Goal: Communication & Community: Answer question/provide support

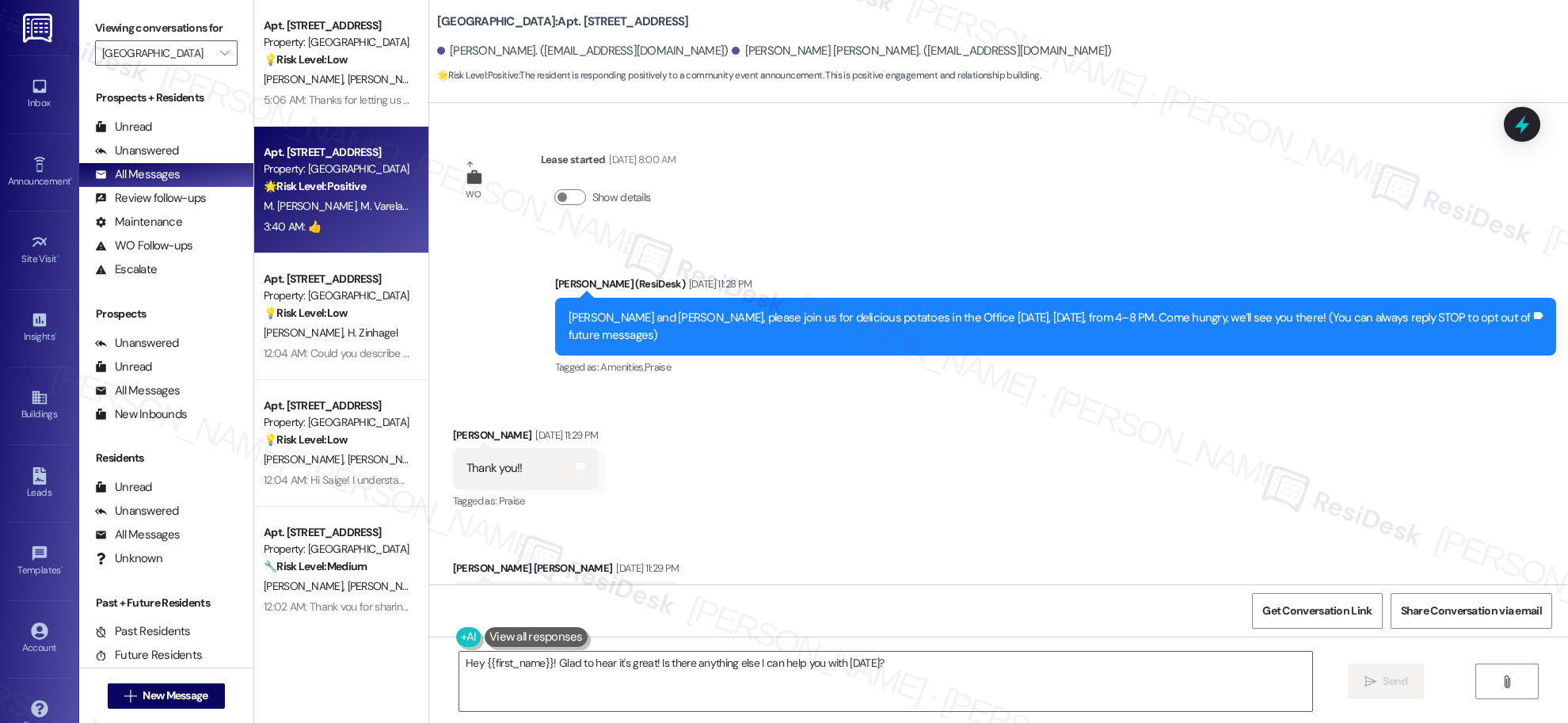
scroll to position [2428, 0]
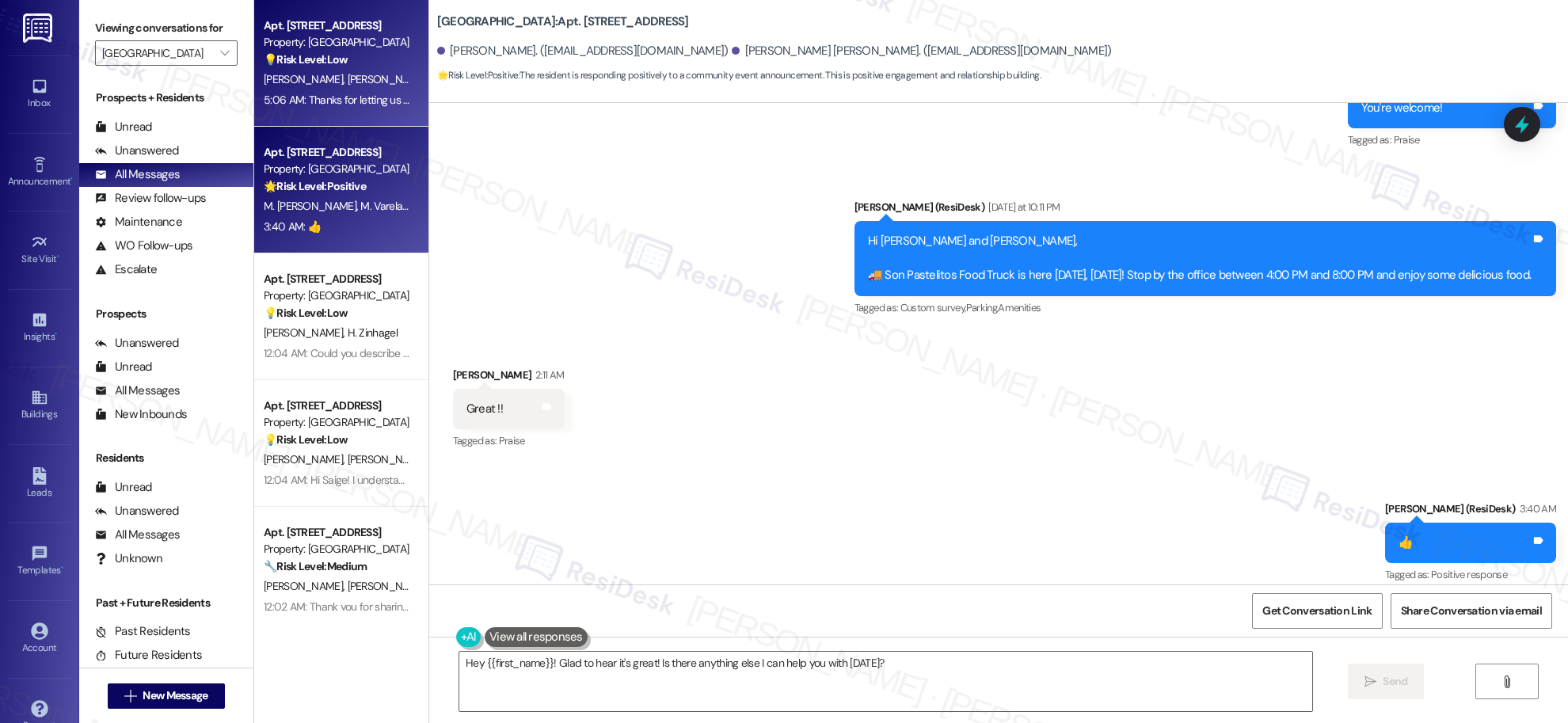
click at [290, 95] on div "5:06 AM: Thanks for letting us know about [PERSON_NAME]'s number. I'll inform t…" at bounding box center [503, 100] width 480 height 14
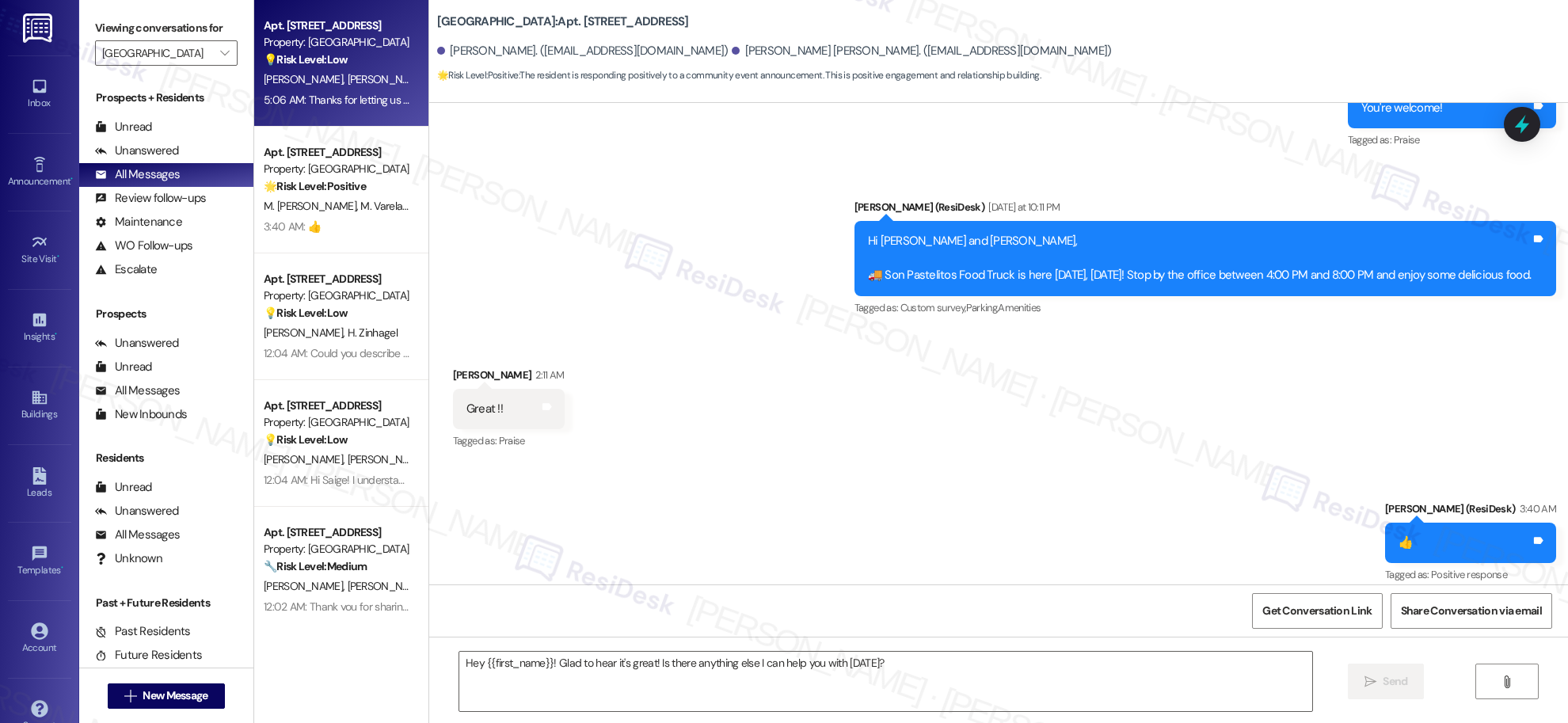
type textarea "Fetching suggested responses. Please feel free to read through the conversation…"
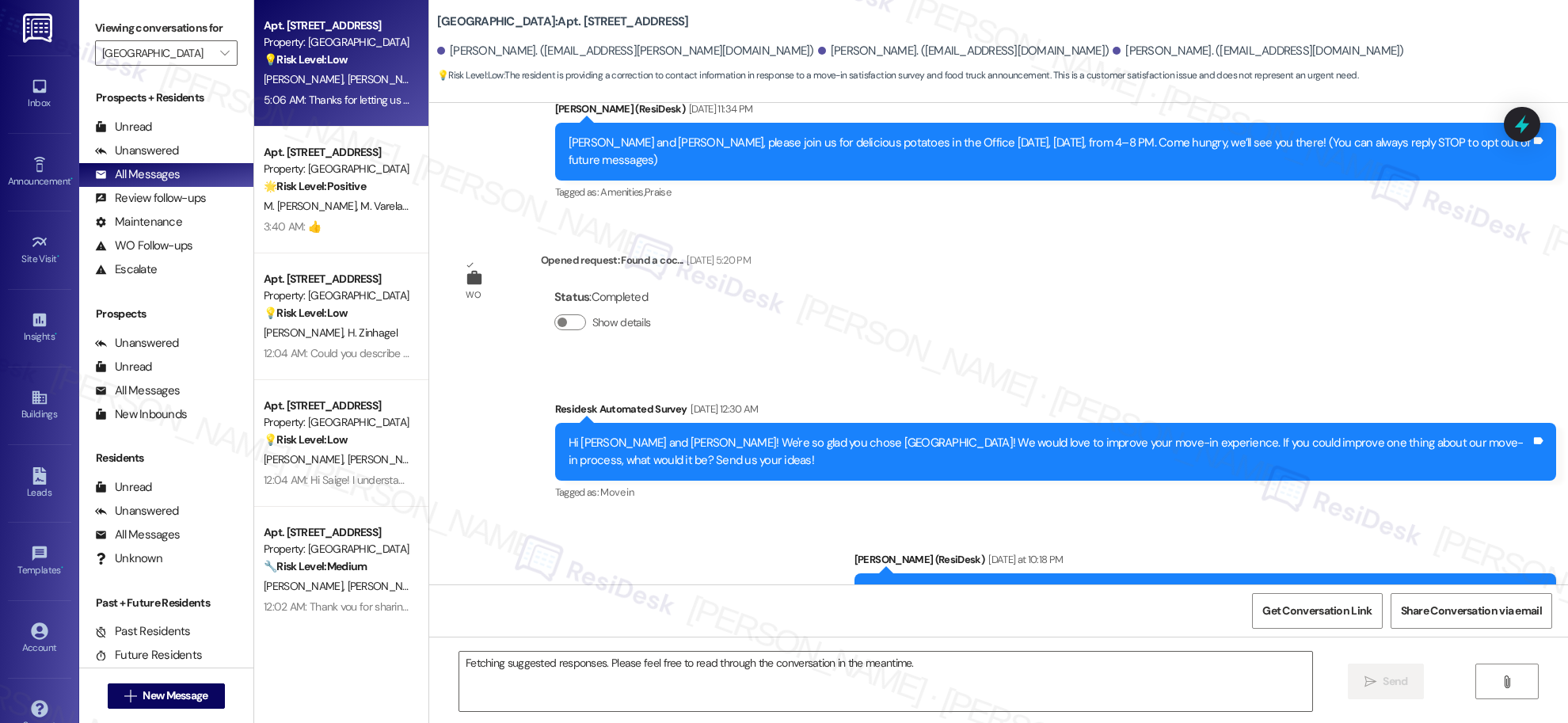
scroll to position [578, 0]
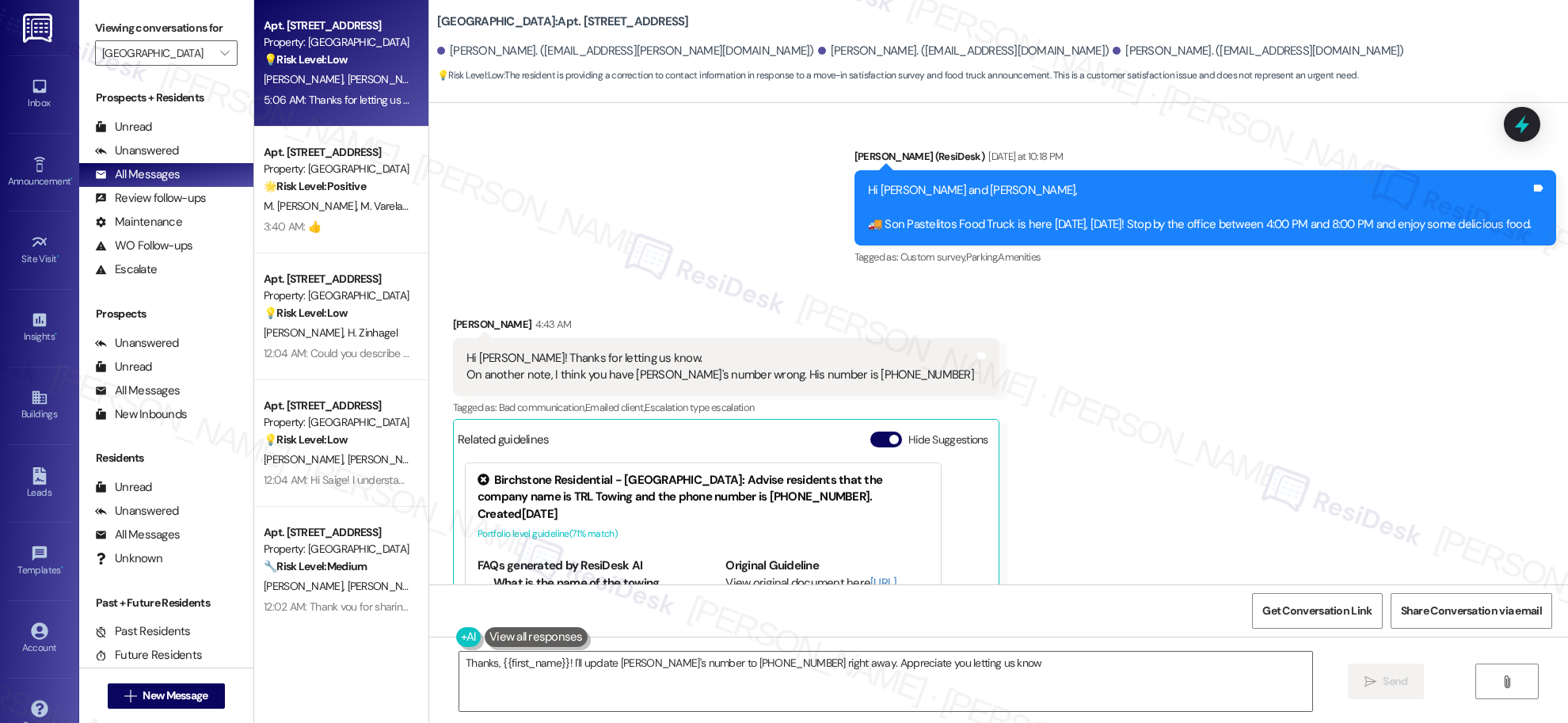
type textarea "Thanks, {{first_name}}! I'll update [PERSON_NAME]'s number to [PHONE_NUMBER] ri…"
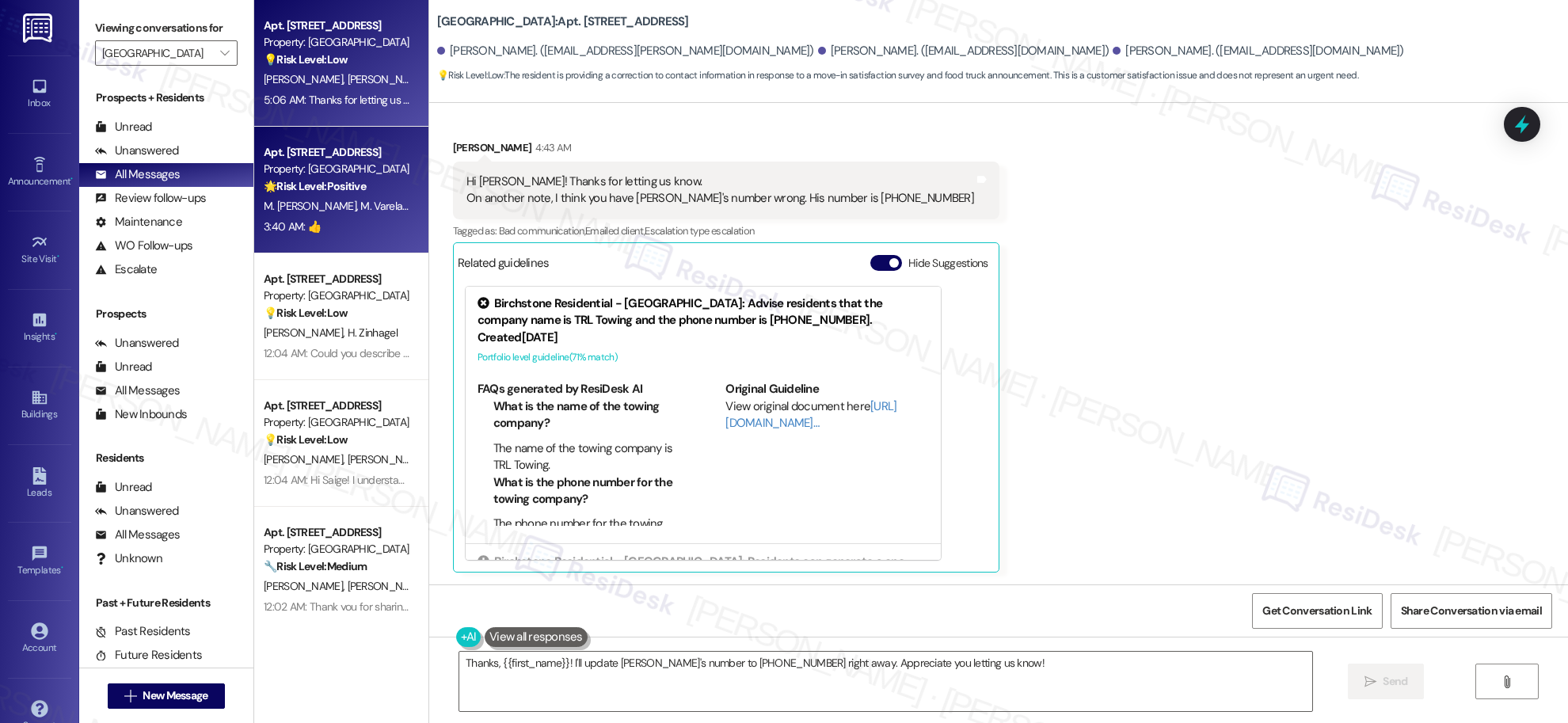
click at [362, 210] on span "M. Varelaurdaneta" at bounding box center [403, 206] width 84 height 14
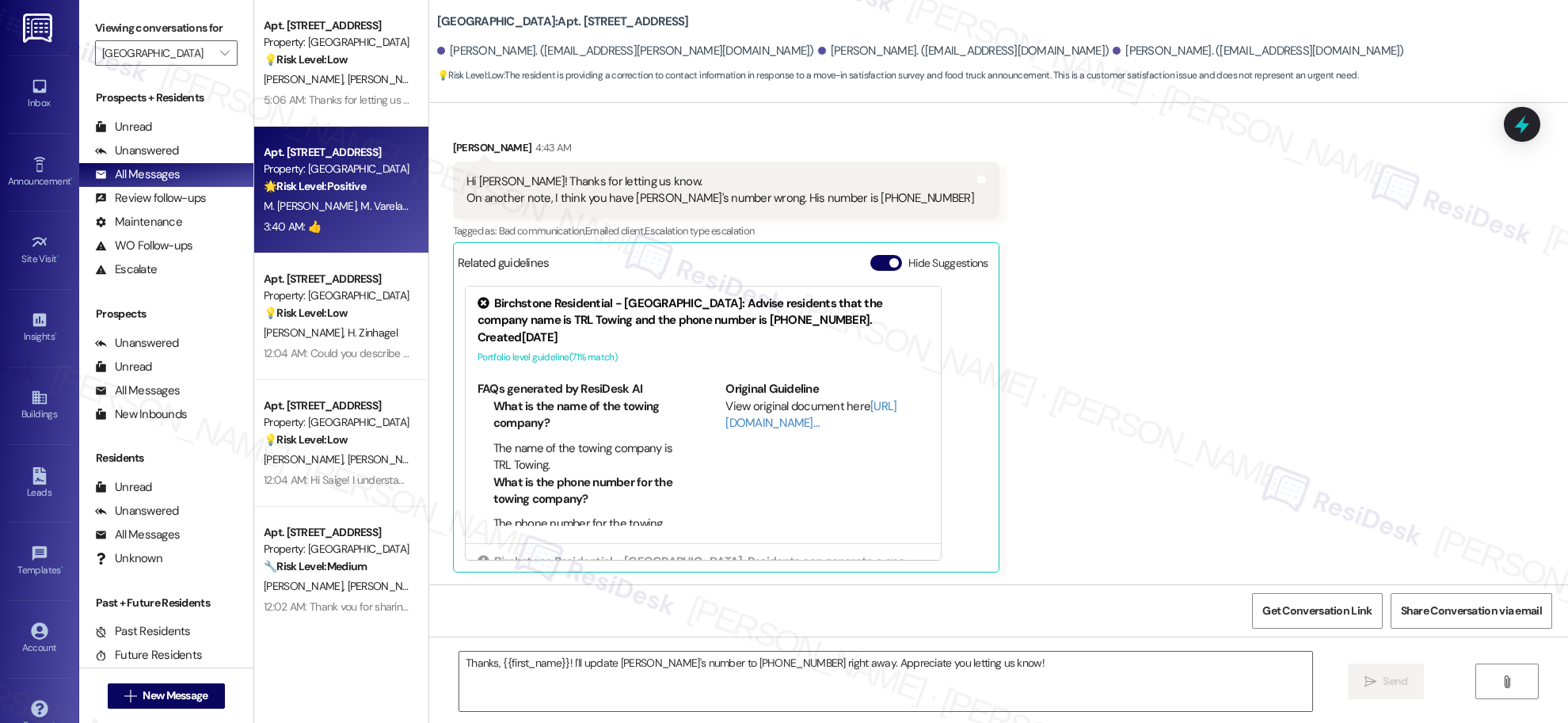
type textarea "Fetching suggested responses. Please feel free to read through the conversation…"
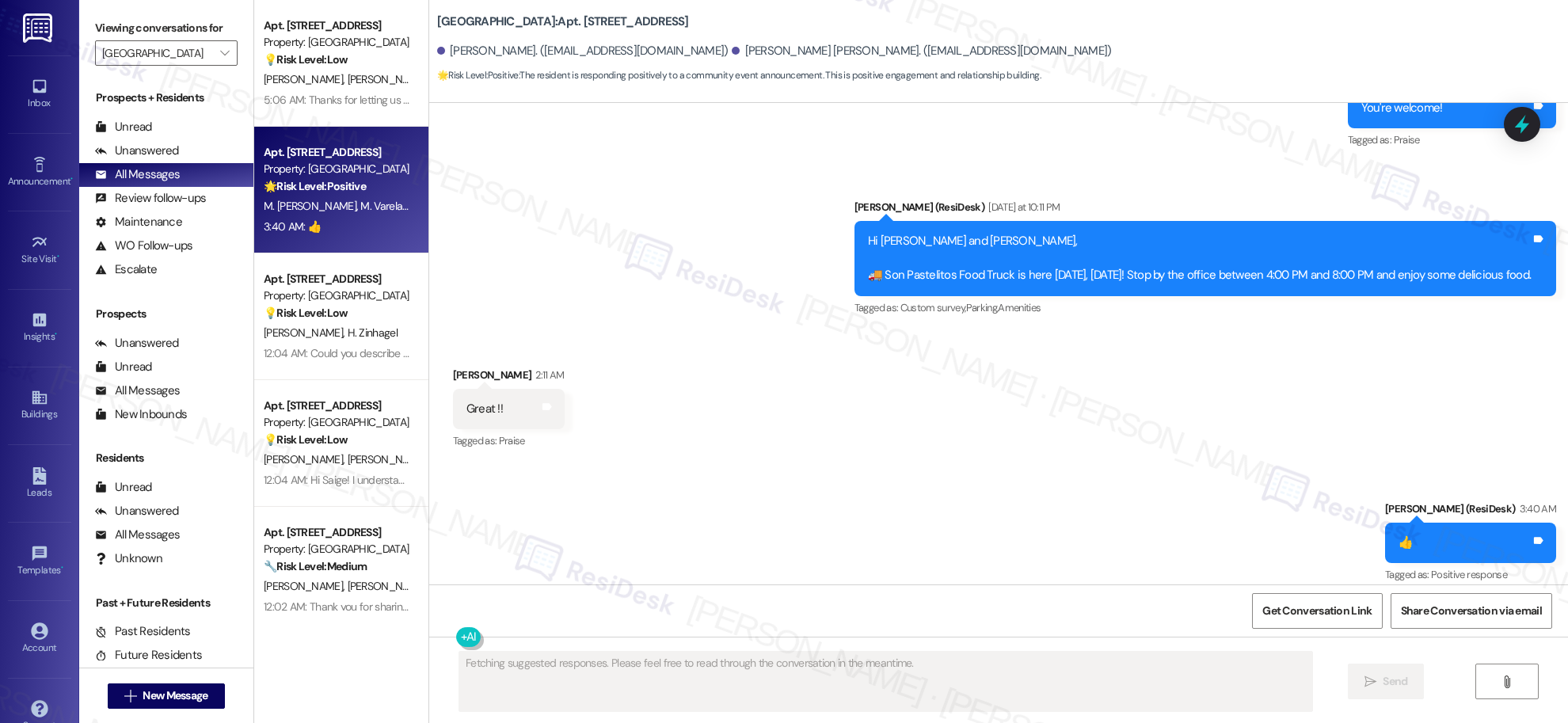
scroll to position [2380, 0]
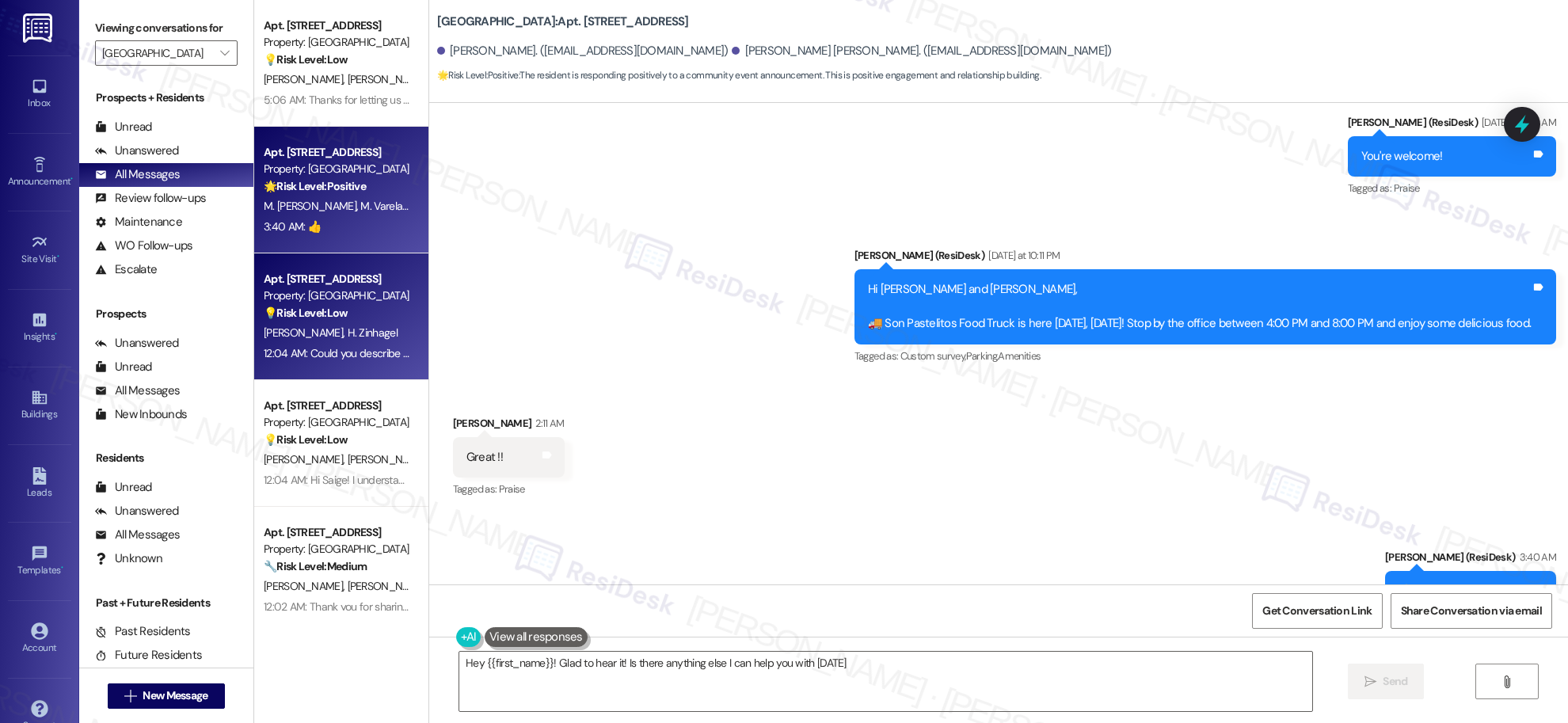
type textarea "Hey {{first_name}}! Glad to hear it! Is there anything else I can help you with…"
click at [327, 324] on div "[PERSON_NAME] [PERSON_NAME]" at bounding box center [336, 333] width 150 height 20
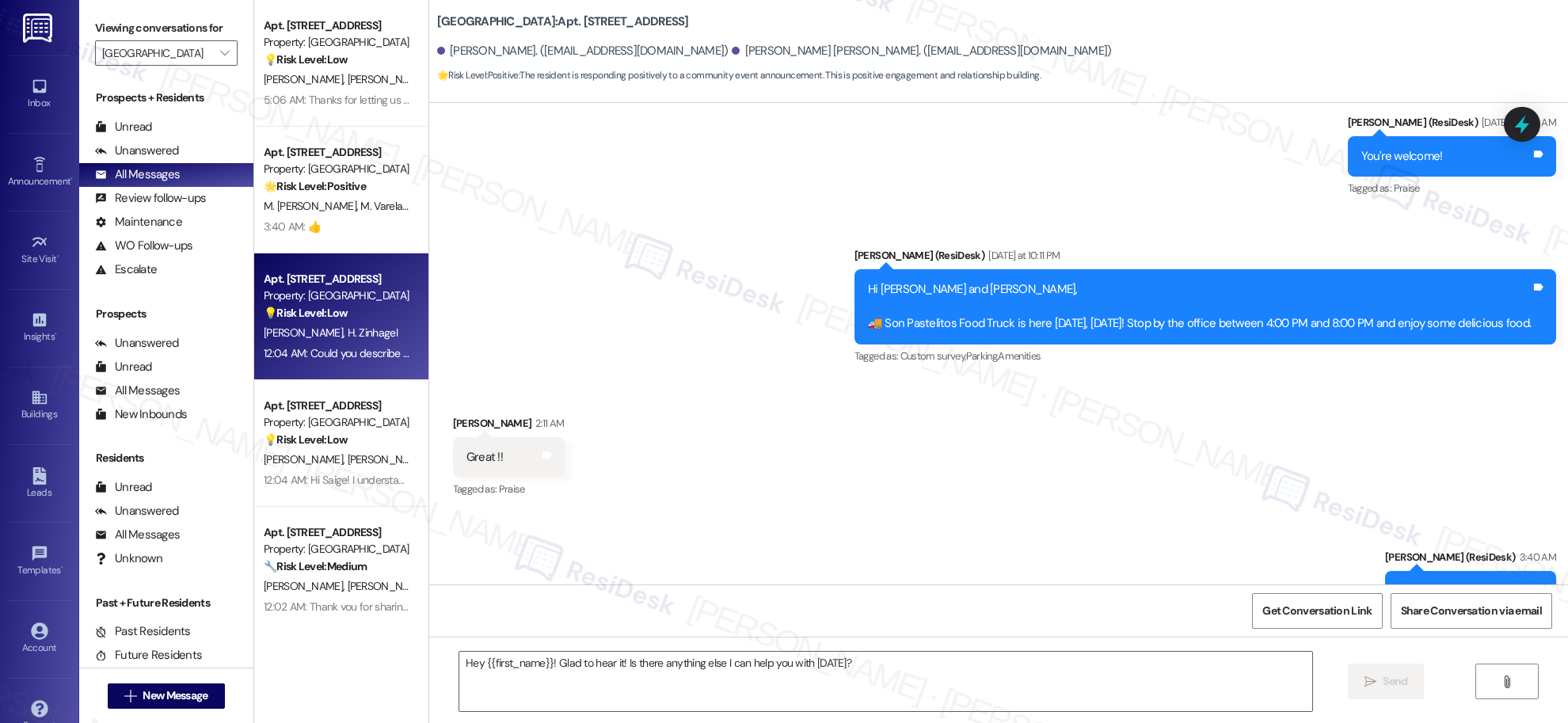
type textarea "Fetching suggested responses. Please feel free to read through the conversation…"
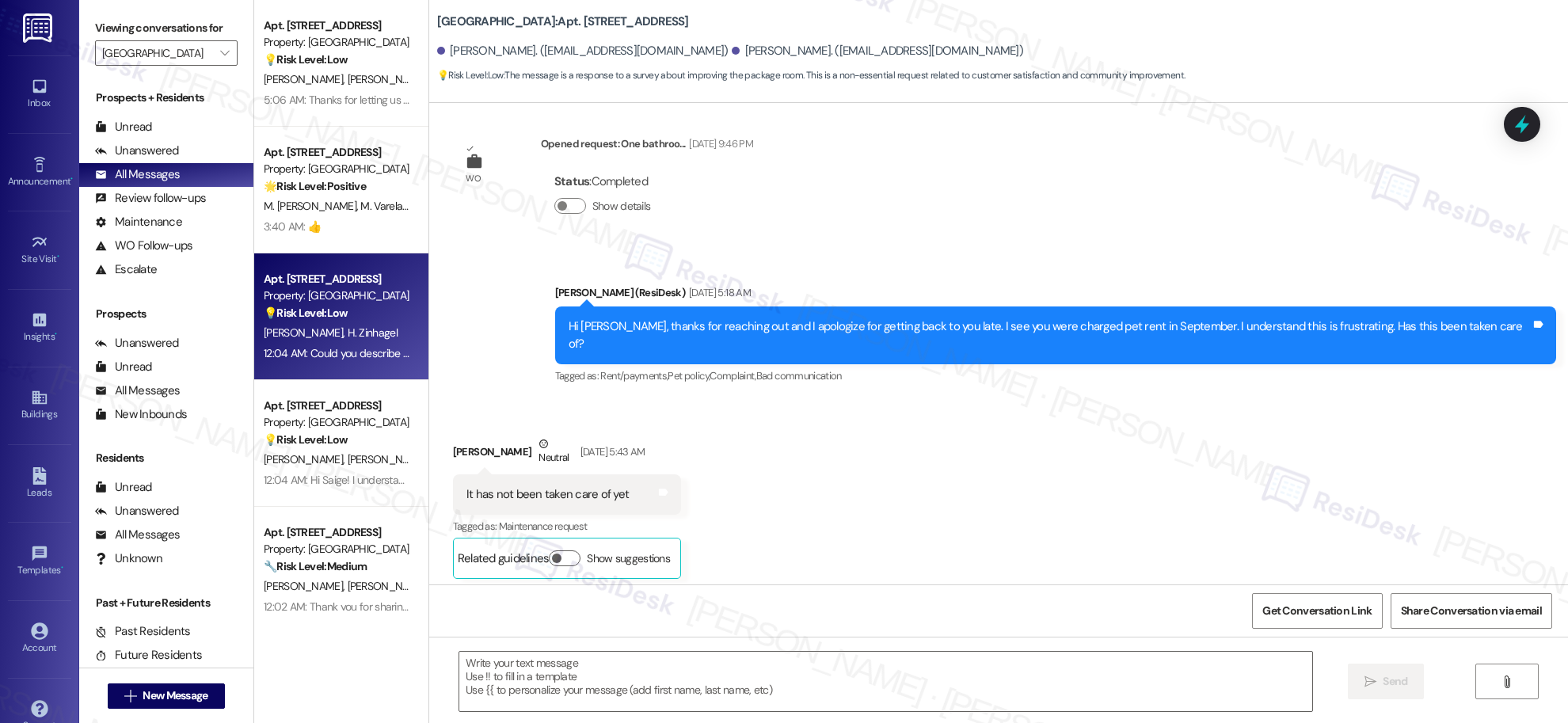
type textarea "Fetching suggested responses. Please feel free to read through the conversation…"
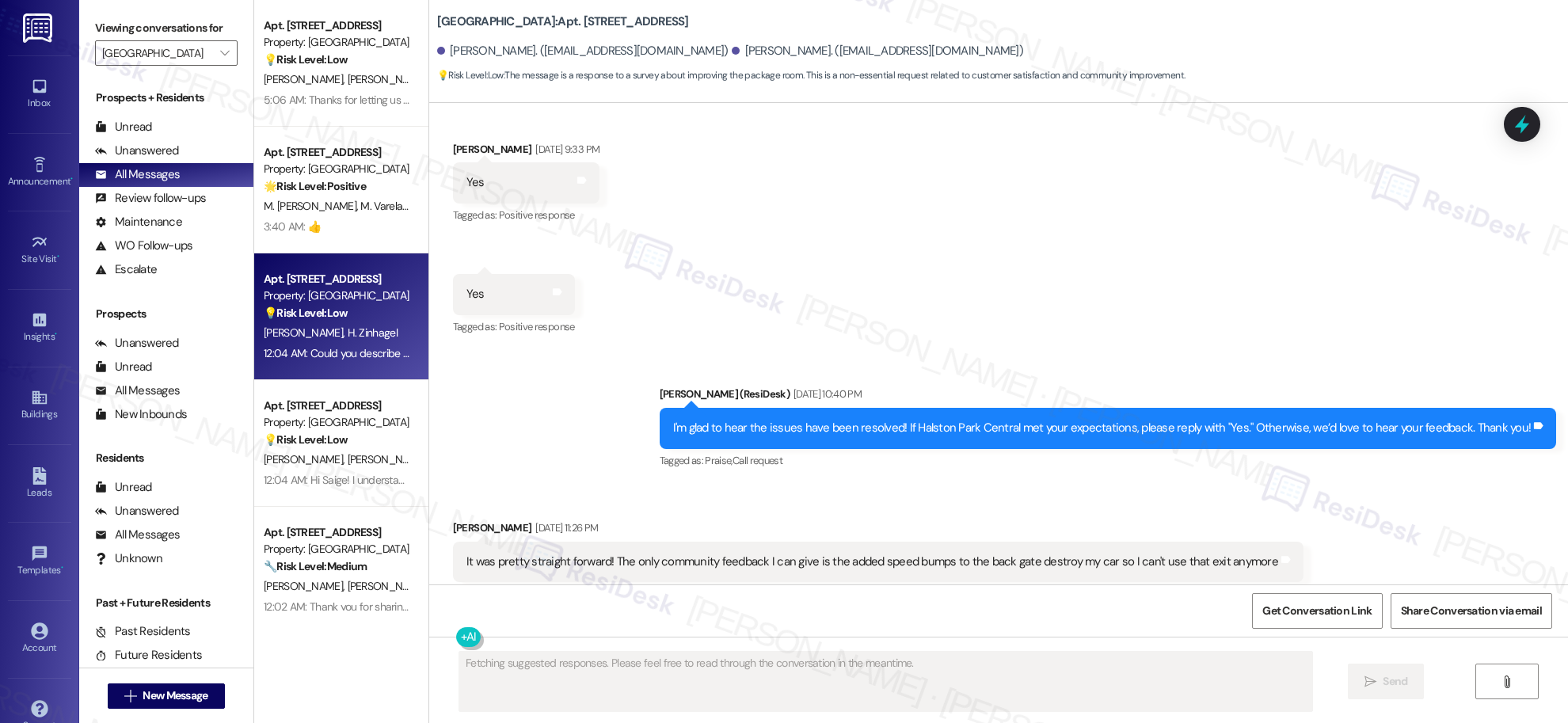
scroll to position [19435, 0]
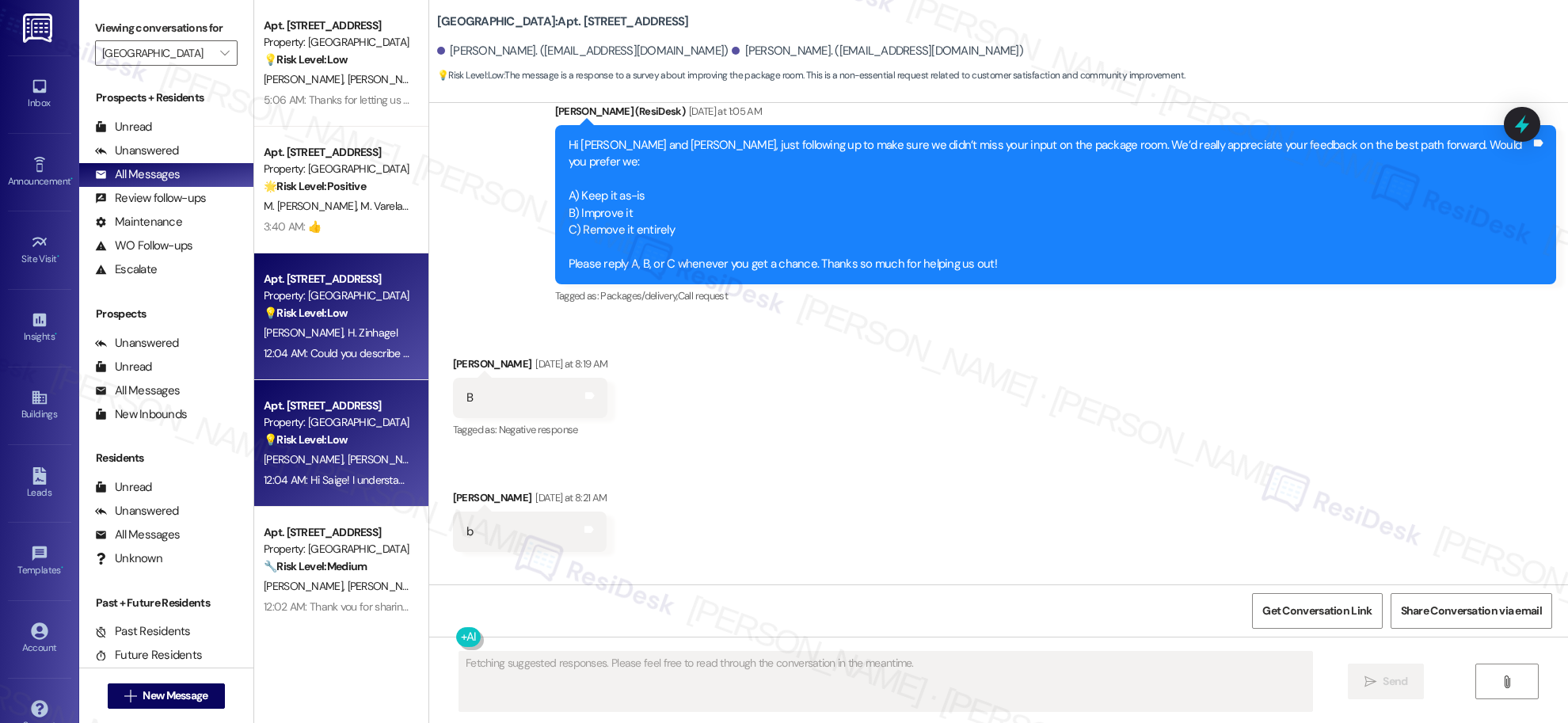
click at [264, 439] on strong "💡 Risk Level: Low" at bounding box center [306, 439] width 84 height 14
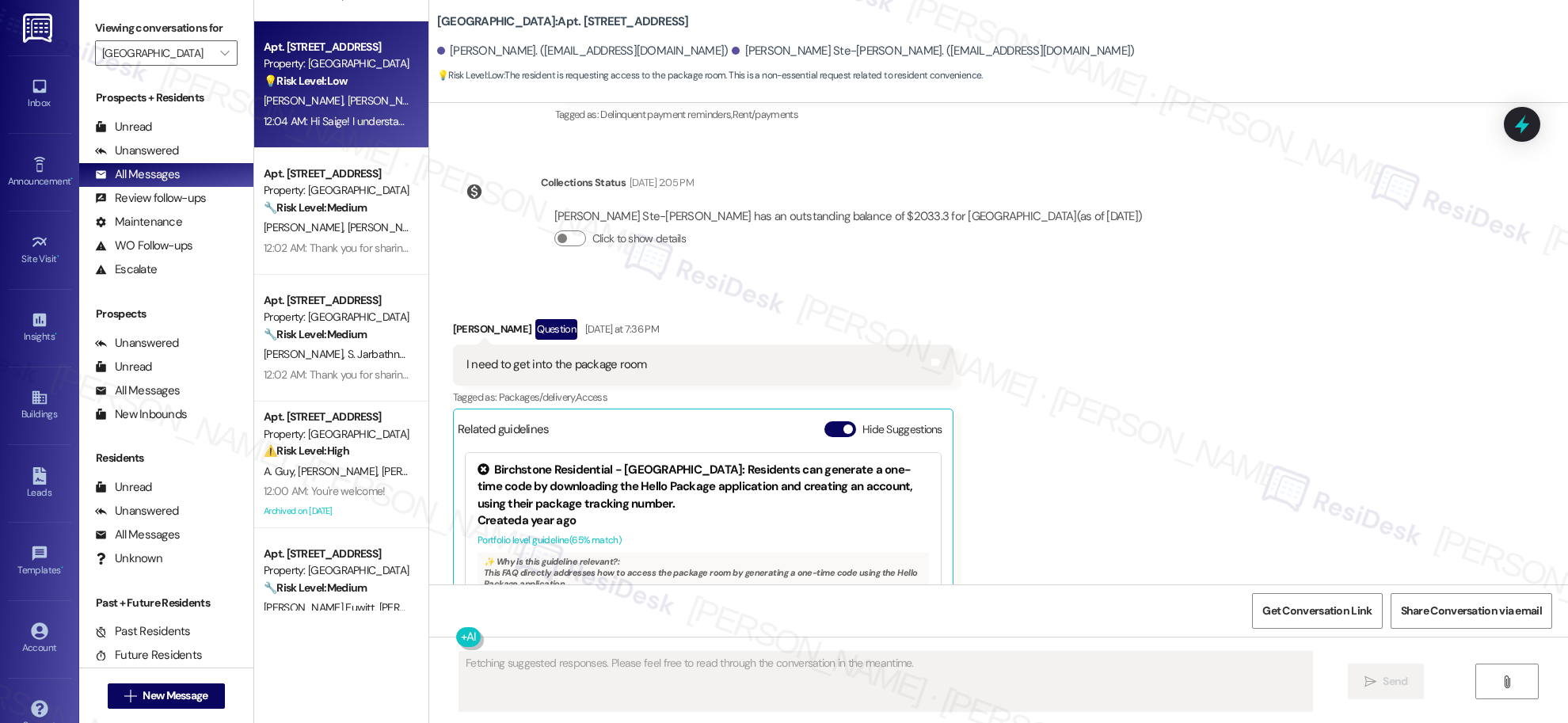
scroll to position [21358, 0]
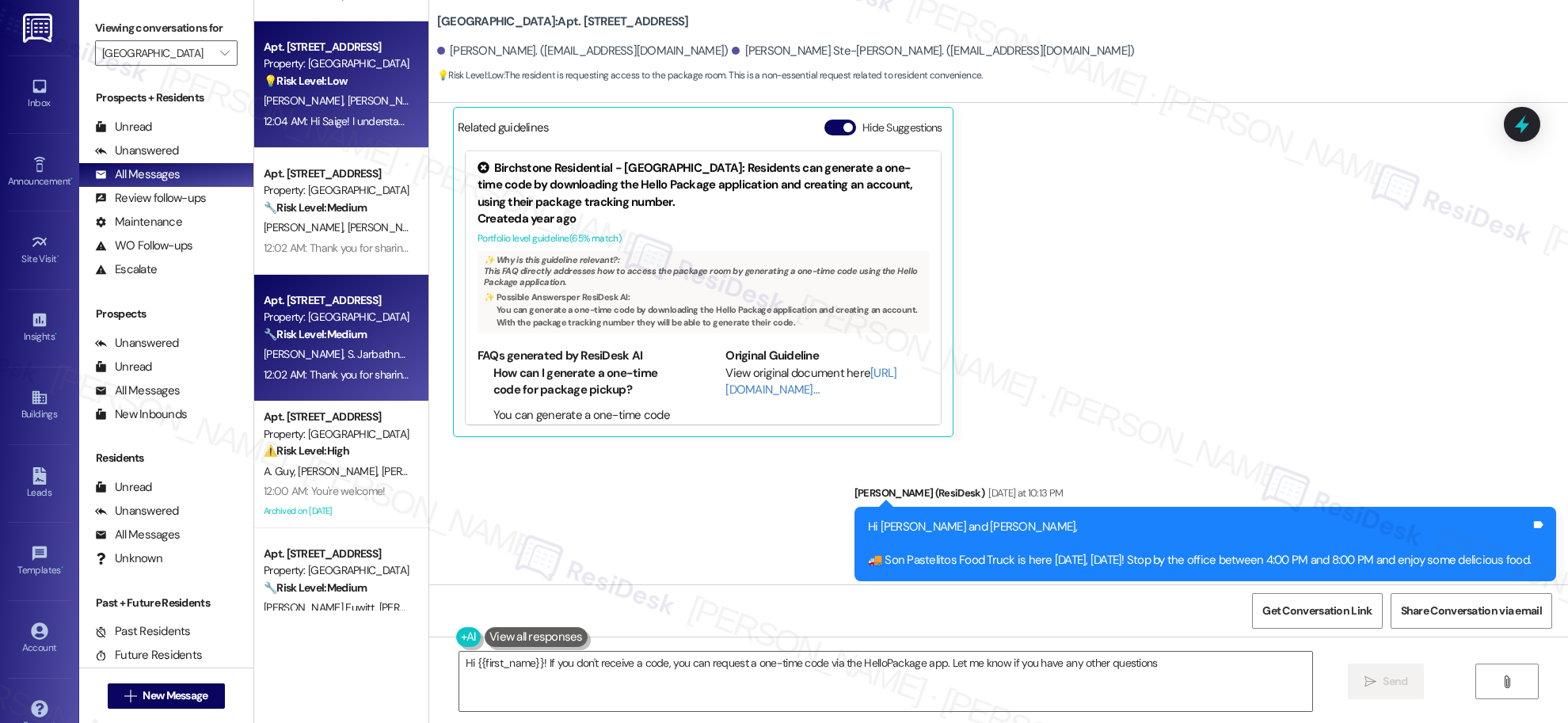
type textarea "Hi {{first_name}}! If you don't receive a code, you can request a one-time code…"
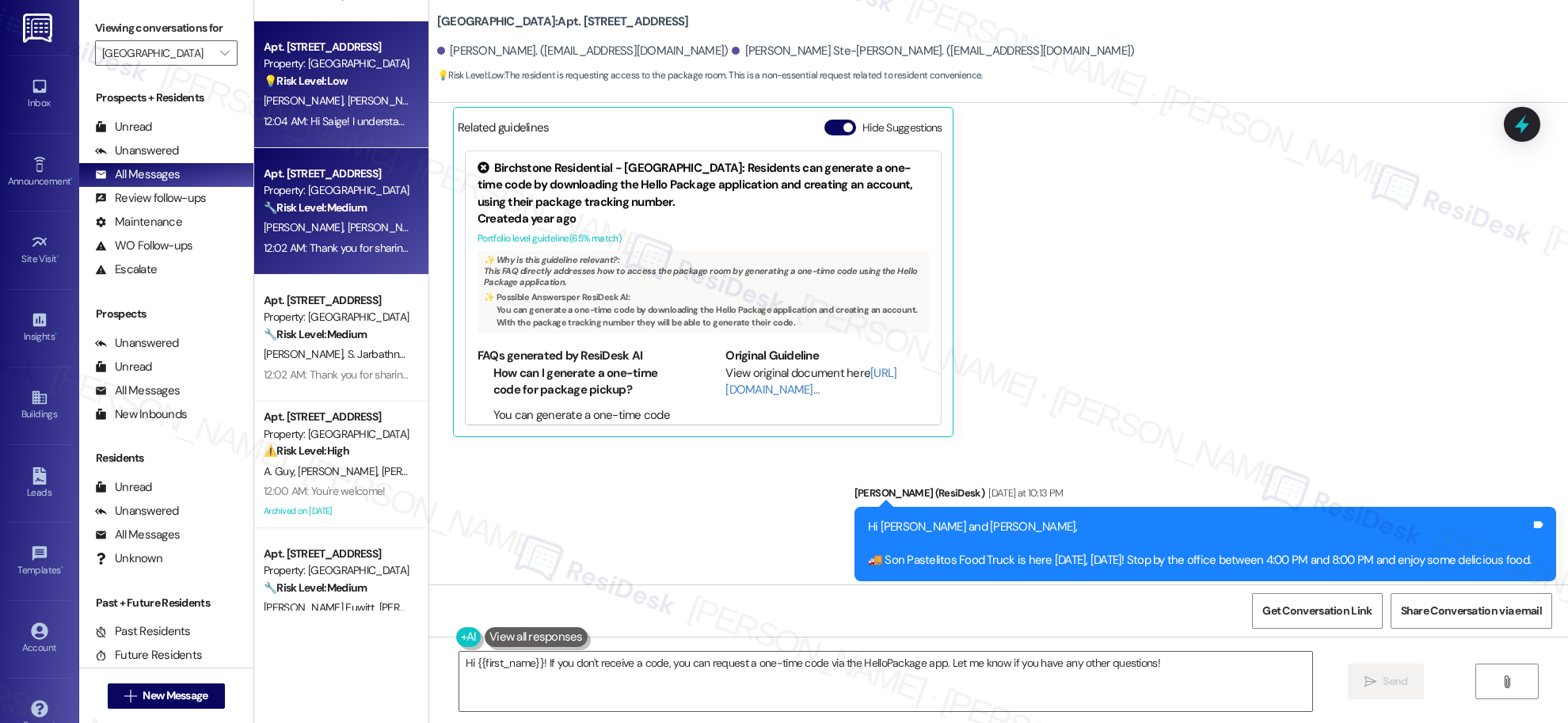
click at [331, 212] on strong "🔧 Risk Level: Medium" at bounding box center [315, 207] width 103 height 14
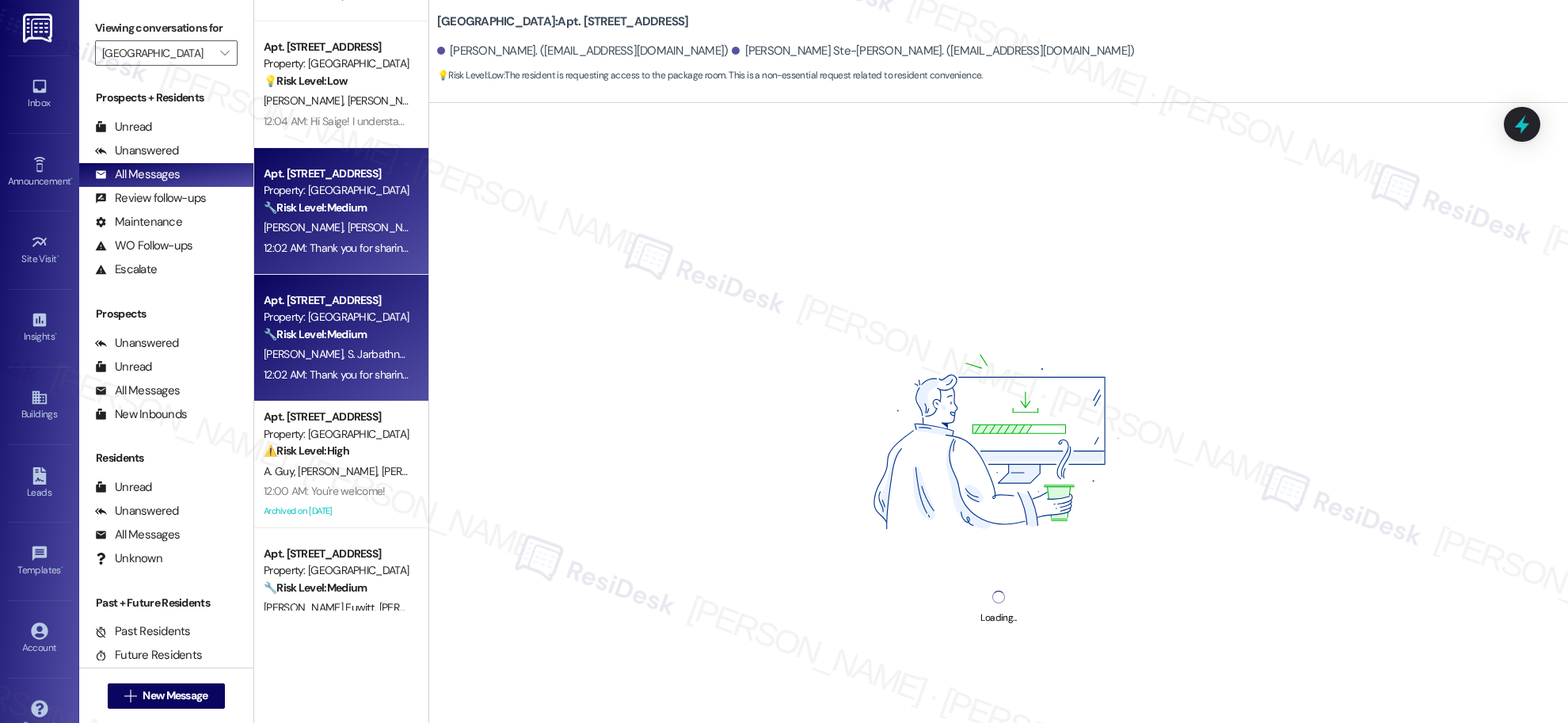
click at [347, 347] on span "S. Jarbathnunez" at bounding box center [385, 354] width 78 height 14
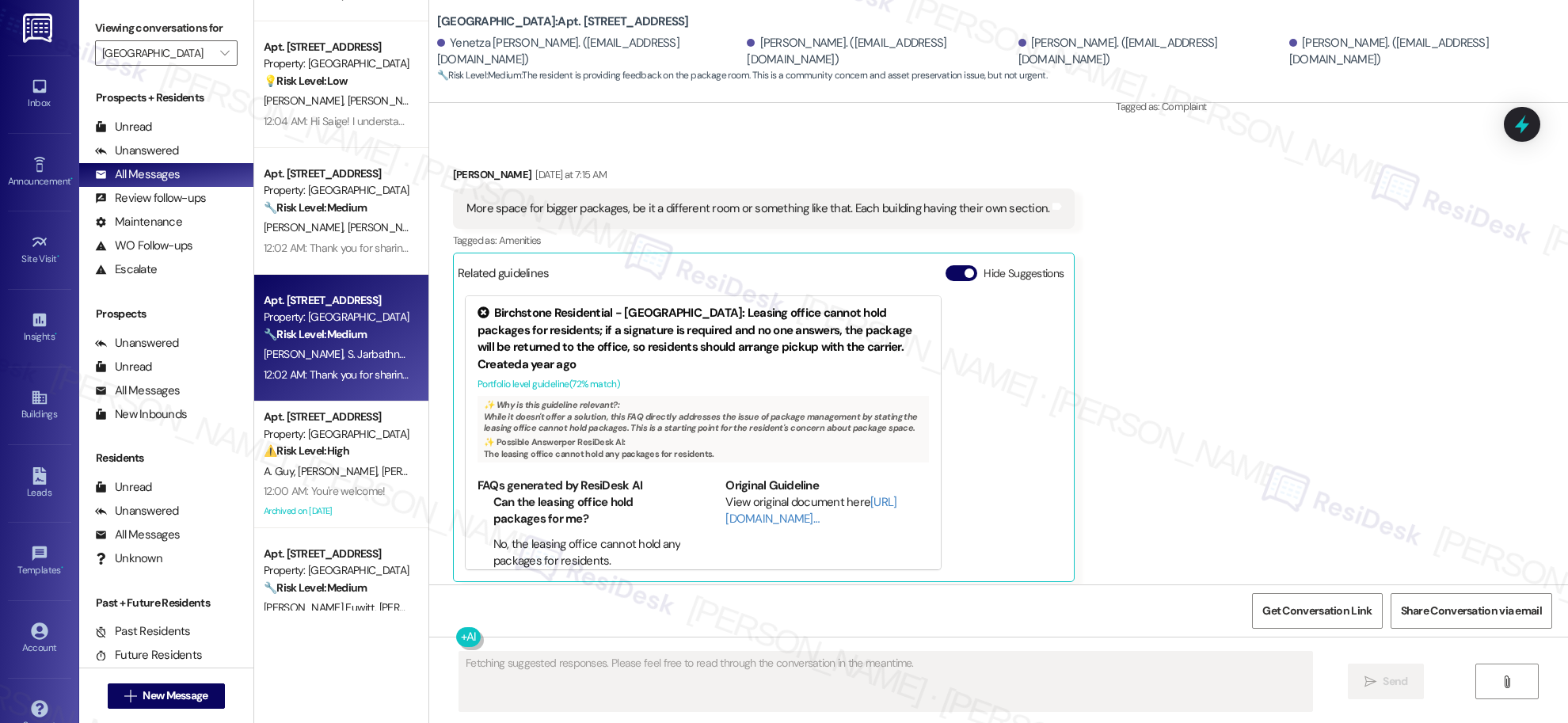
scroll to position [11821, 0]
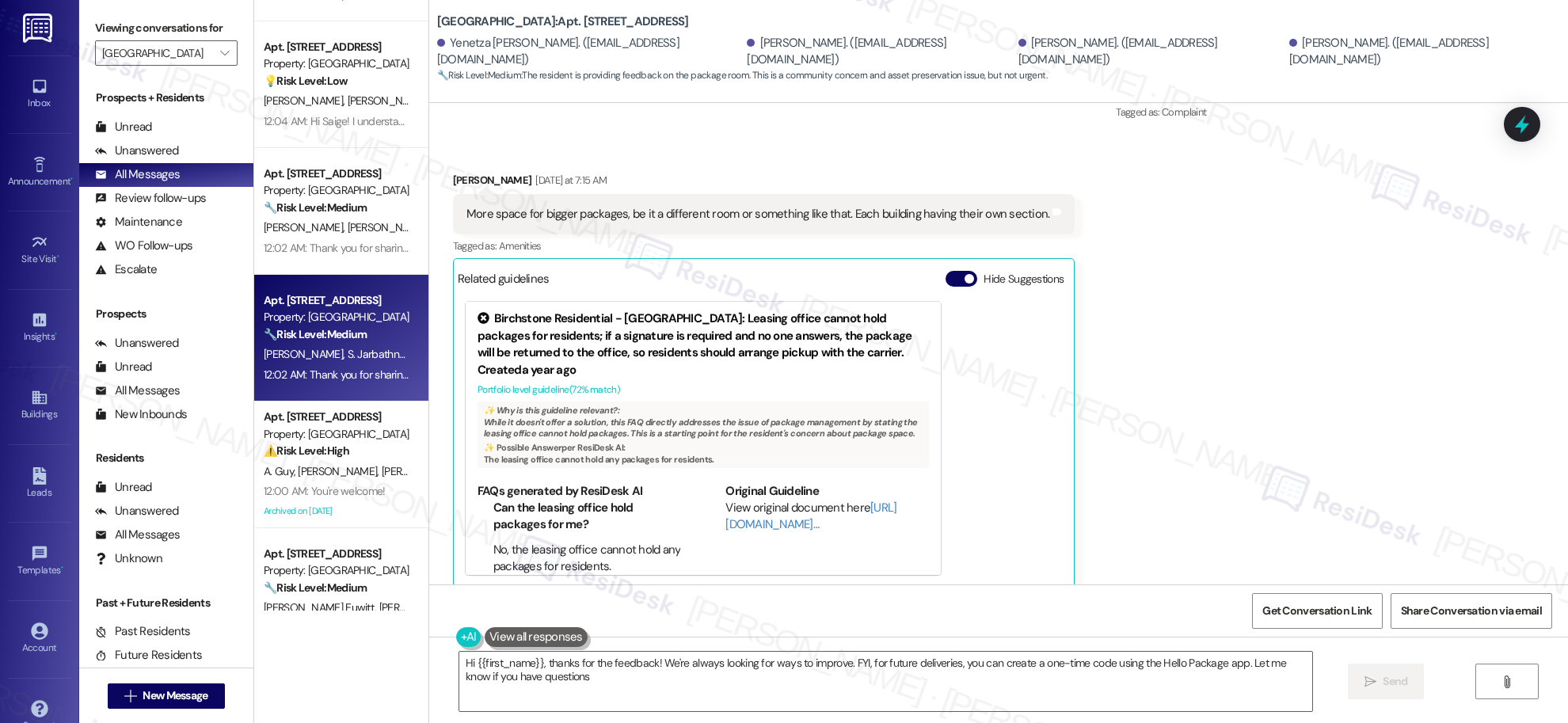
type textarea "Hi {{first_name}}, thanks for the feedback! We're always looking for ways to im…"
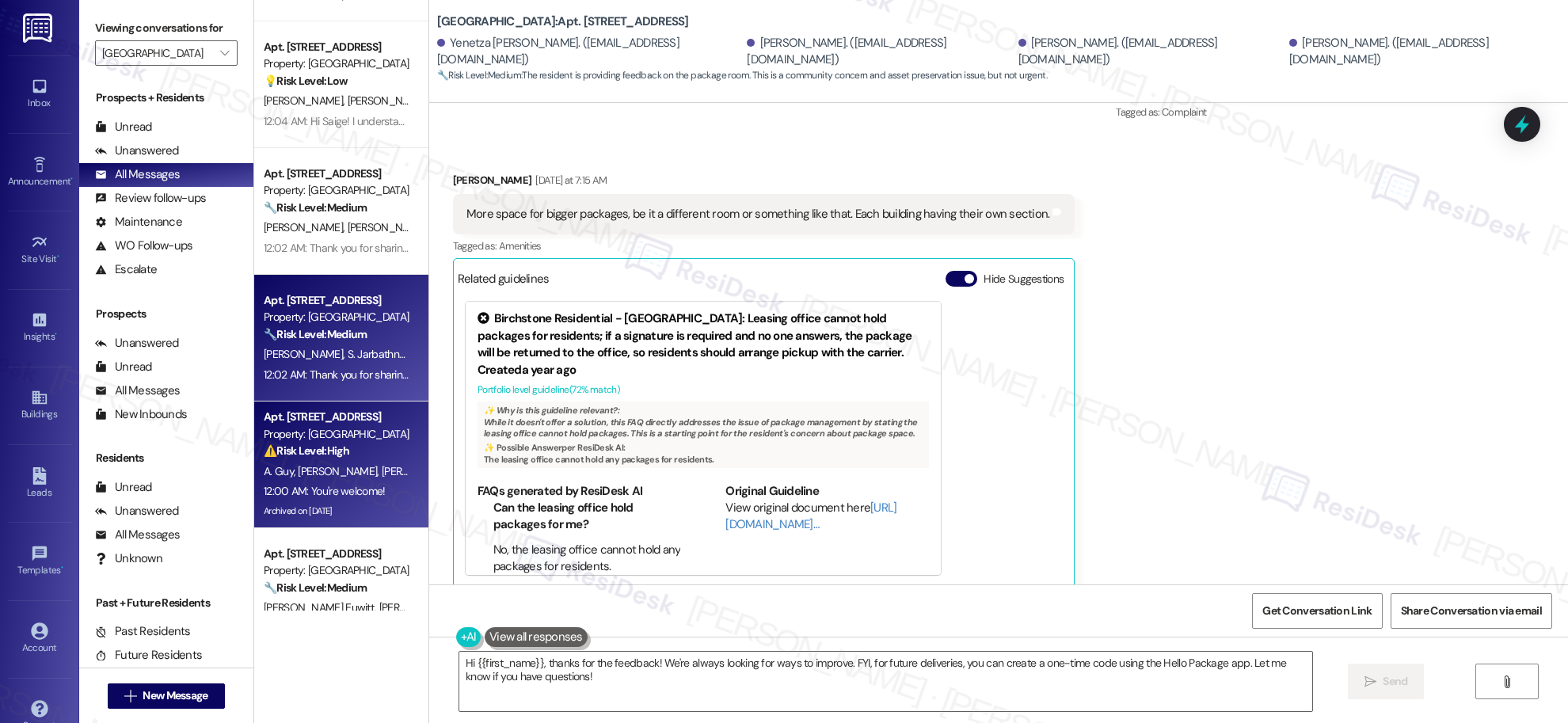
click at [379, 453] on div "⚠️ Risk Level: High The resident reports not receiving package codes for the la…" at bounding box center [336, 451] width 146 height 17
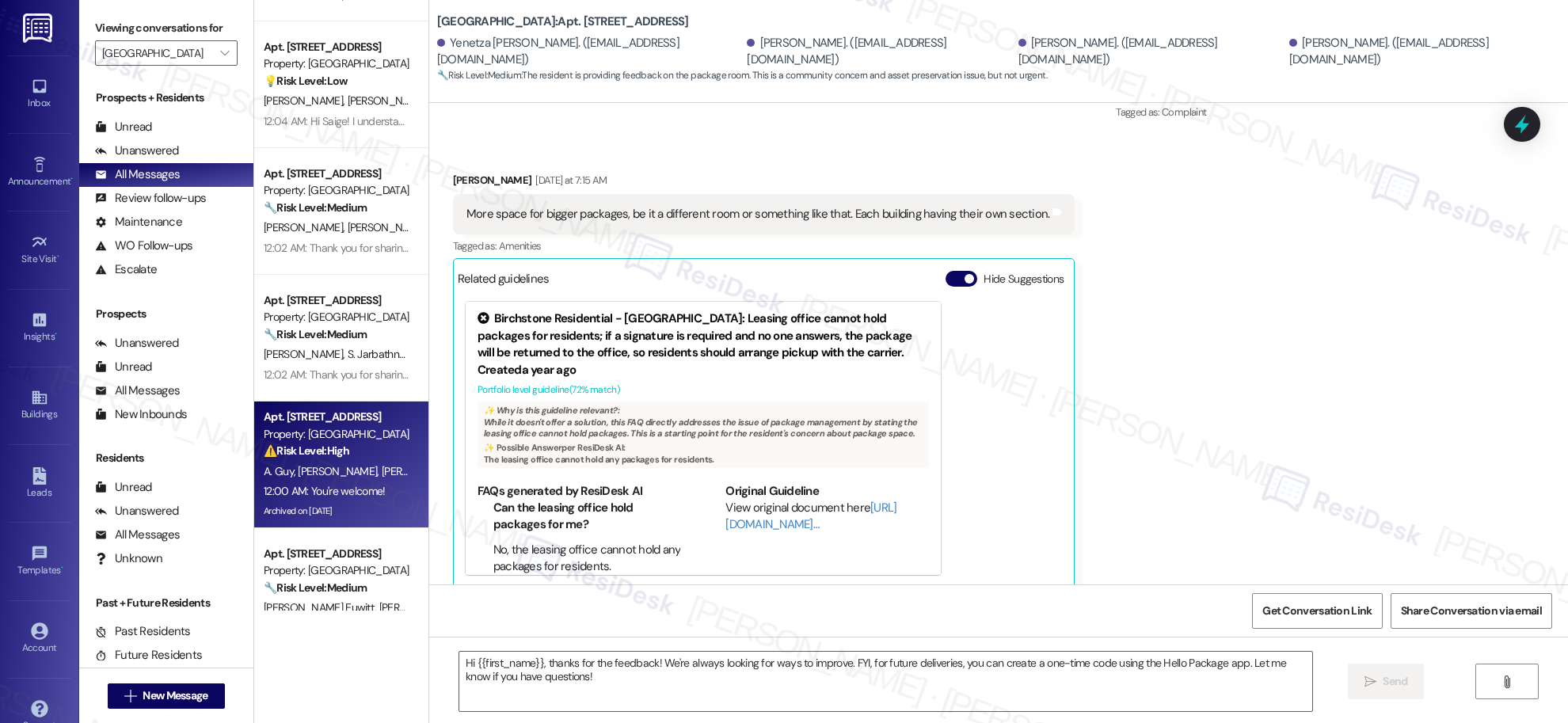
type textarea "Fetching suggested responses. Please feel free to read through the conversation…"
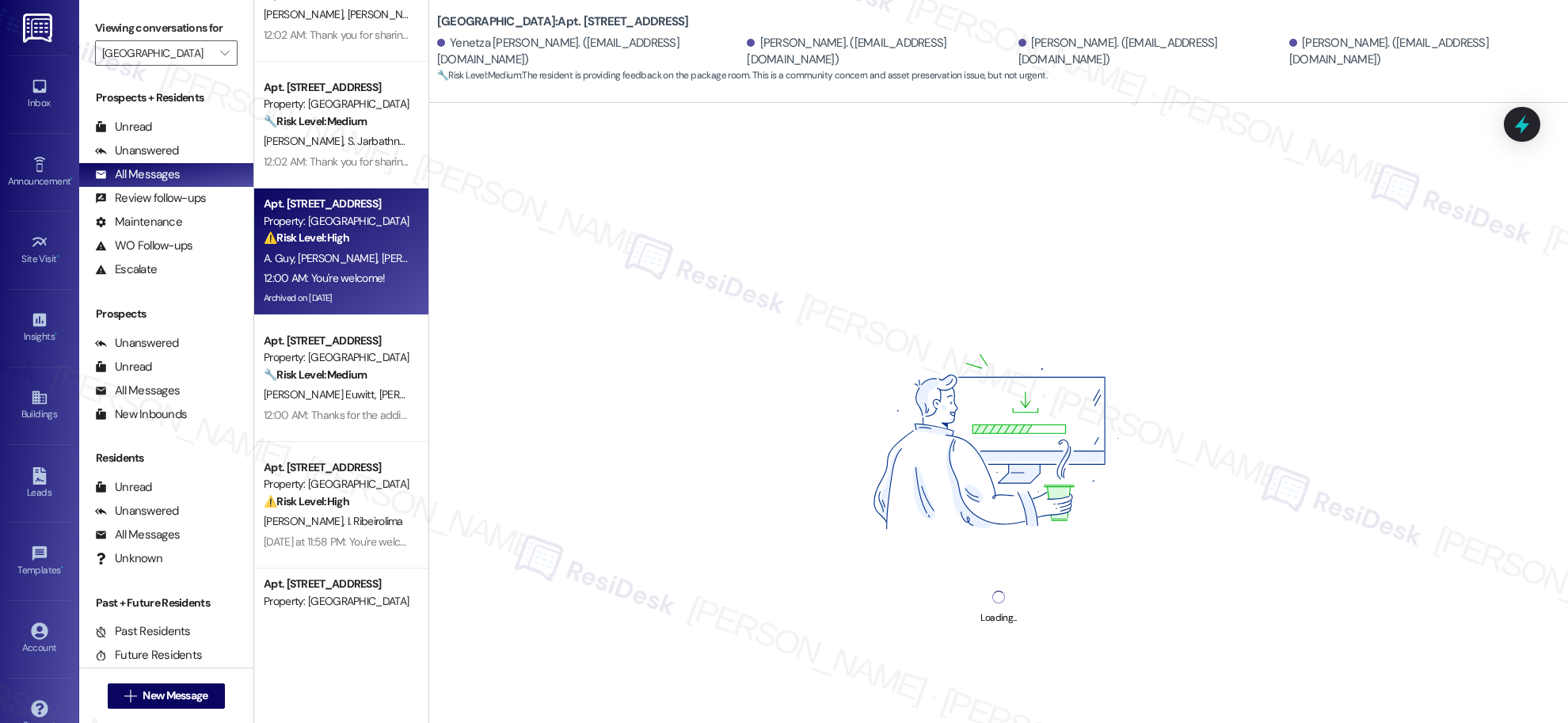
scroll to position [593, 0]
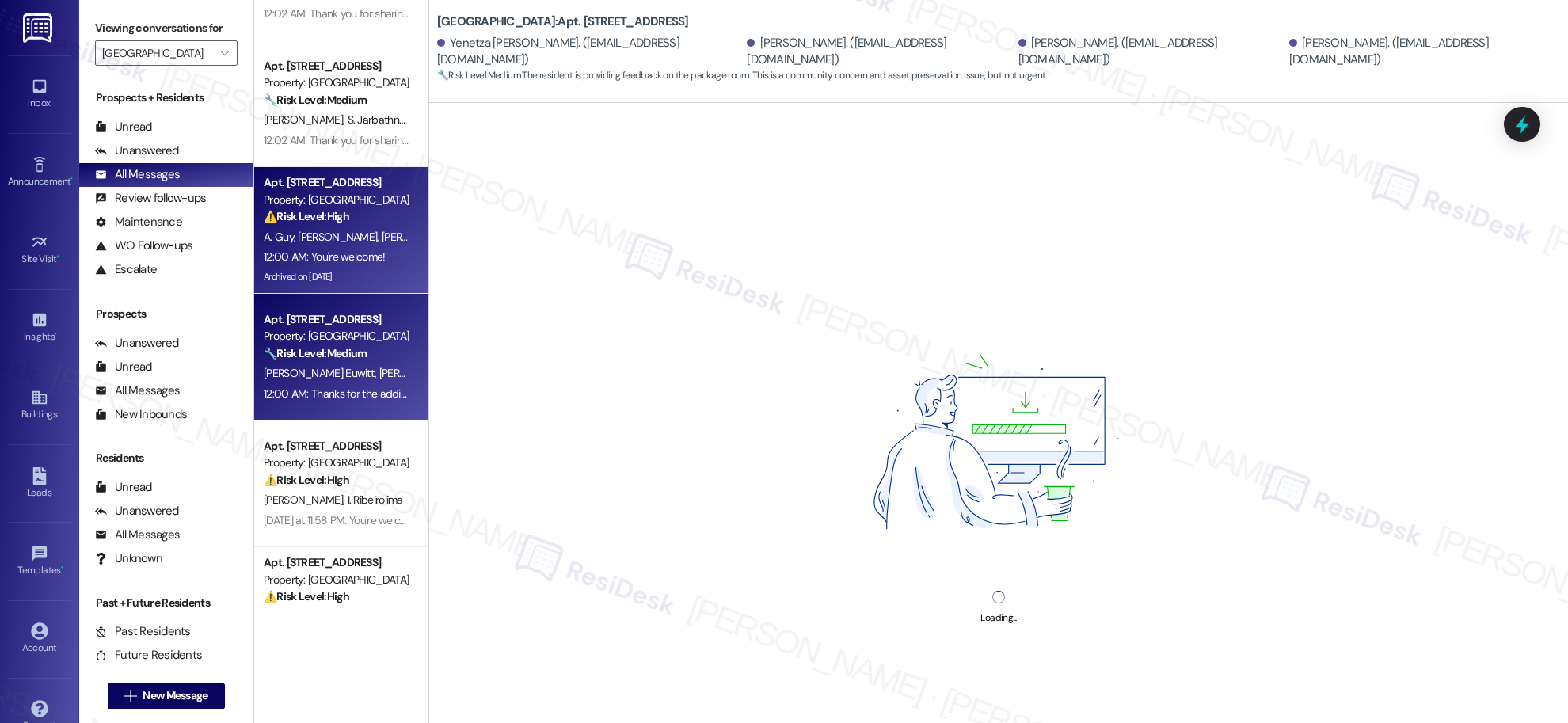
click at [357, 349] on div "🔧 Risk Level: Medium The resident expresses frustration with the package room, …" at bounding box center [336, 353] width 146 height 17
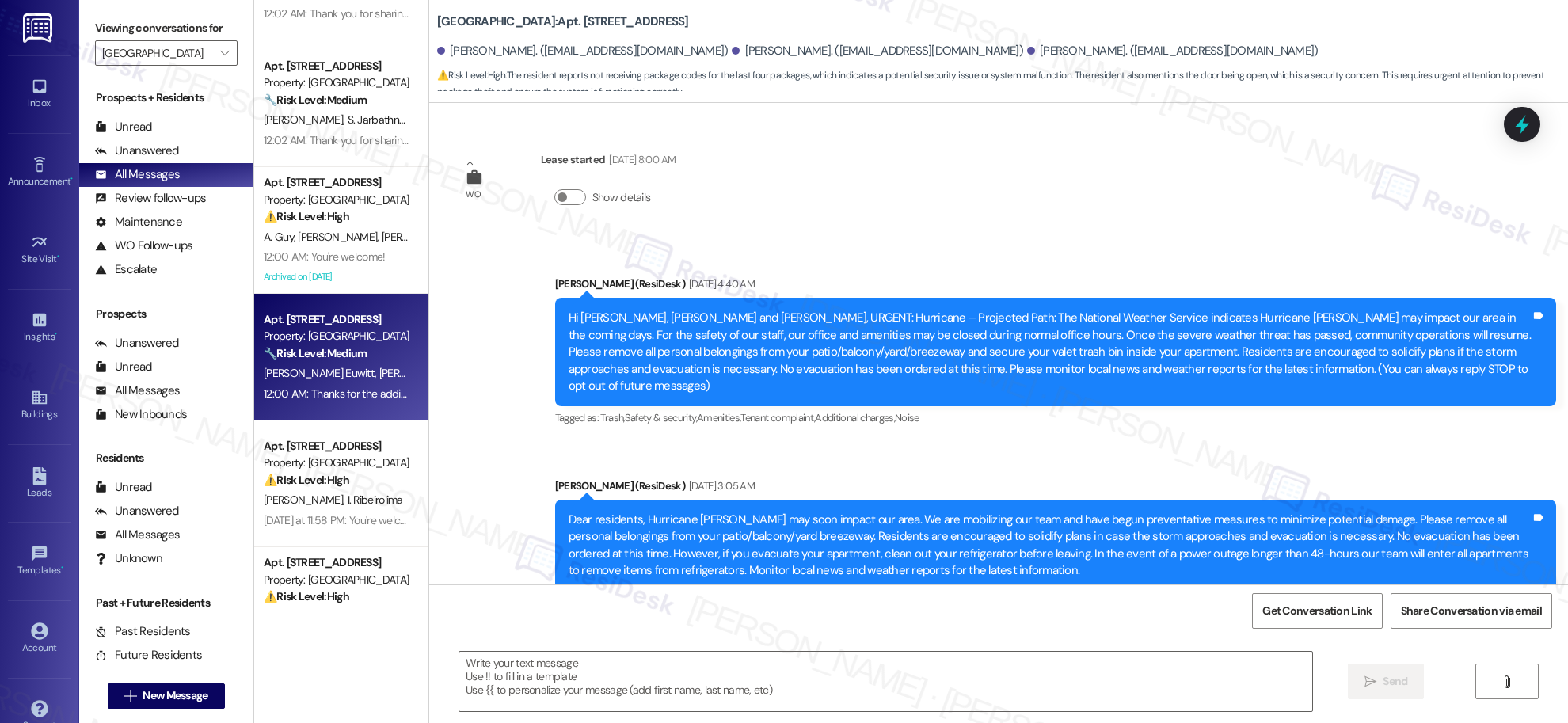
scroll to position [20430, 0]
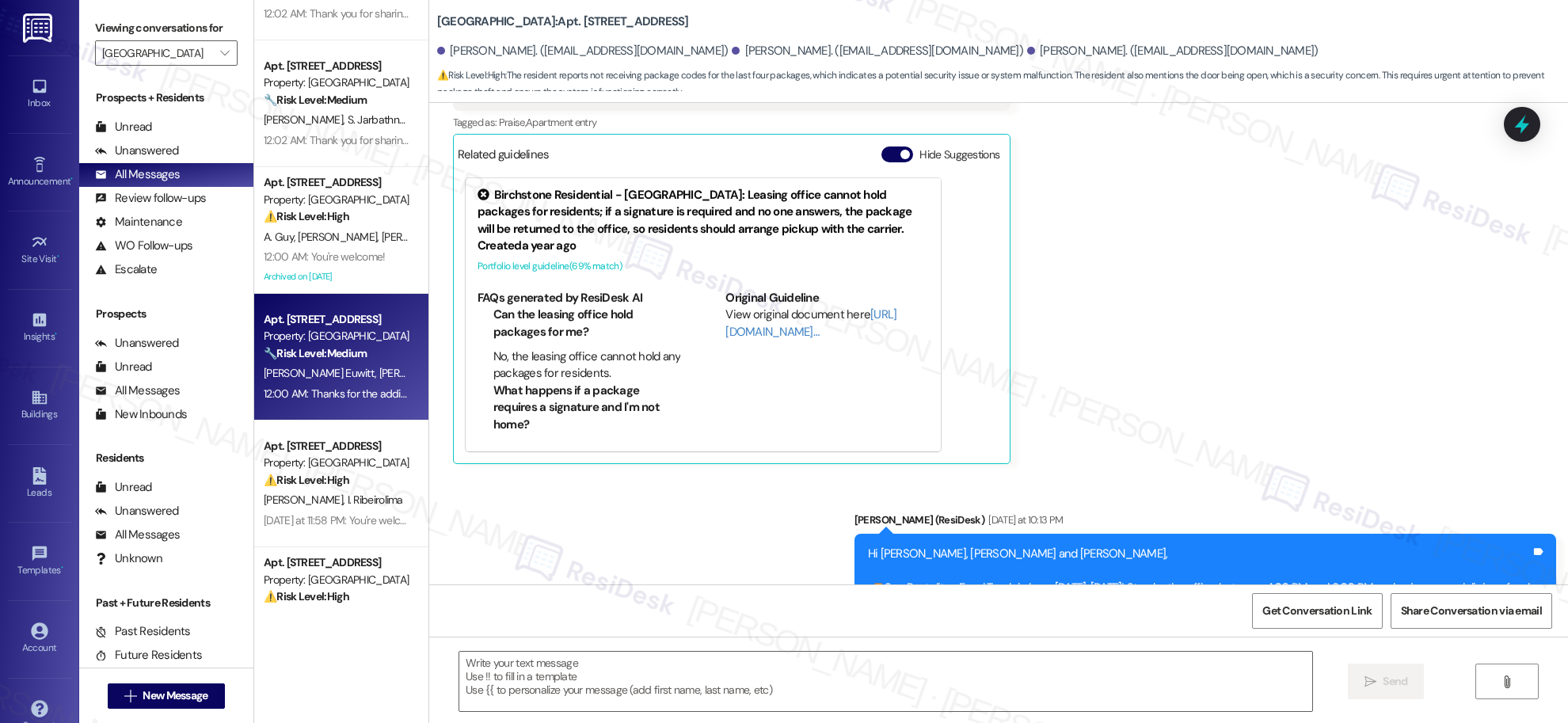
type textarea "Fetching suggested responses. Please feel free to read through the conversation…"
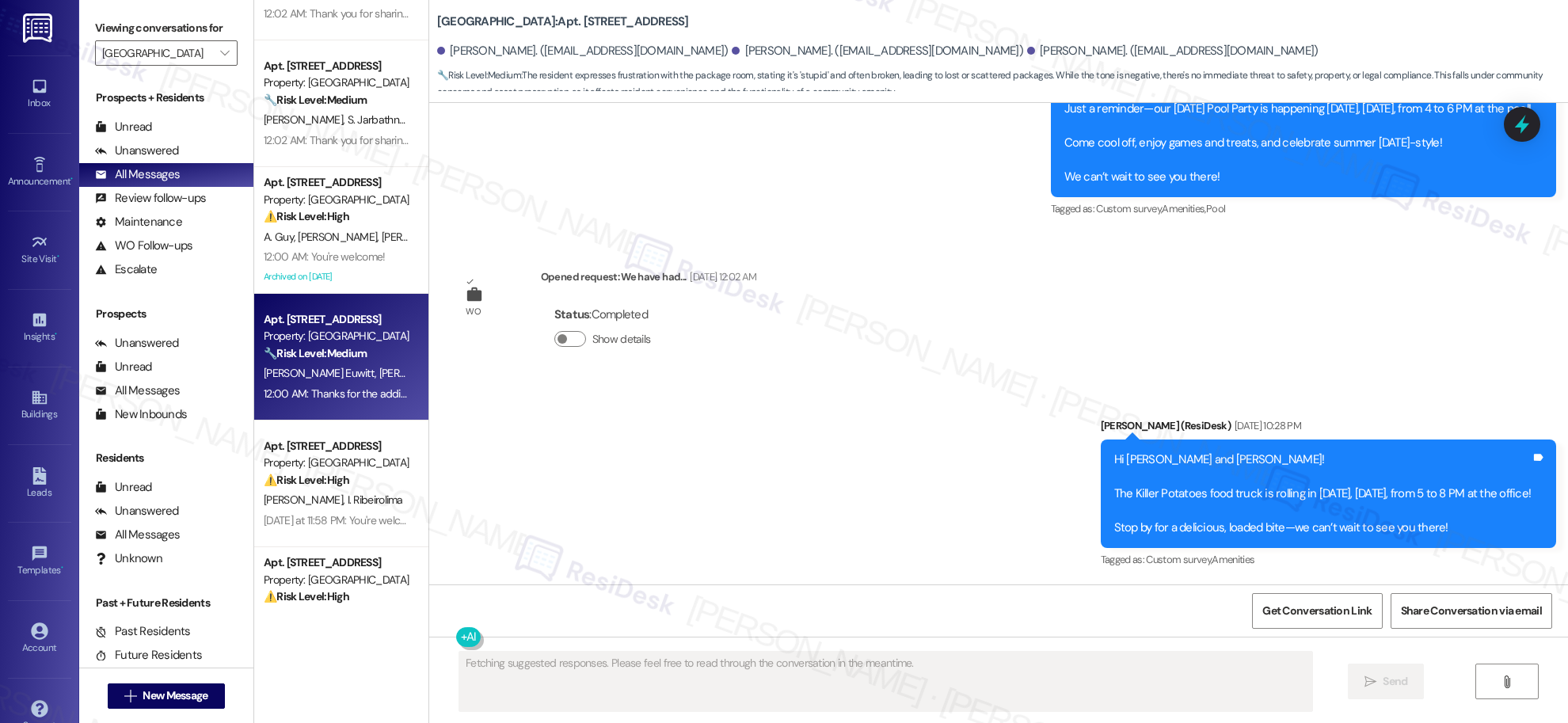
scroll to position [18637, 0]
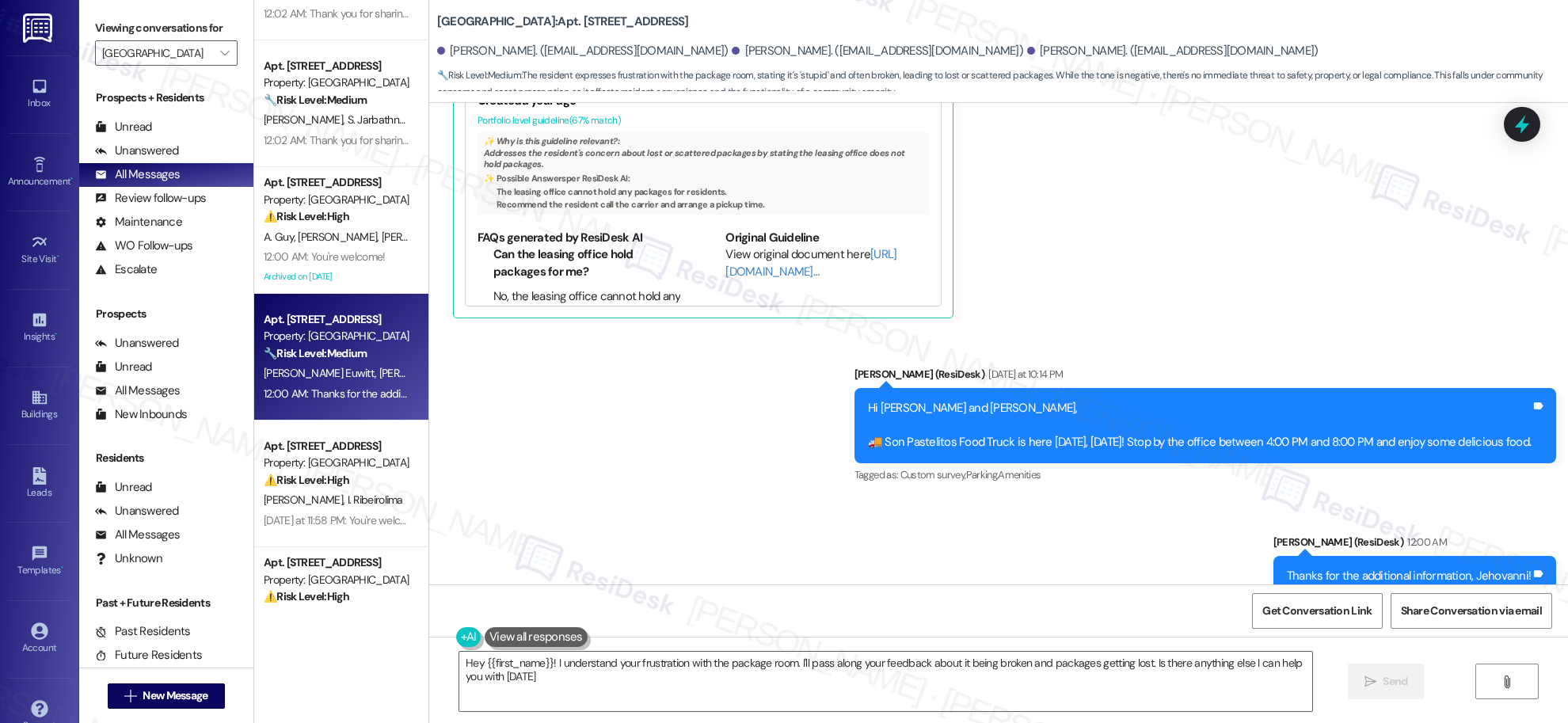
type textarea "Hey {{first_name}}! I understand your frustration with the package room. I'll p…"
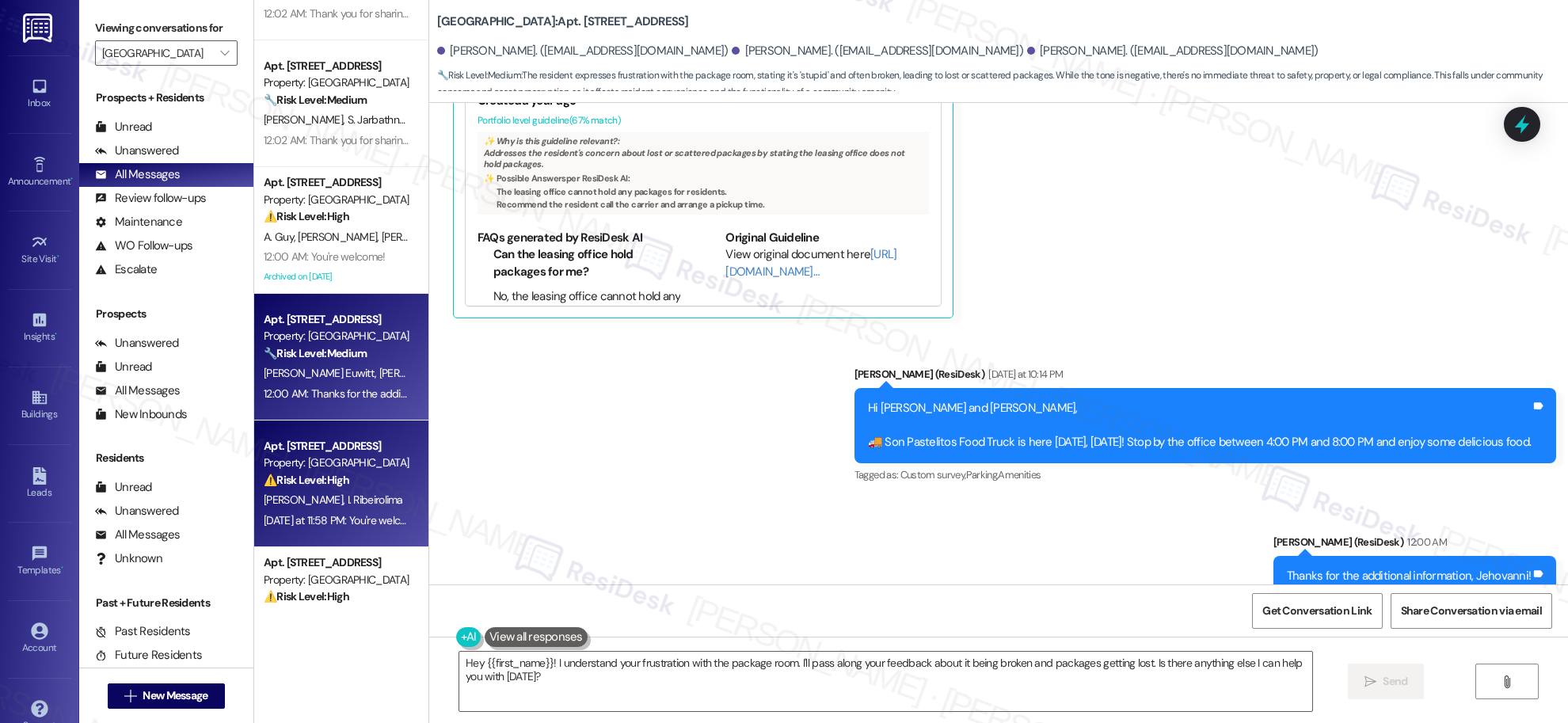
click at [284, 504] on span "[PERSON_NAME]" at bounding box center [306, 500] width 84 height 14
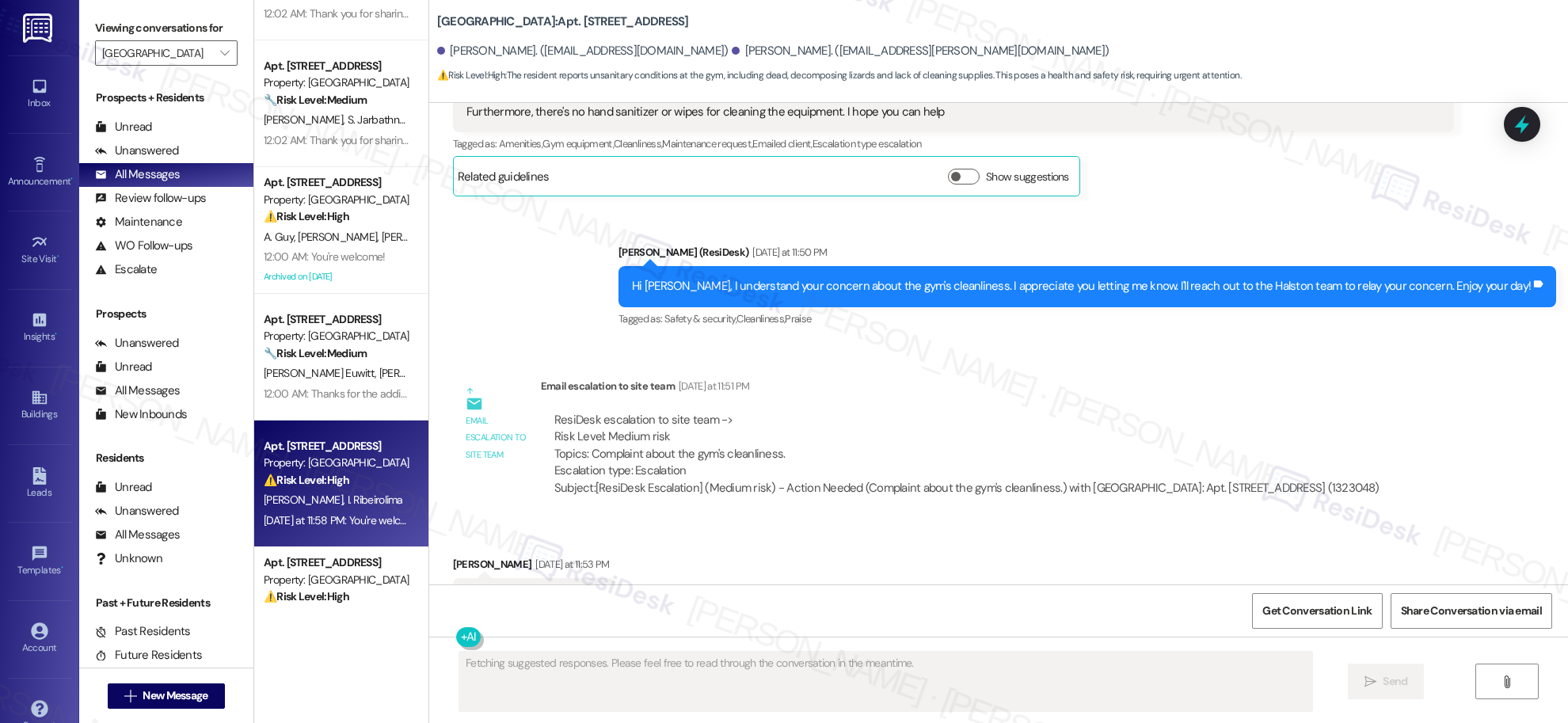
scroll to position [20853, 0]
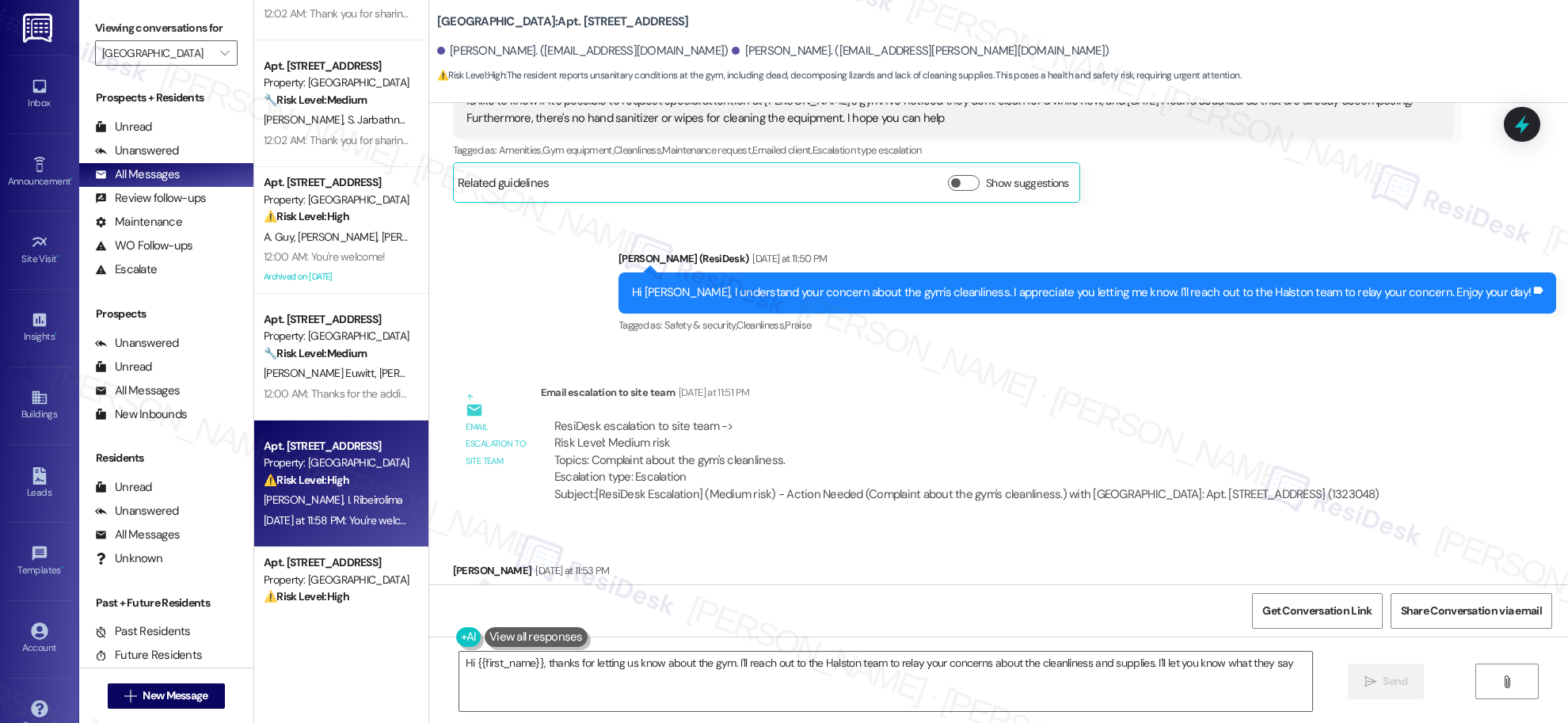
type textarea "Hi {{first_name}}, thanks for letting us know about the gym. I'll reach out to …"
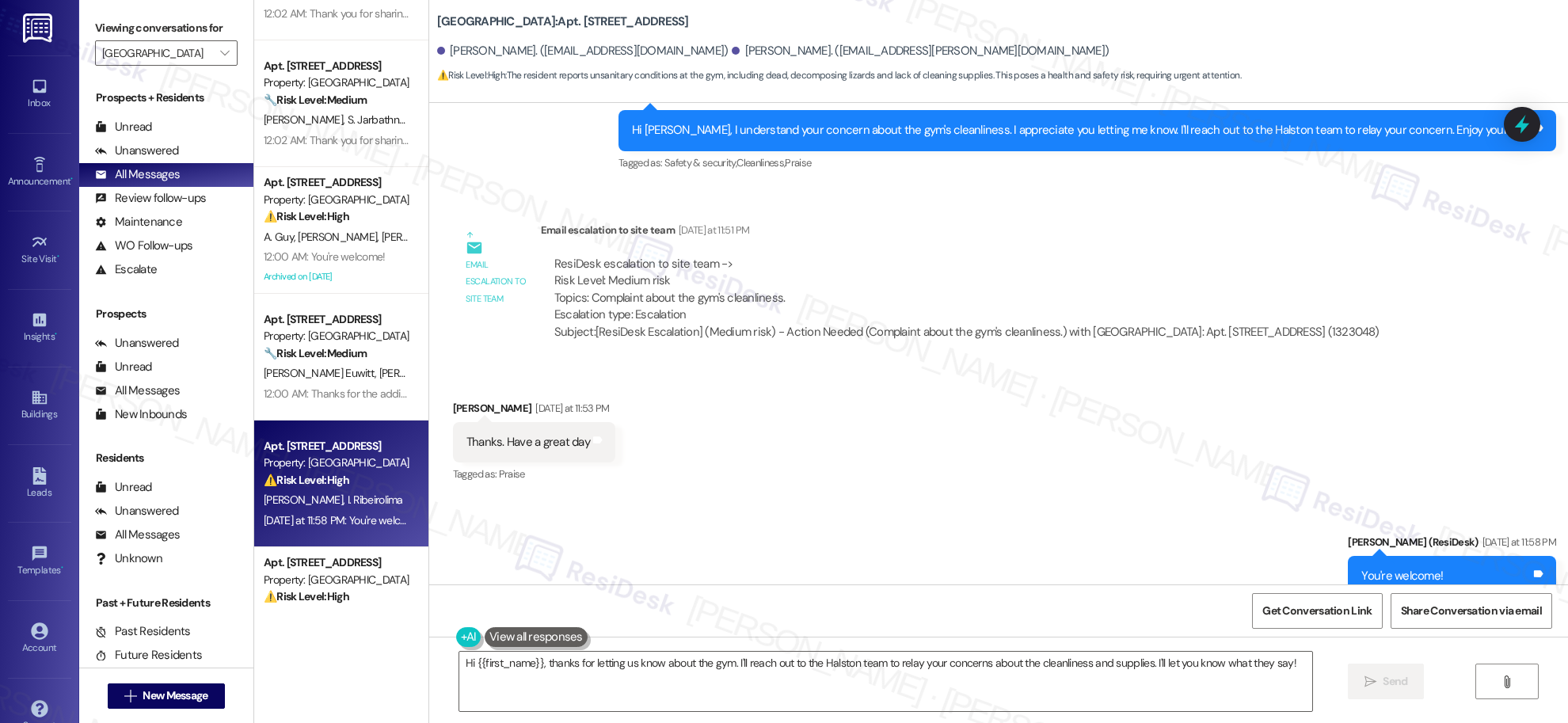
scroll to position [21034, 0]
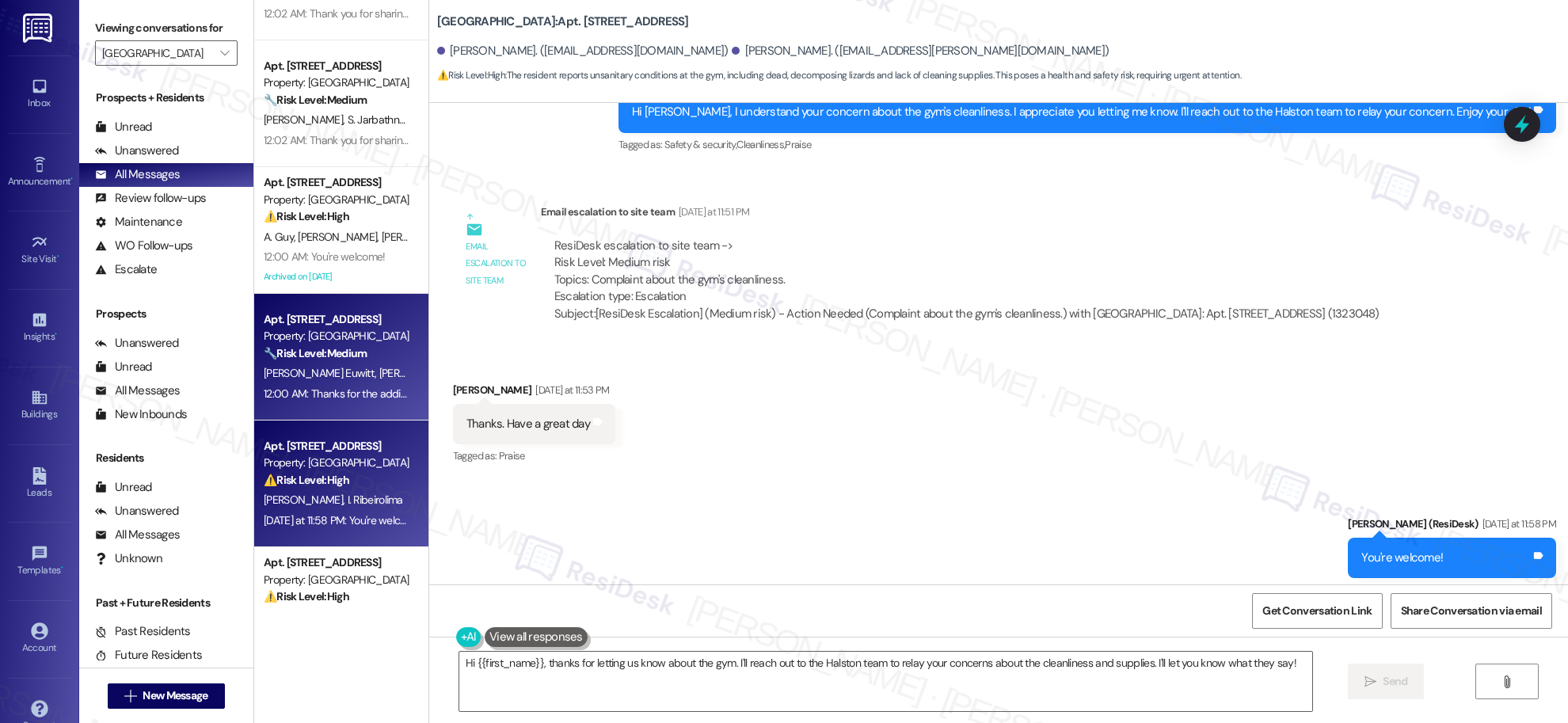
click at [331, 341] on div "Property: [GEOGRAPHIC_DATA]" at bounding box center [336, 336] width 146 height 17
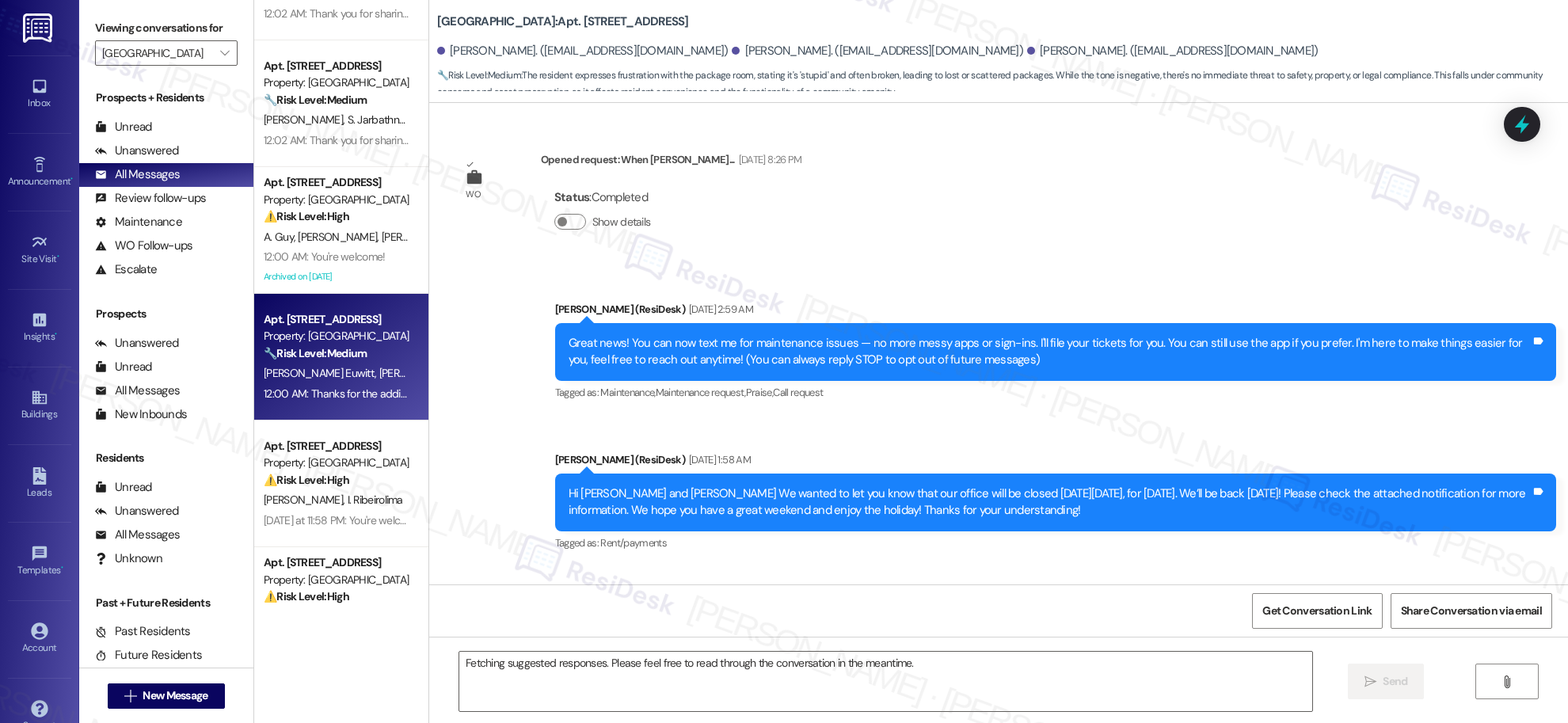
scroll to position [18637, 0]
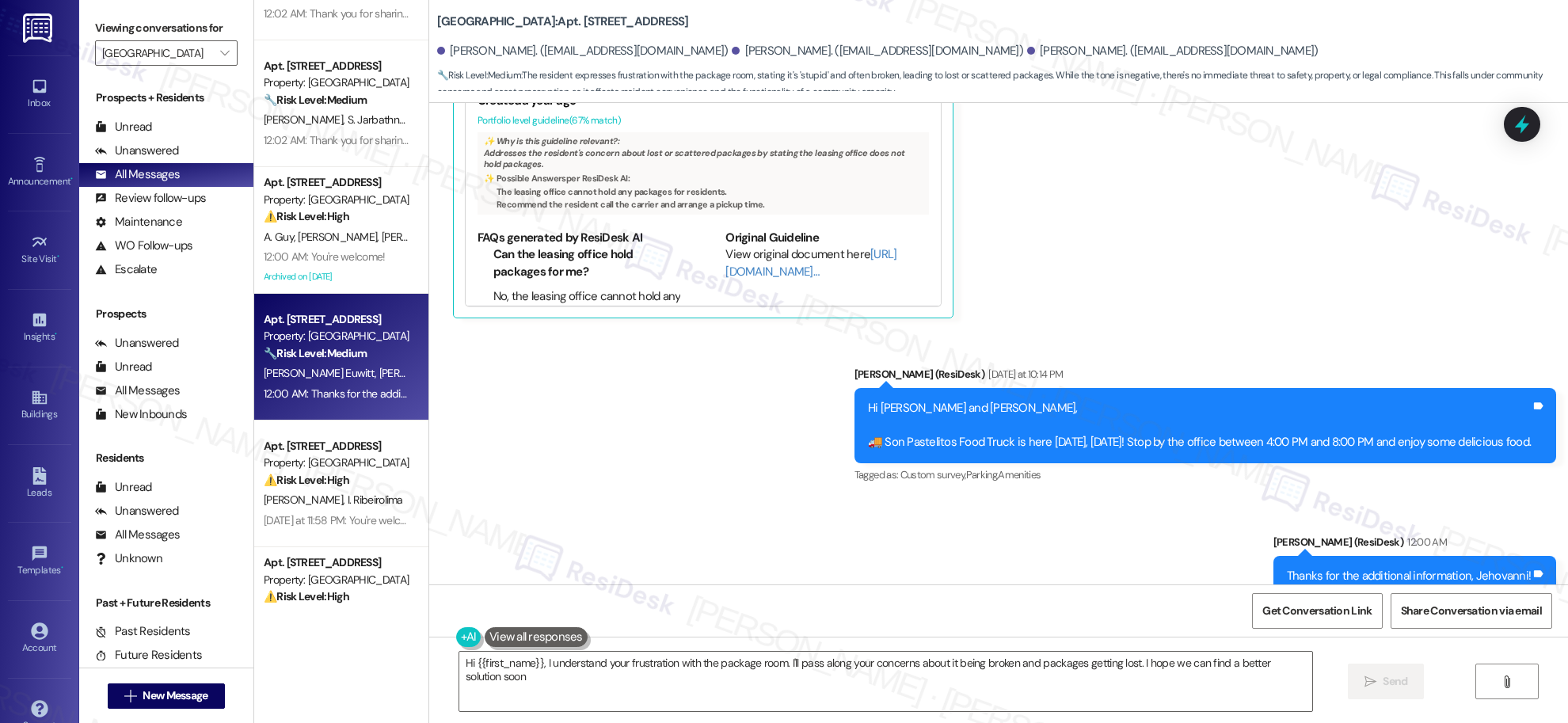
type textarea "Hi {{first_name}}, I understand your frustration with the package room. I'll pa…"
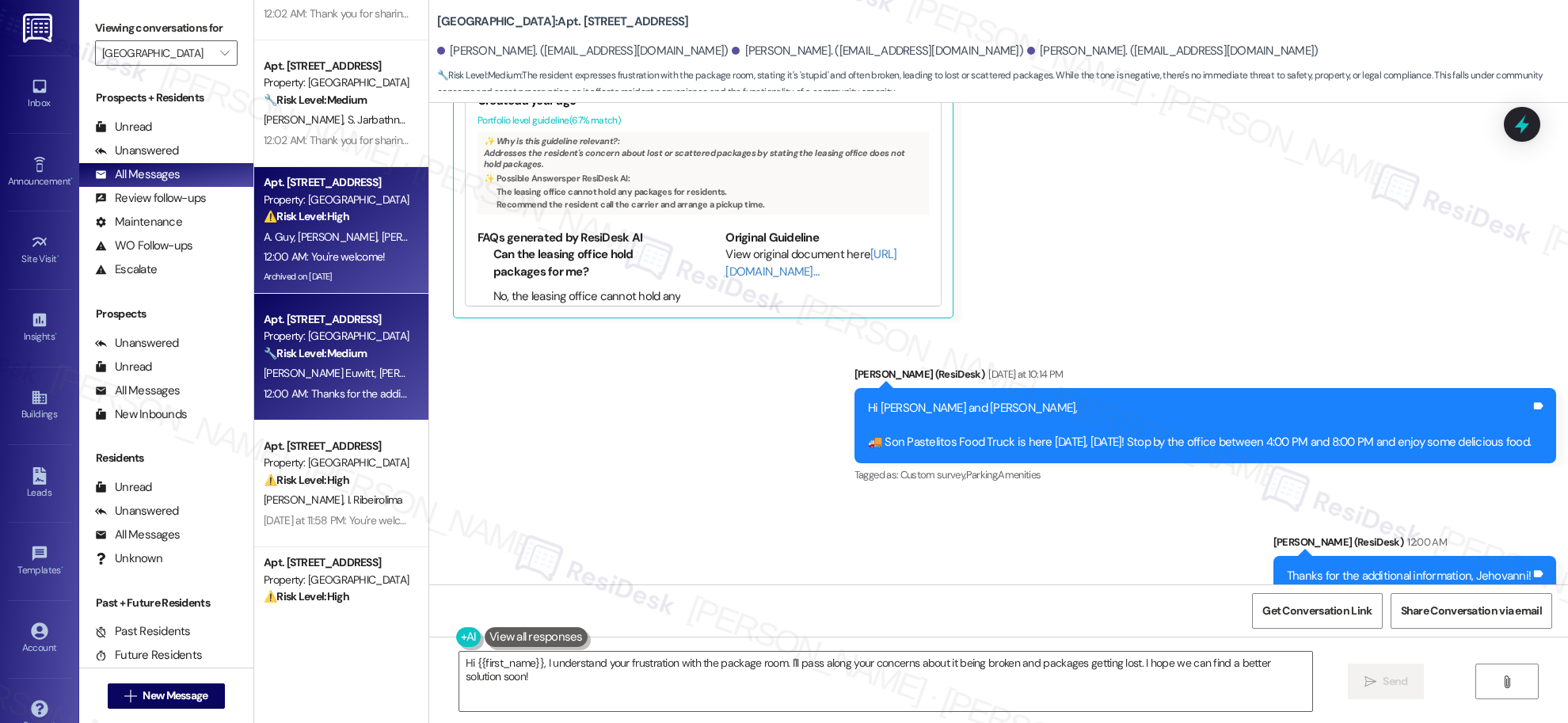
click at [316, 209] on strong "⚠️ Risk Level: High" at bounding box center [306, 216] width 86 height 14
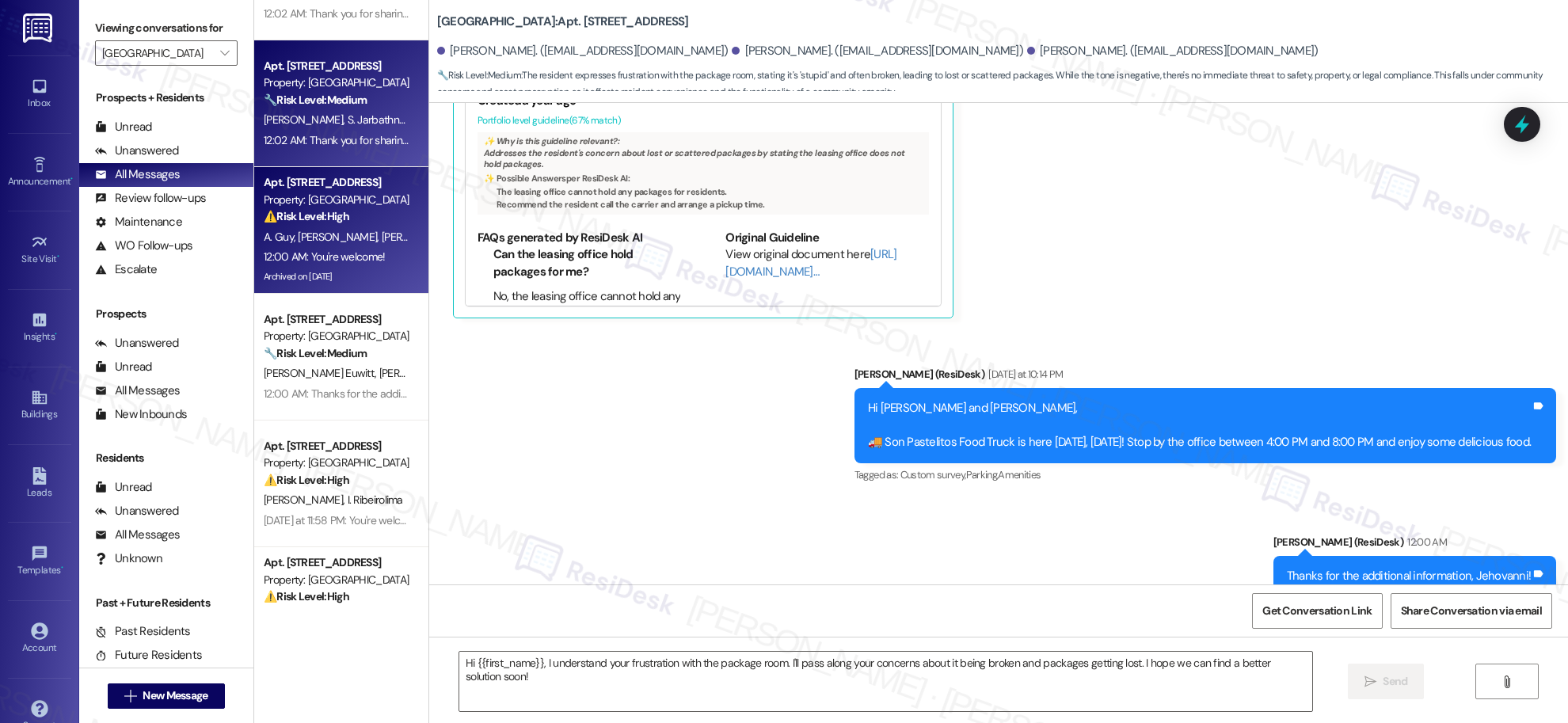
click at [347, 123] on span "S. Jarbathnunez" at bounding box center [385, 119] width 78 height 14
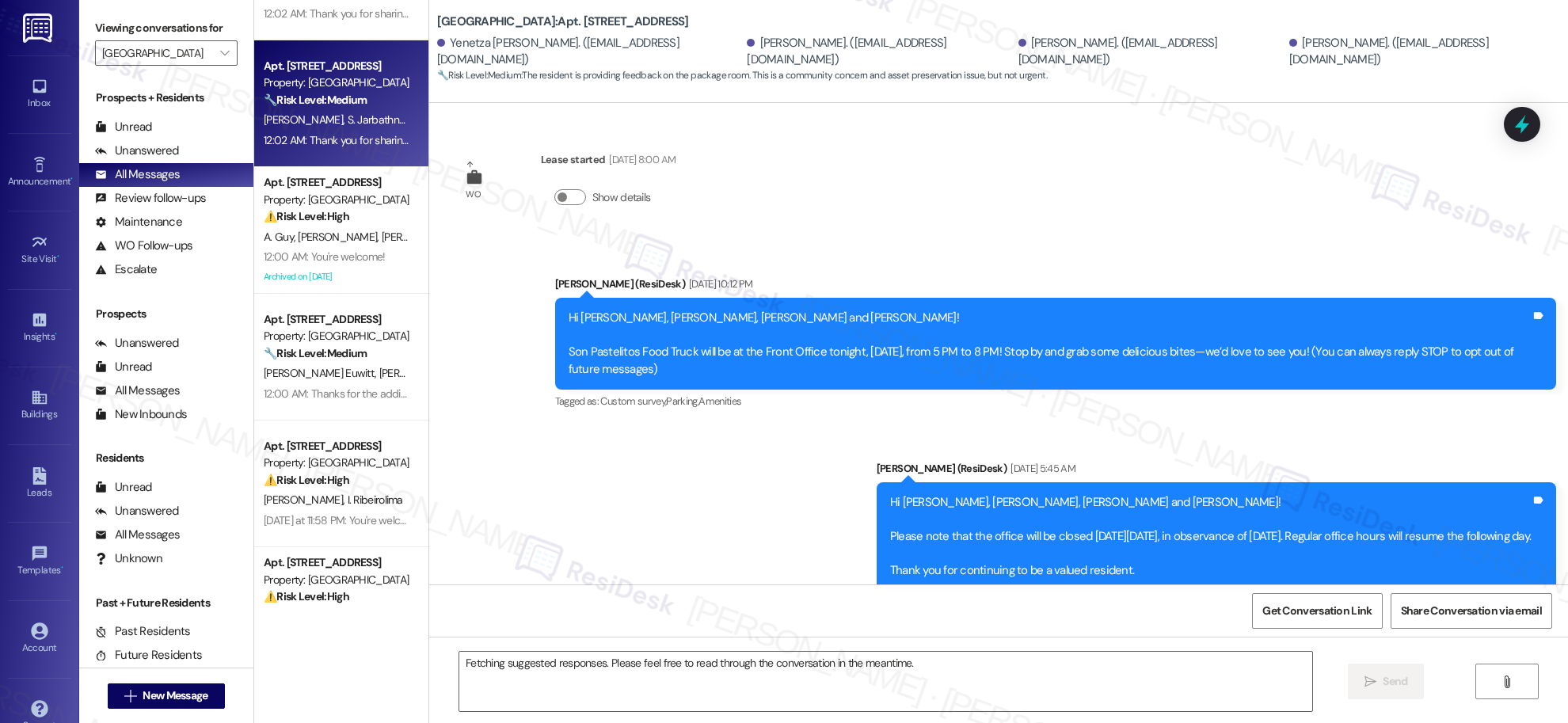
scroll to position [12124, 0]
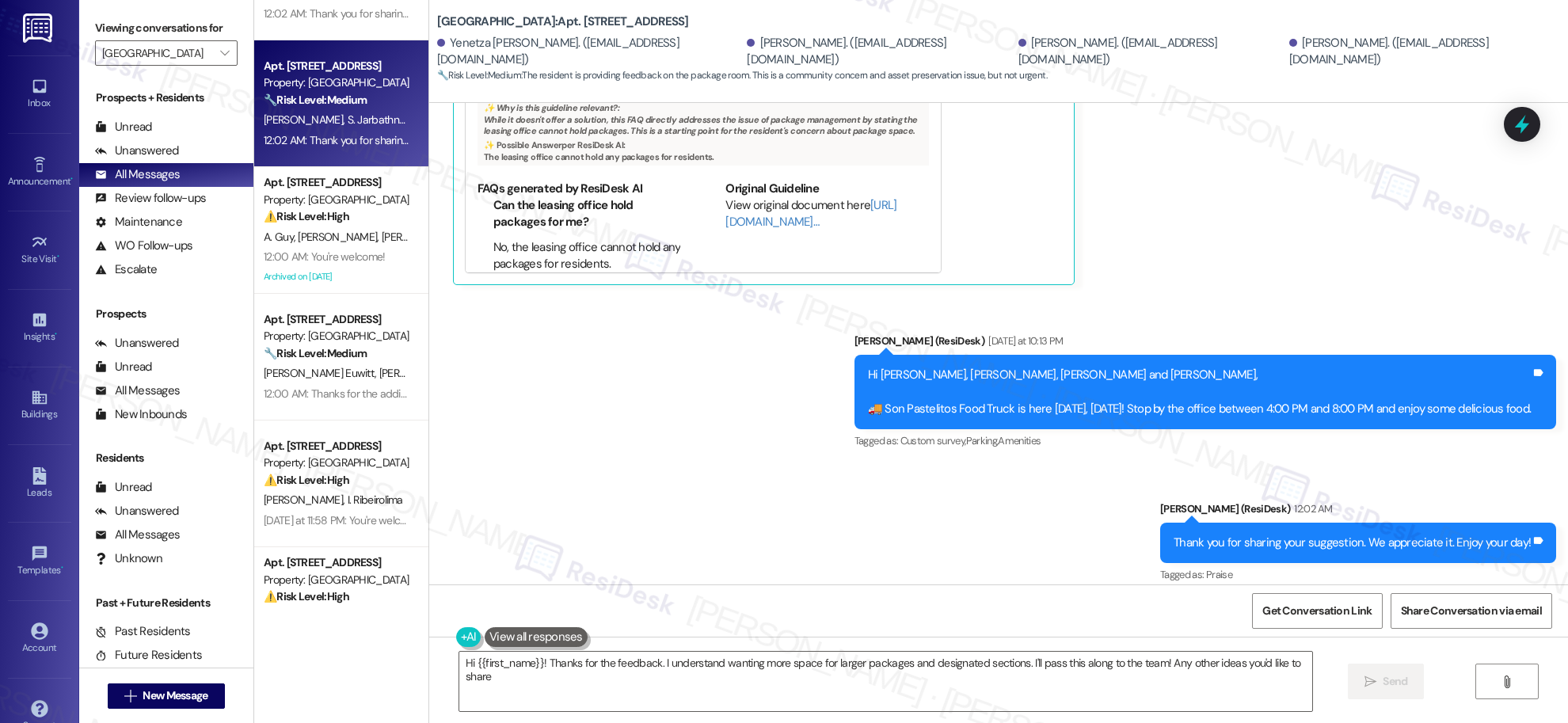
type textarea "Hi {{first_name}}! Thanks for the feedback. I understand wanting more space for…"
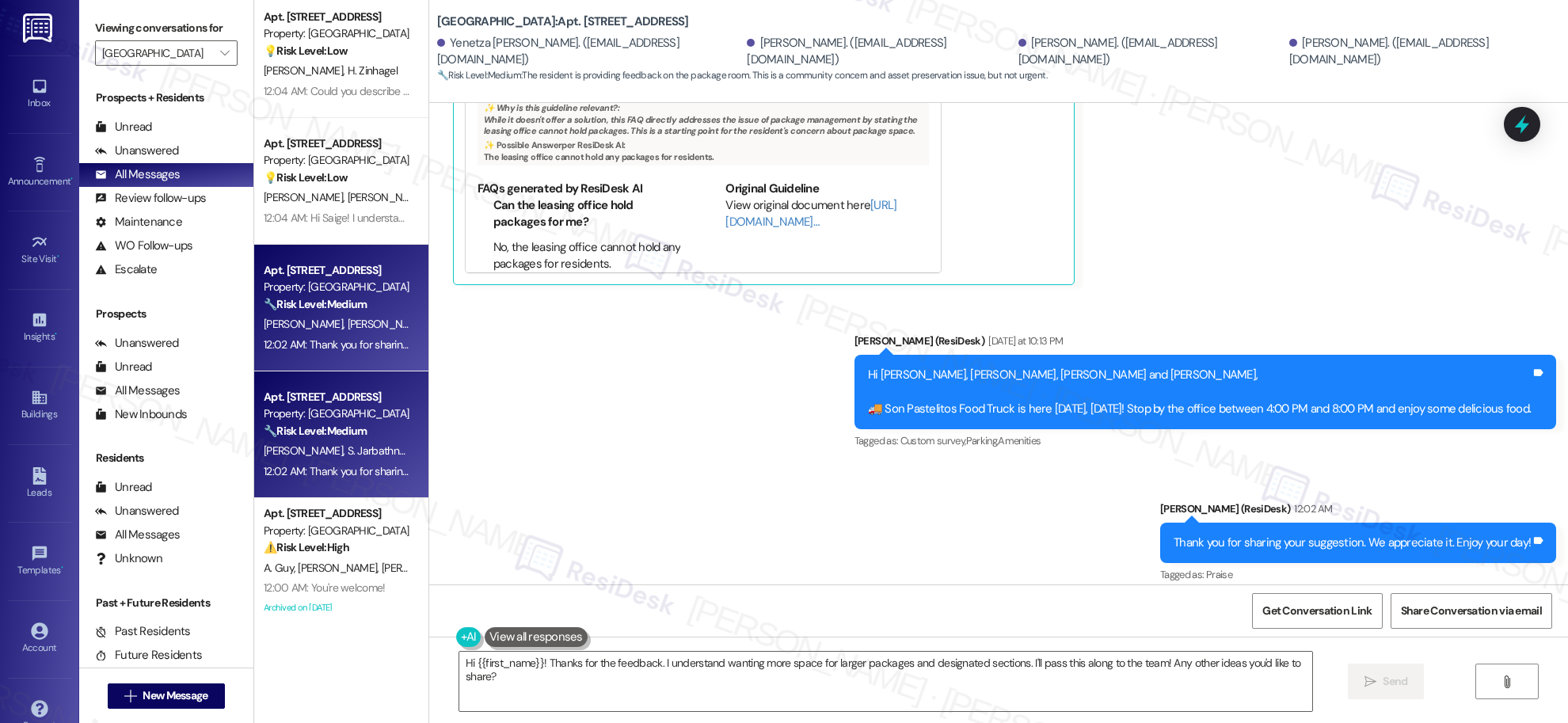
scroll to position [257, 0]
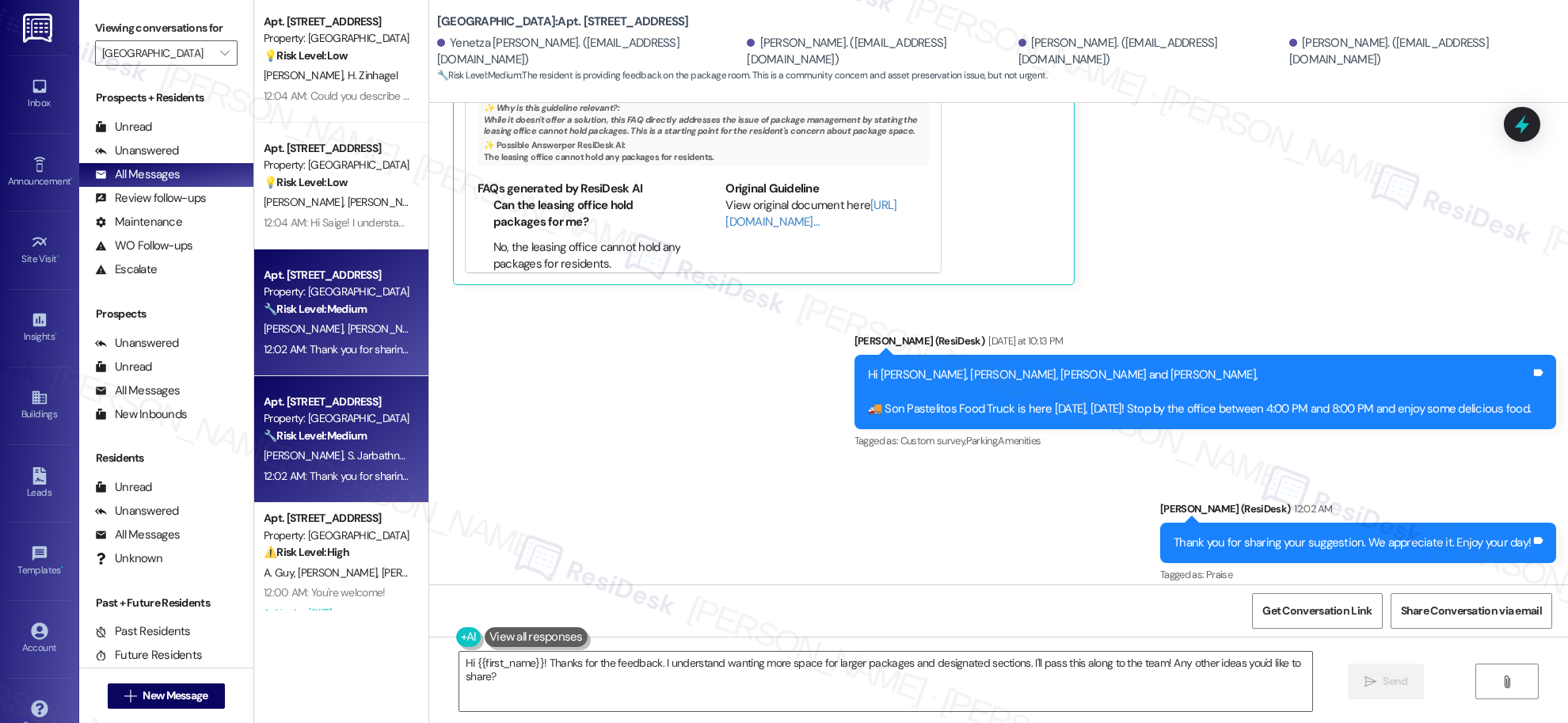
click at [338, 299] on div "Property: [GEOGRAPHIC_DATA]" at bounding box center [336, 291] width 146 height 17
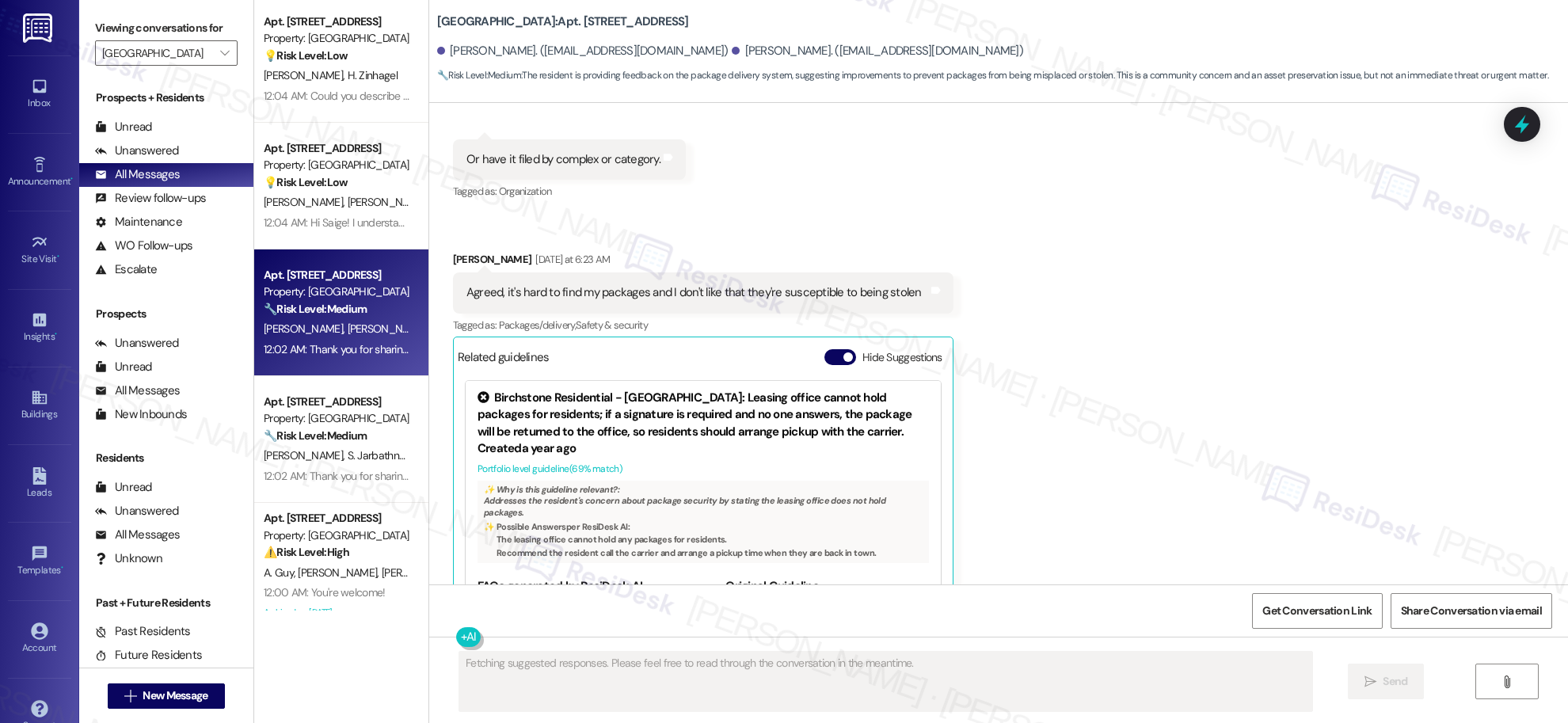
scroll to position [12546, 0]
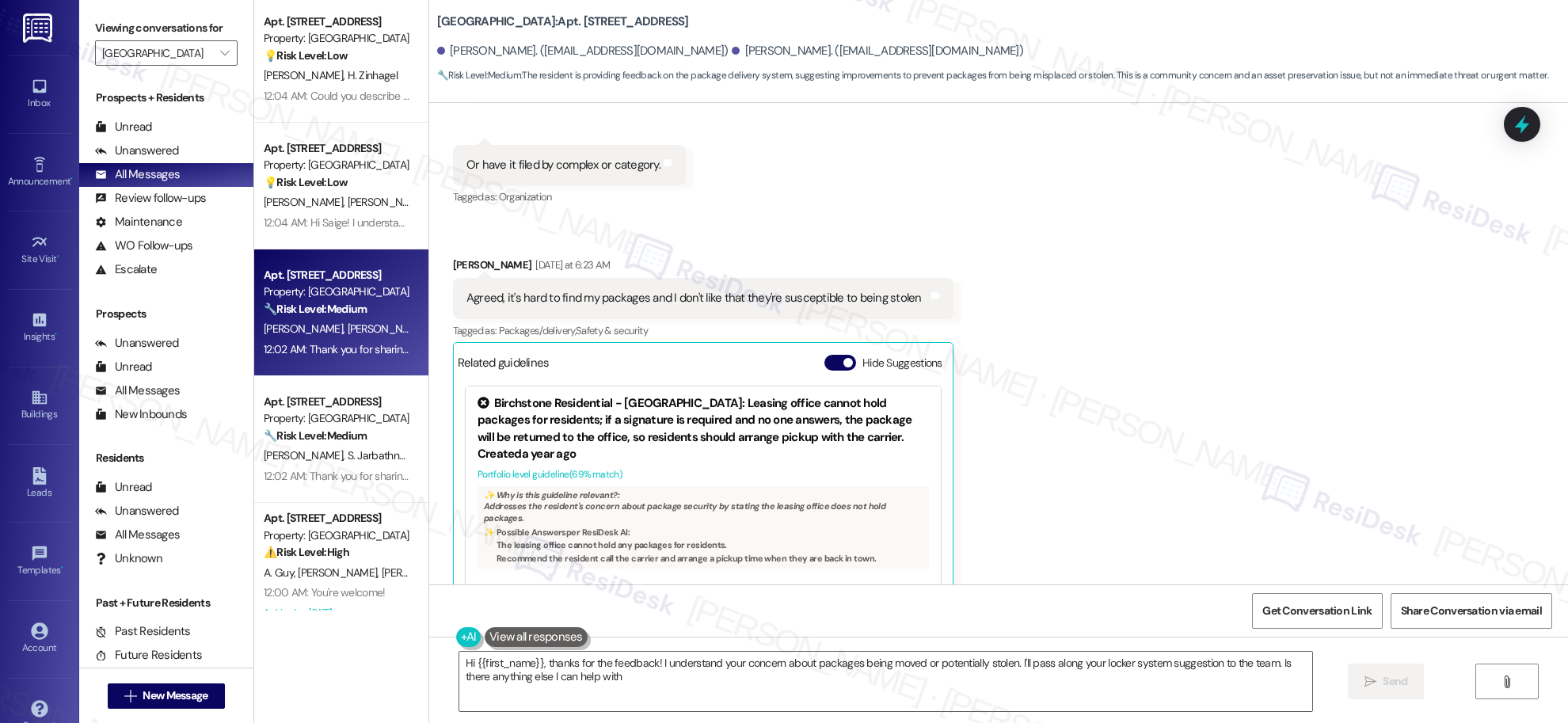
type textarea "Hi {{first_name}}, thanks for the feedback! I understand your concern about pac…"
click at [220, 53] on icon "" at bounding box center [224, 53] width 9 height 12
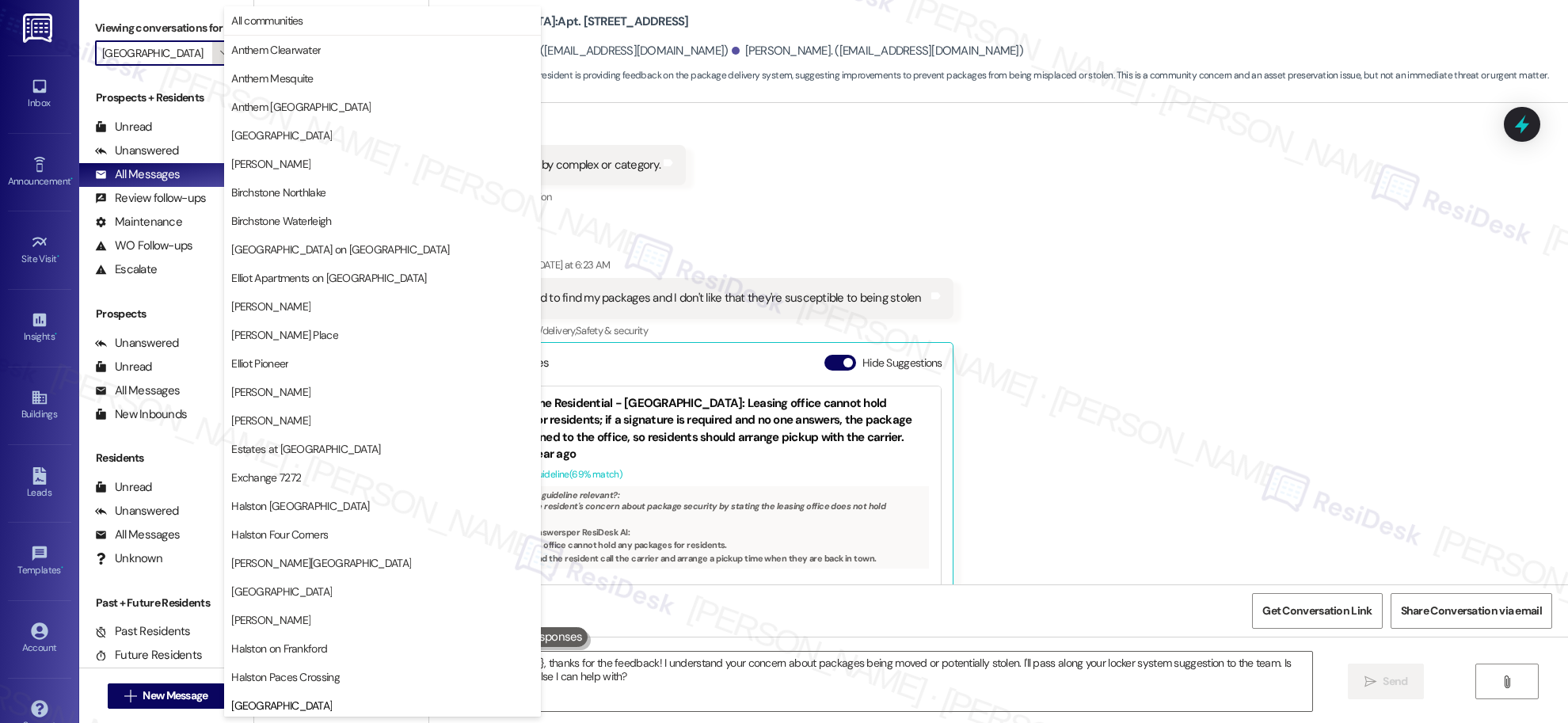
scroll to position [431, 0]
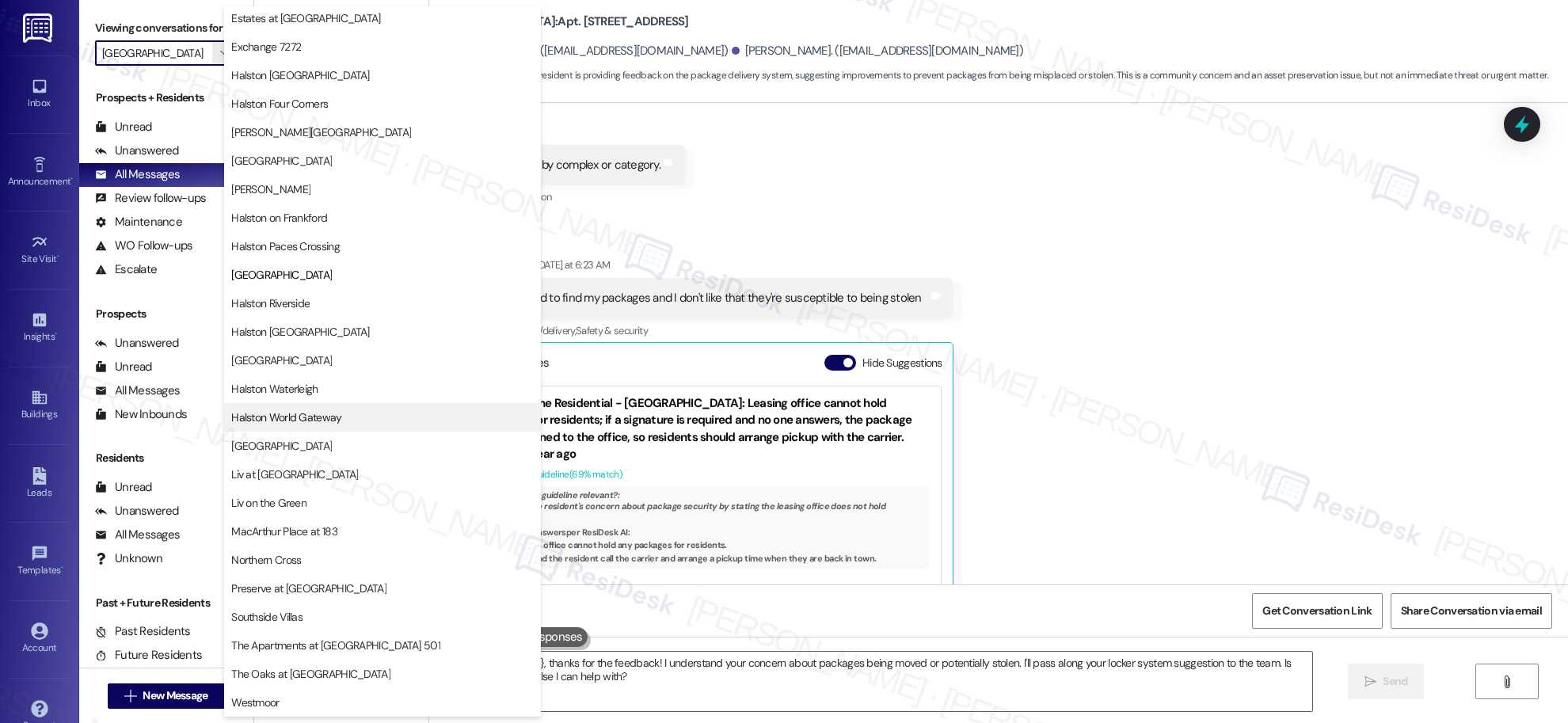
click at [319, 419] on span "Halston World Gateway" at bounding box center [286, 418] width 110 height 16
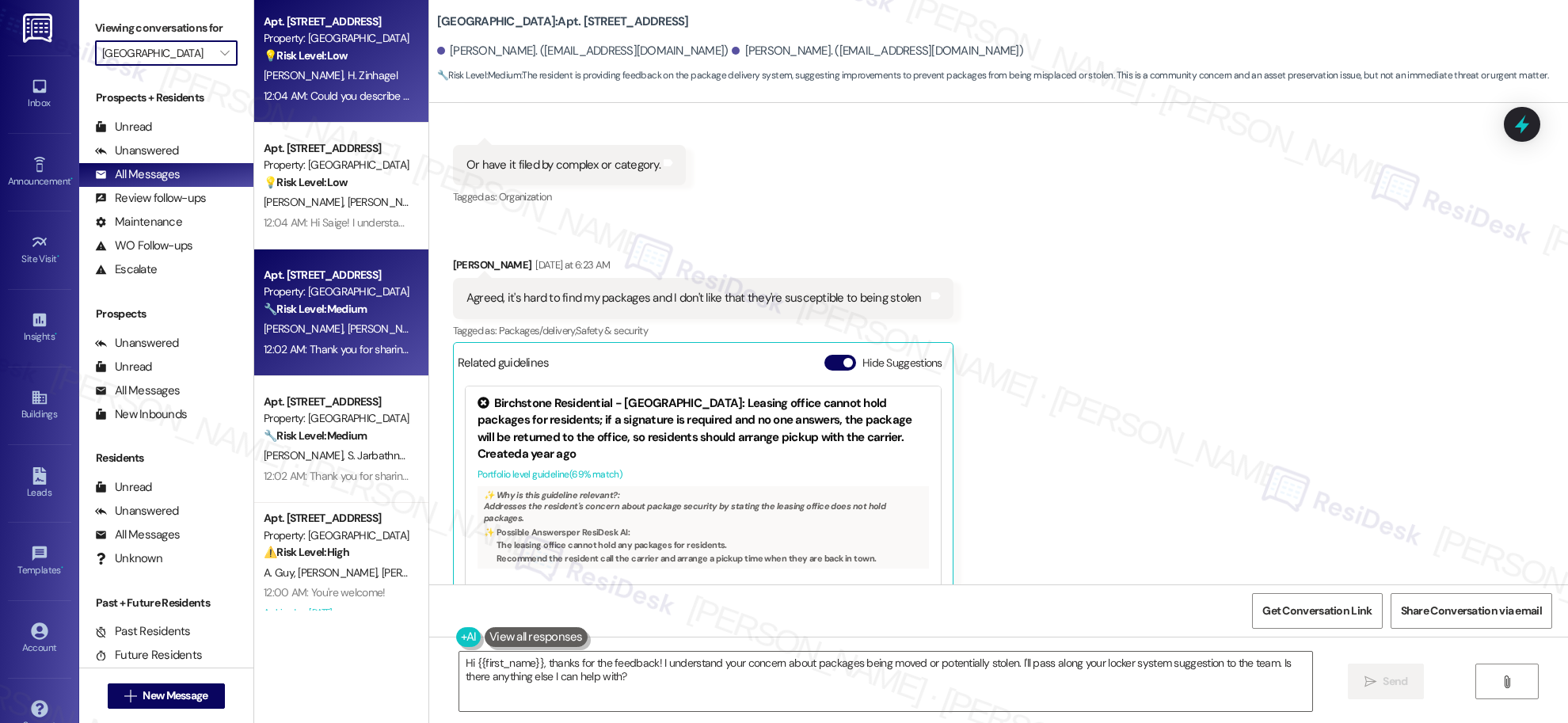
type input "Halston World Gateway"
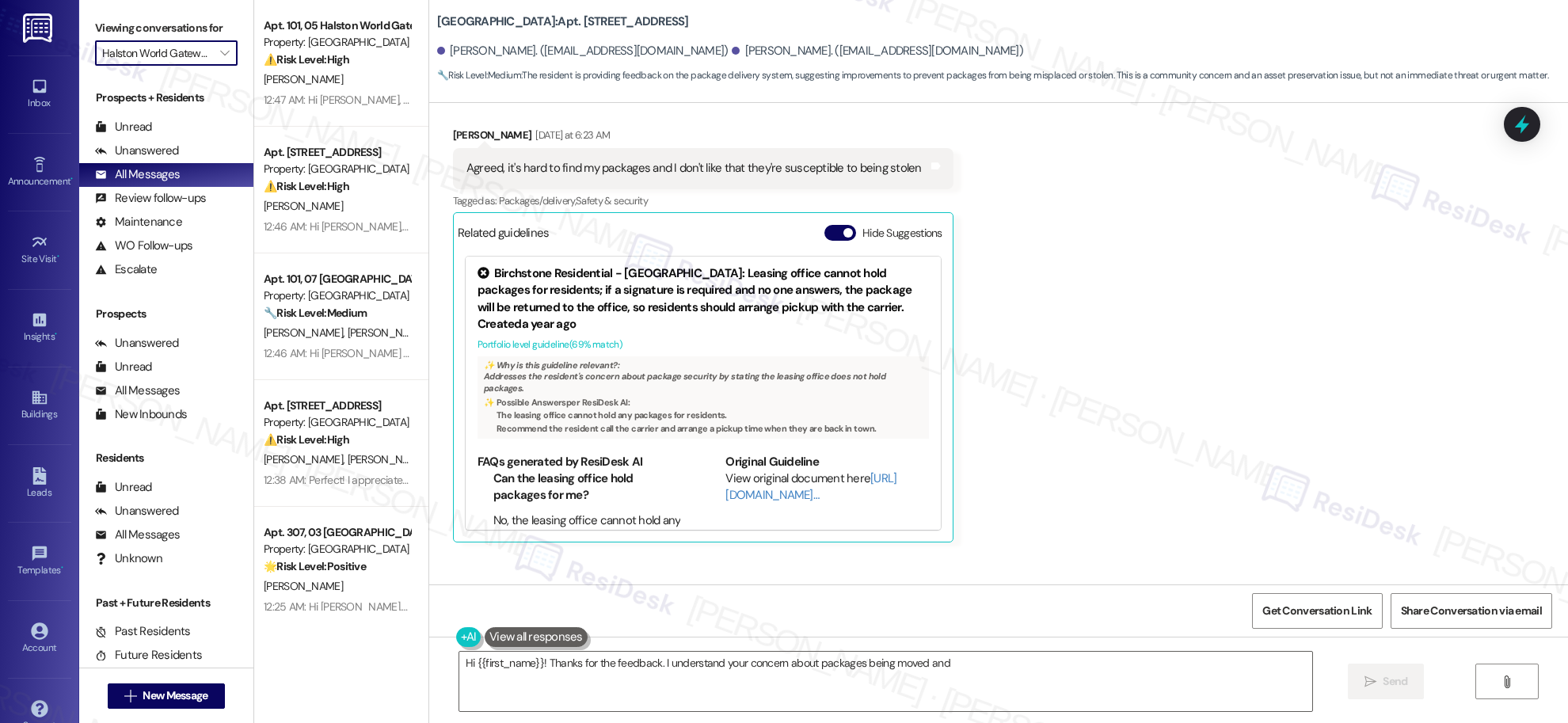
scroll to position [12546, 0]
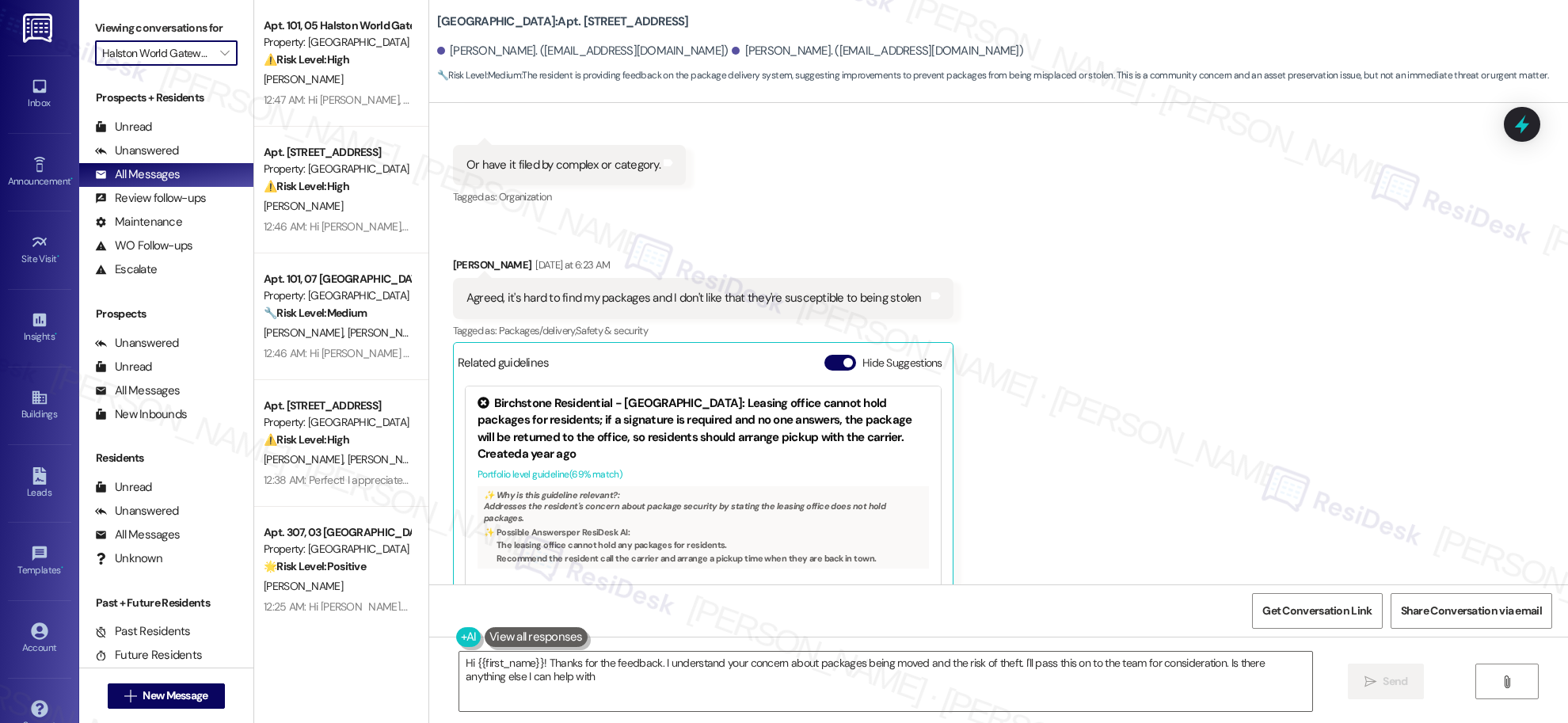
type textarea "Hi {{first_name}}! Thanks for the feedback. I understand your concern about pac…"
click at [220, 52] on icon "" at bounding box center [224, 53] width 9 height 12
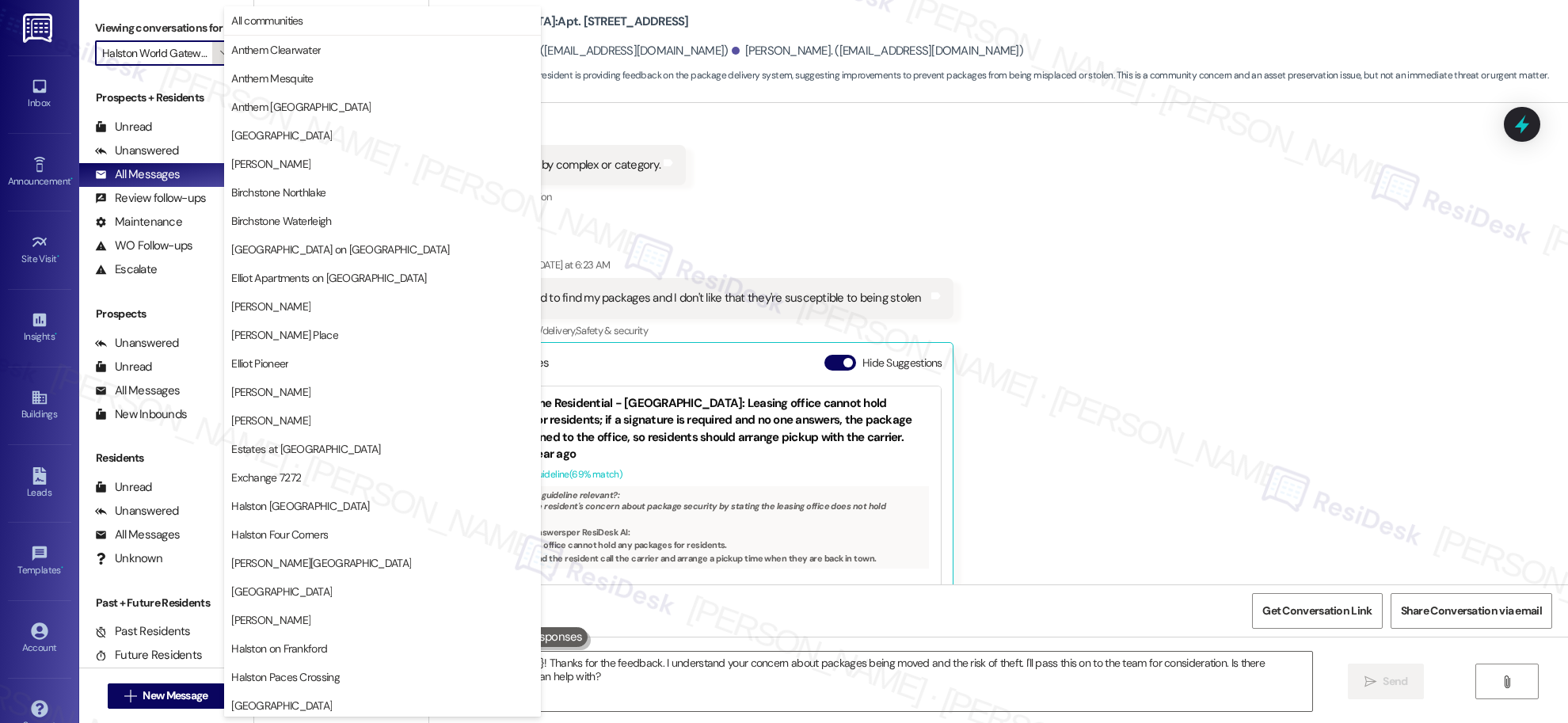
scroll to position [431, 0]
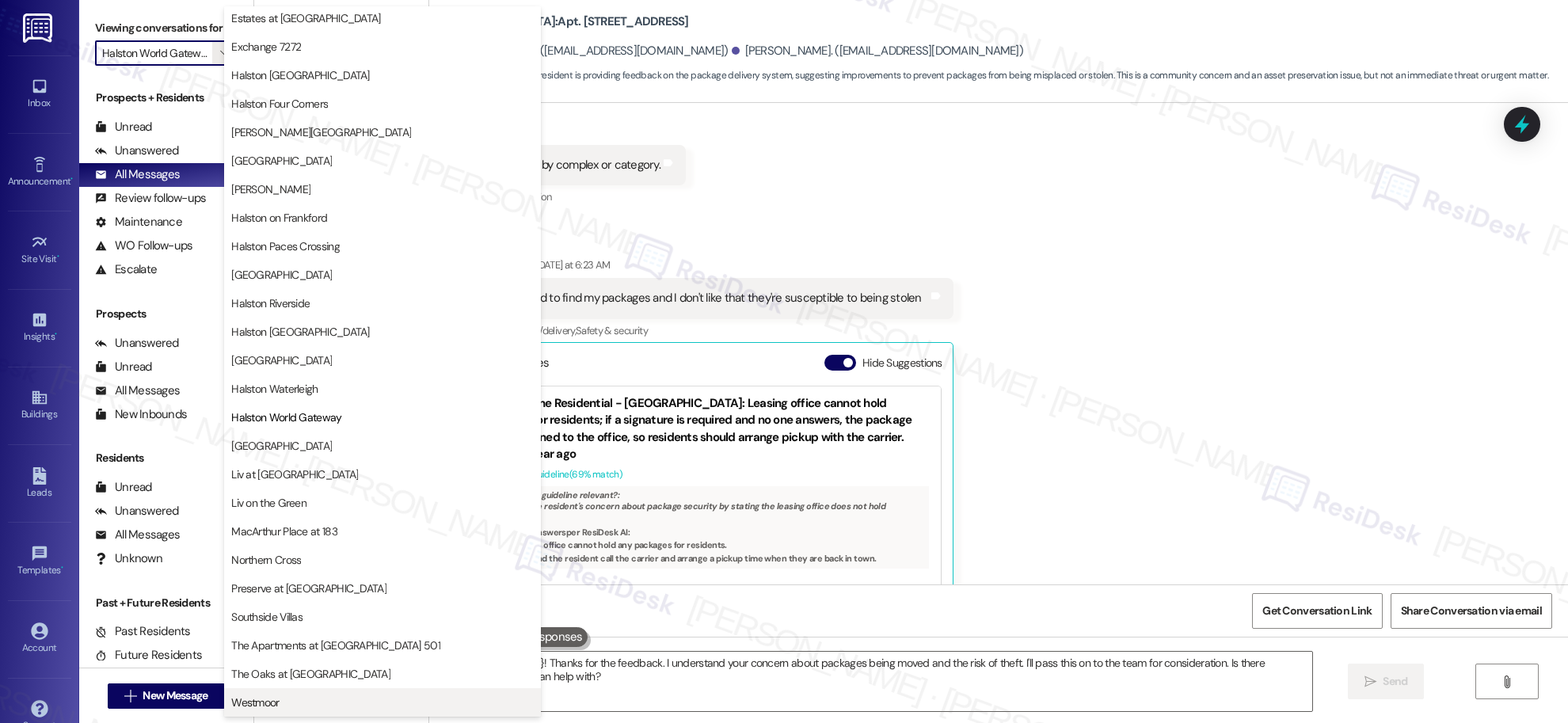
click at [276, 700] on span "Westmoor" at bounding box center [255, 702] width 47 height 16
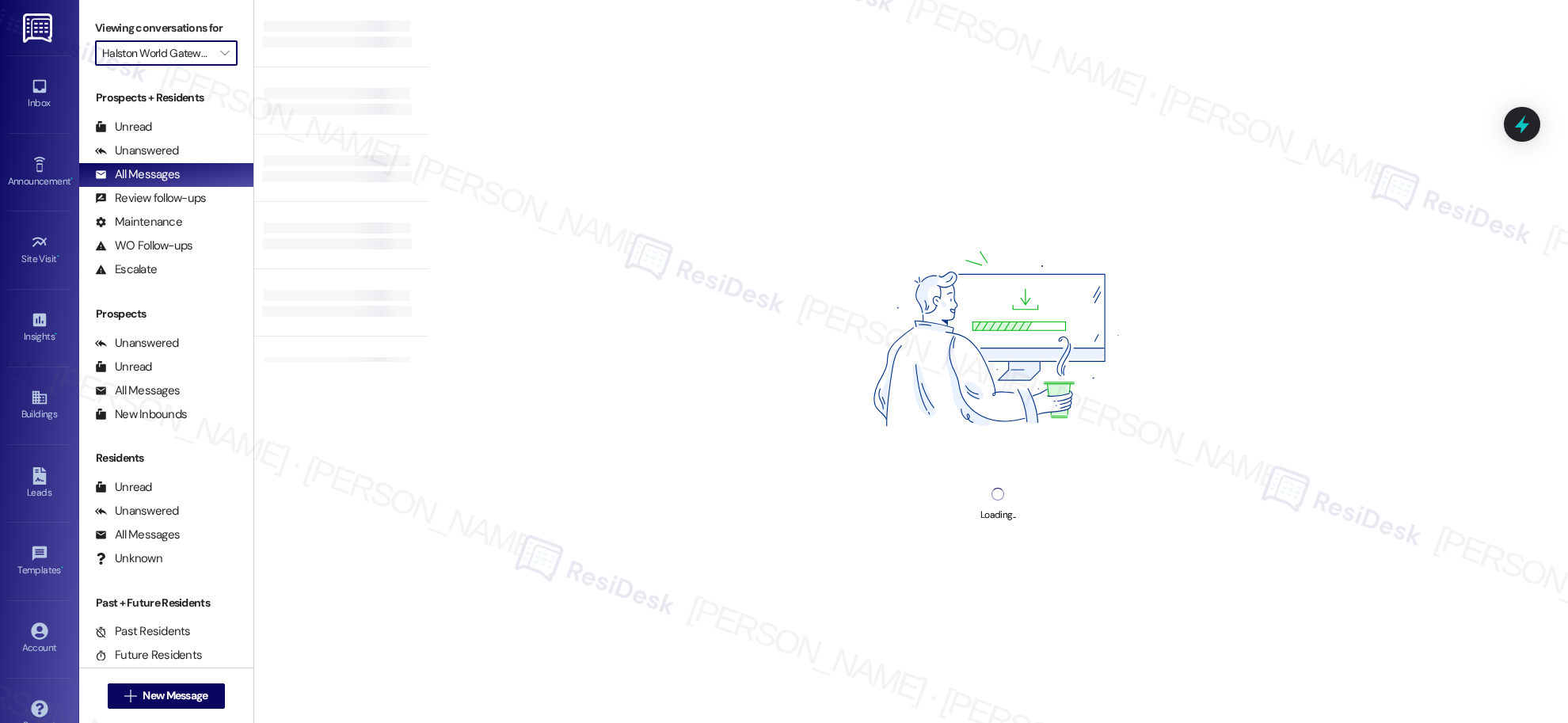
type input "Westmoor"
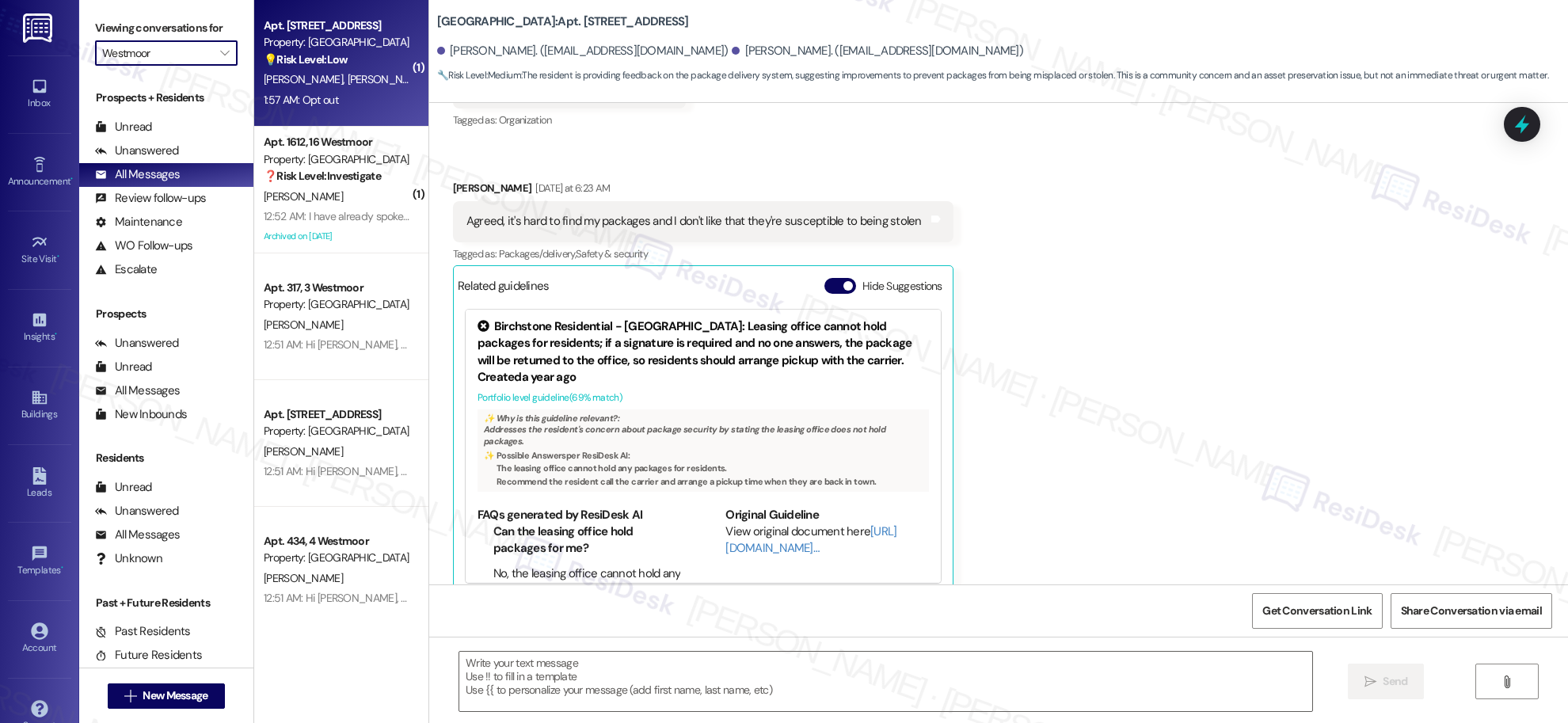
type textarea "Fetching suggested responses. Please feel free to read through the conversation…"
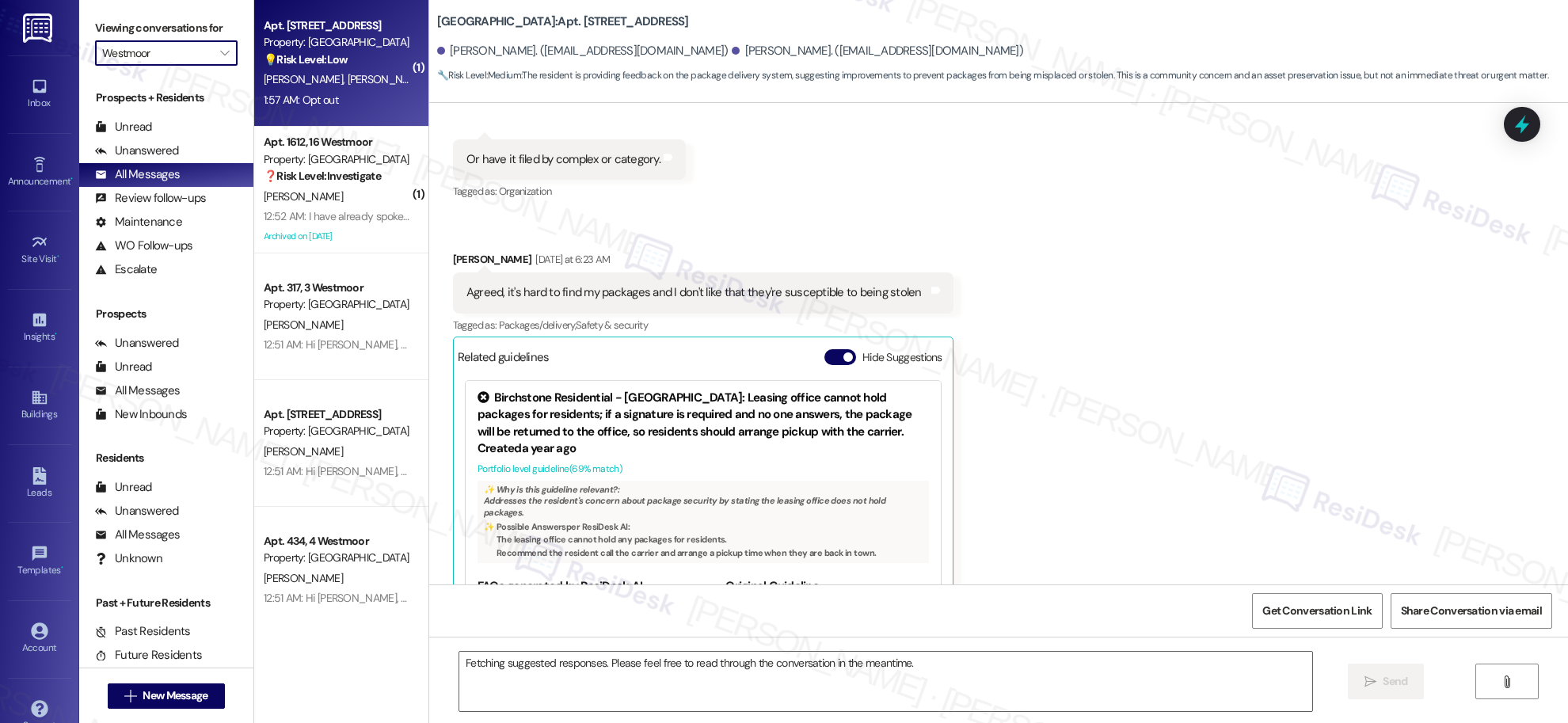
scroll to position [12546, 0]
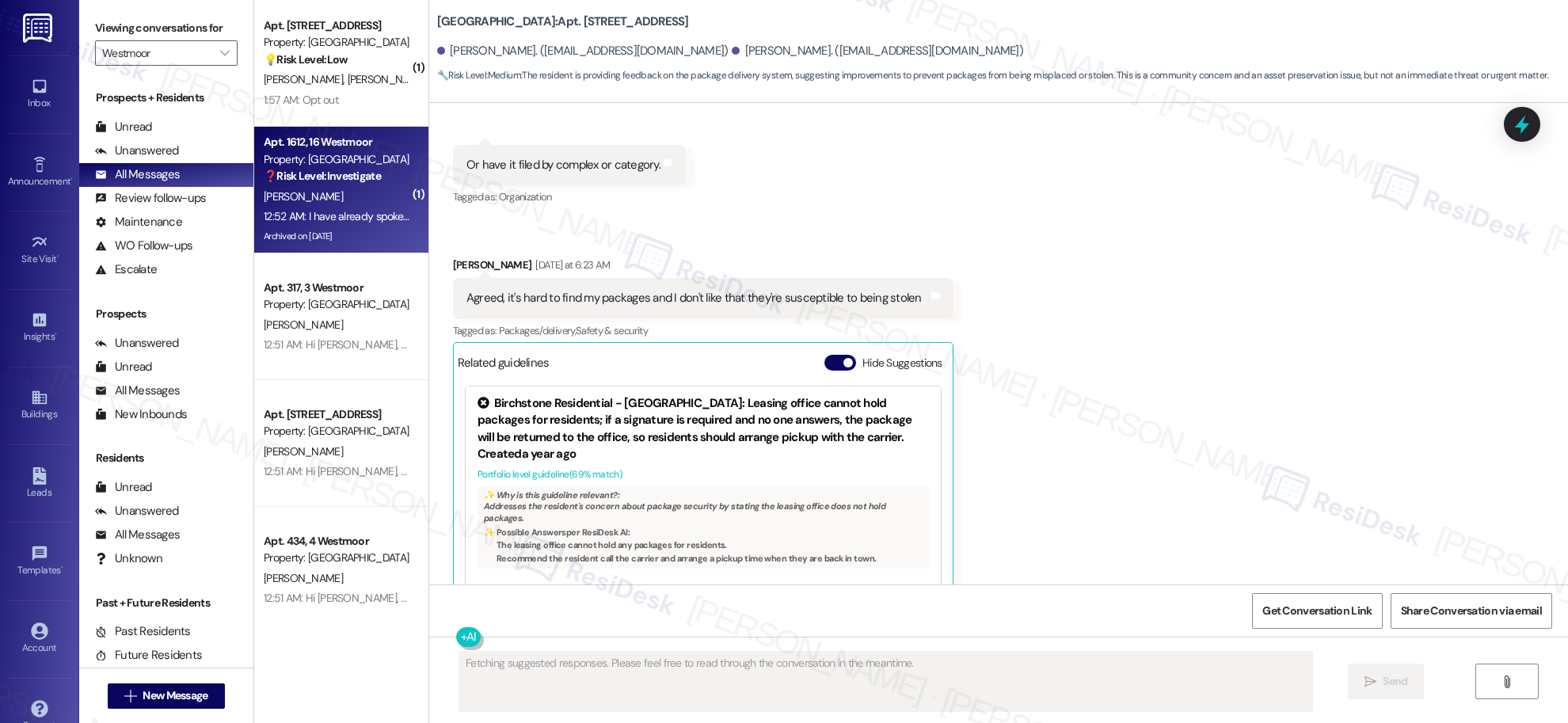
click at [353, 198] on div "[PERSON_NAME]" at bounding box center [336, 197] width 150 height 20
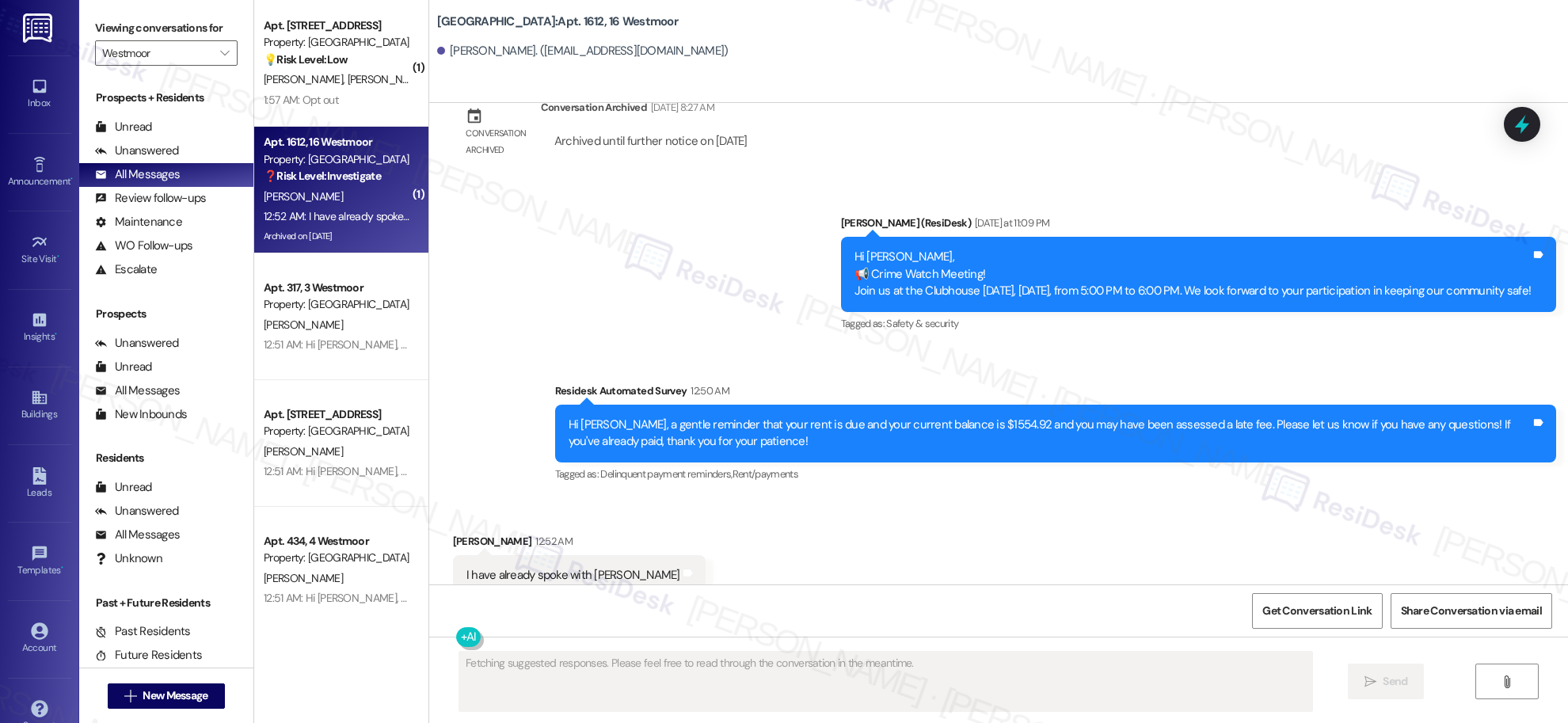
scroll to position [24617, 0]
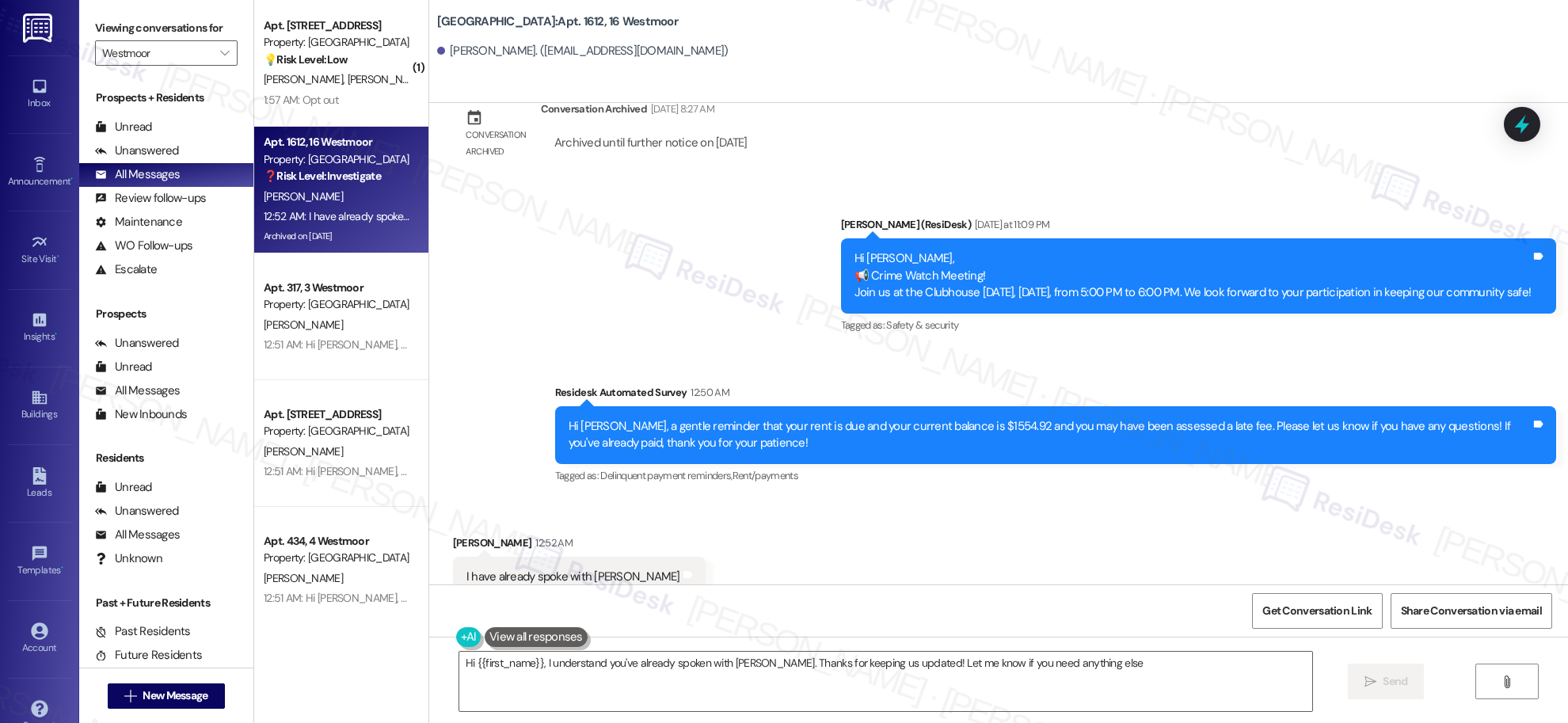
type textarea "Hi {{first_name}}, I understand you've already spoken with [PERSON_NAME]. Thank…"
click at [129, 149] on div "Unanswered" at bounding box center [137, 151] width 84 height 17
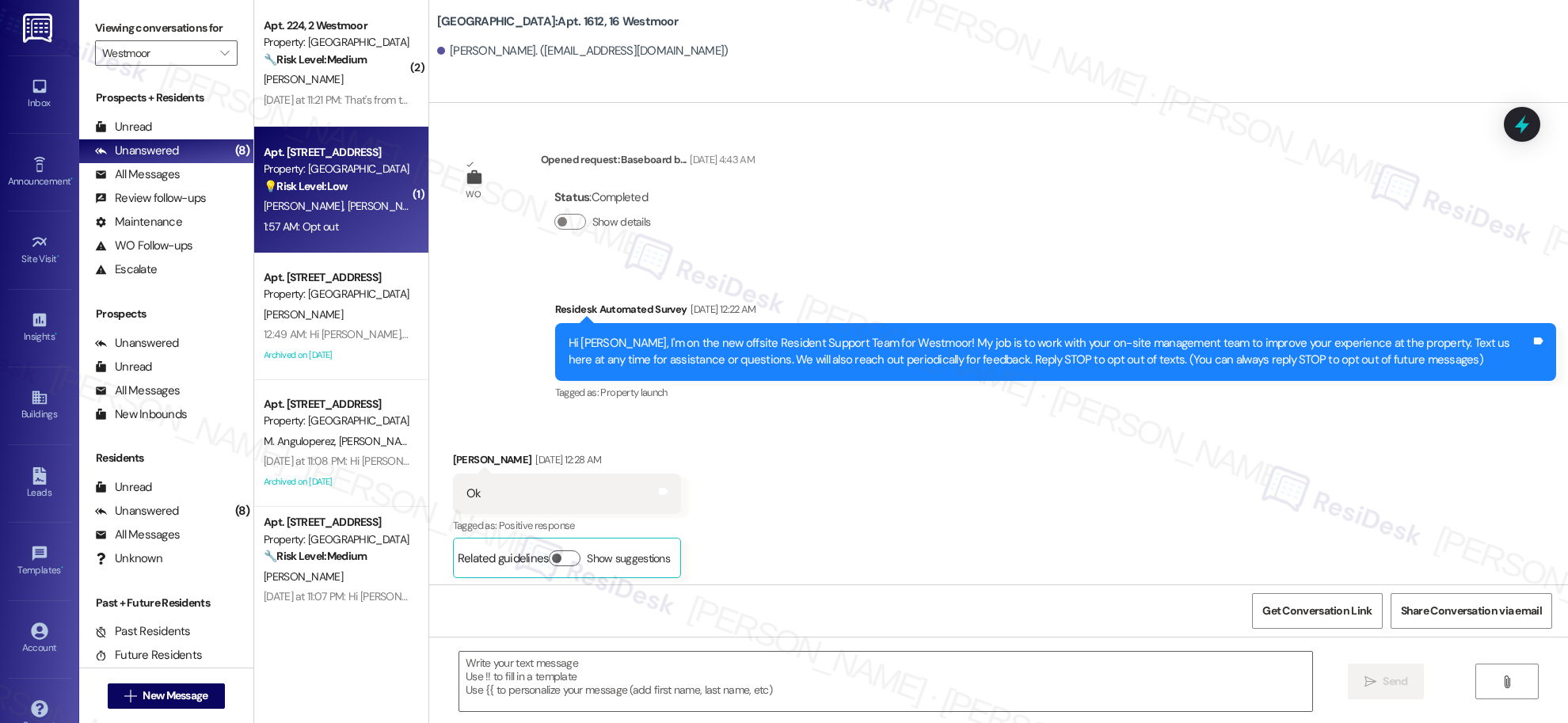
scroll to position [24617, 0]
type textarea "Fetching suggested responses. Please feel free to read through the conversation…"
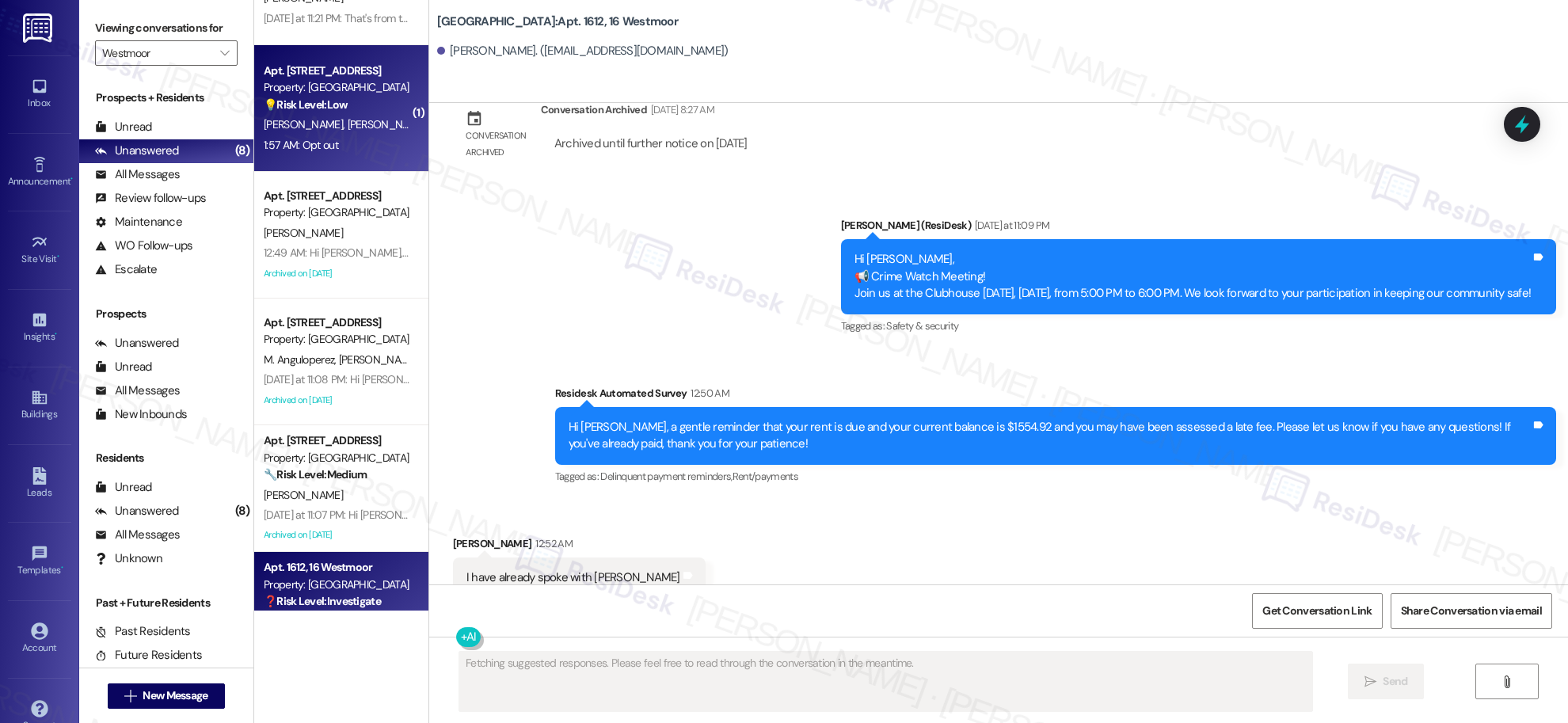
scroll to position [109, 0]
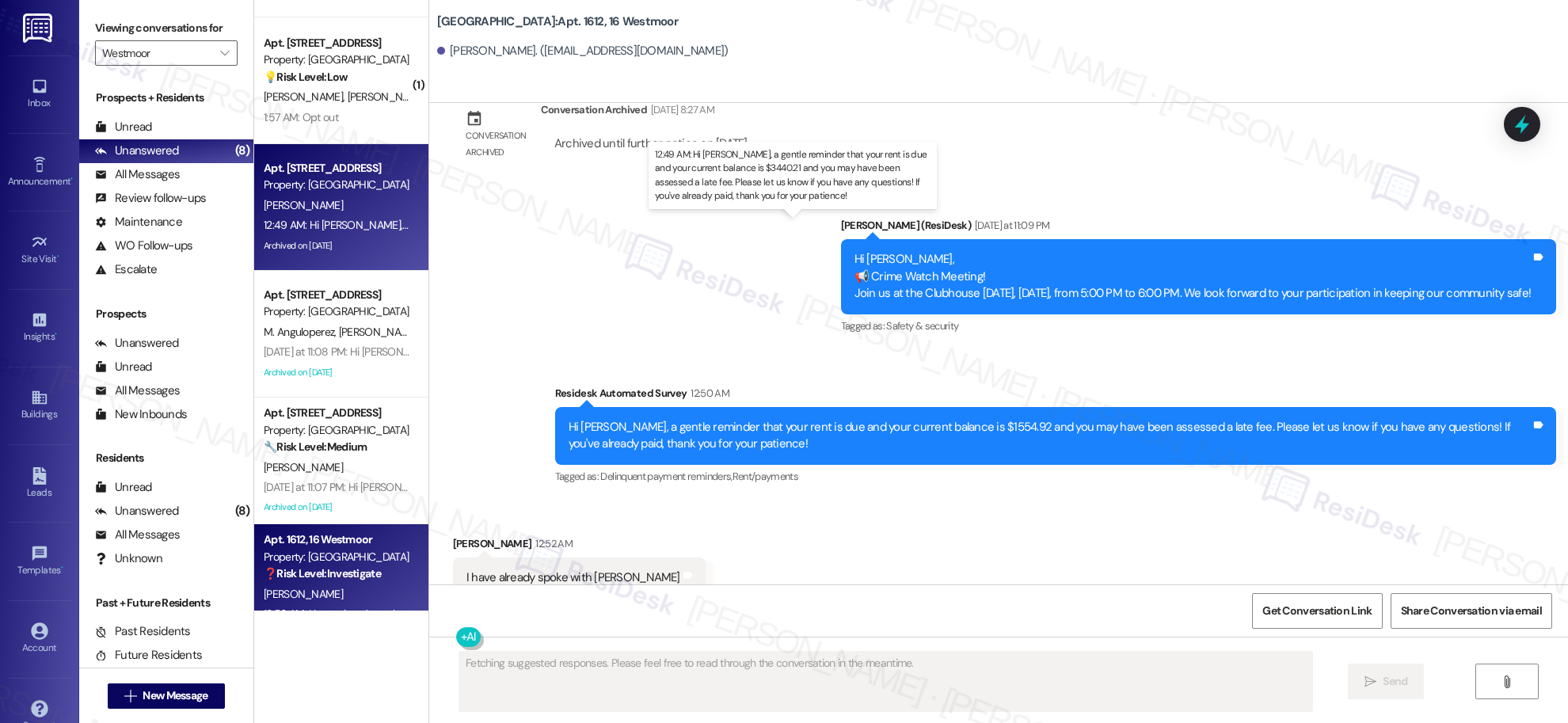
click at [366, 228] on div "12:49 AM: Hi [PERSON_NAME], a gentle reminder that your rent is due and your cu…" at bounding box center [833, 225] width 1140 height 14
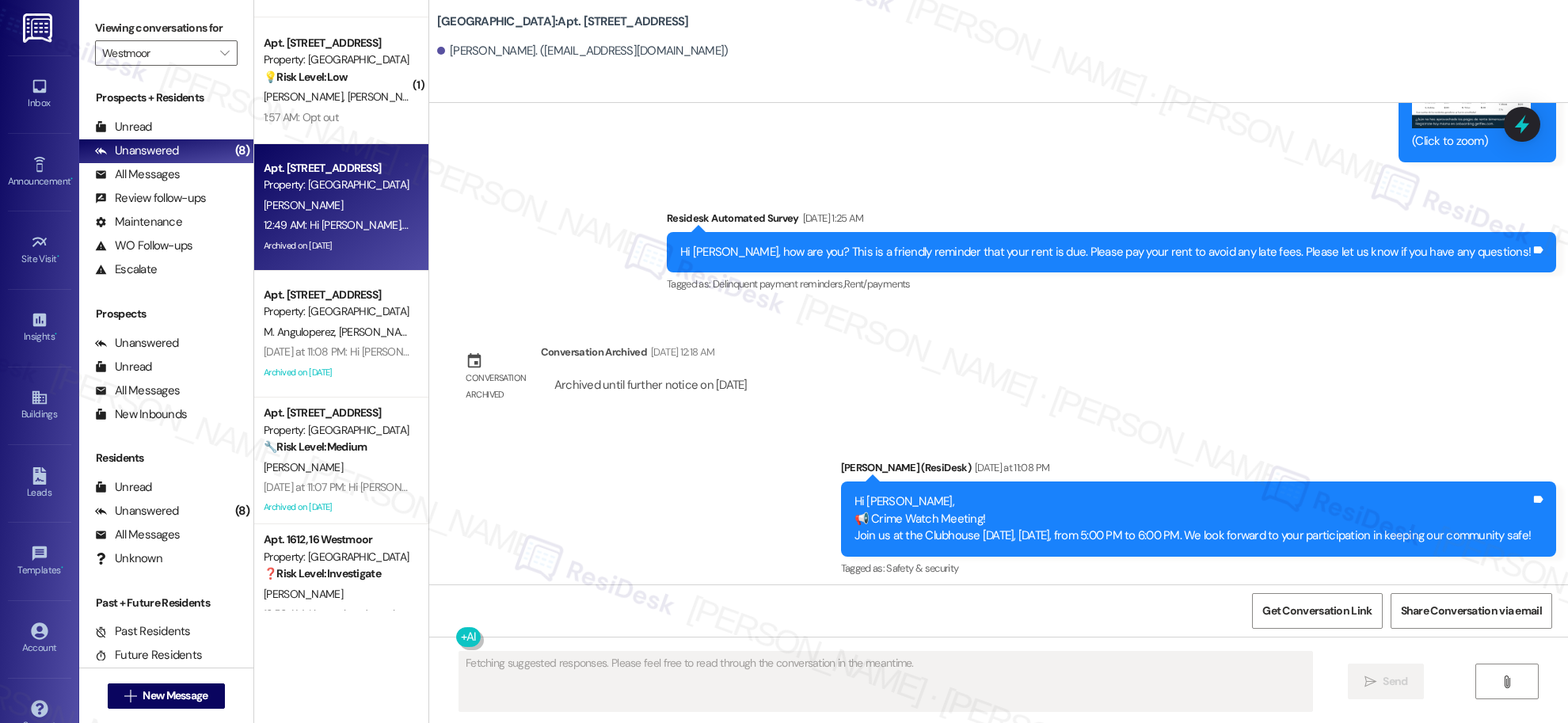
scroll to position [10135, 0]
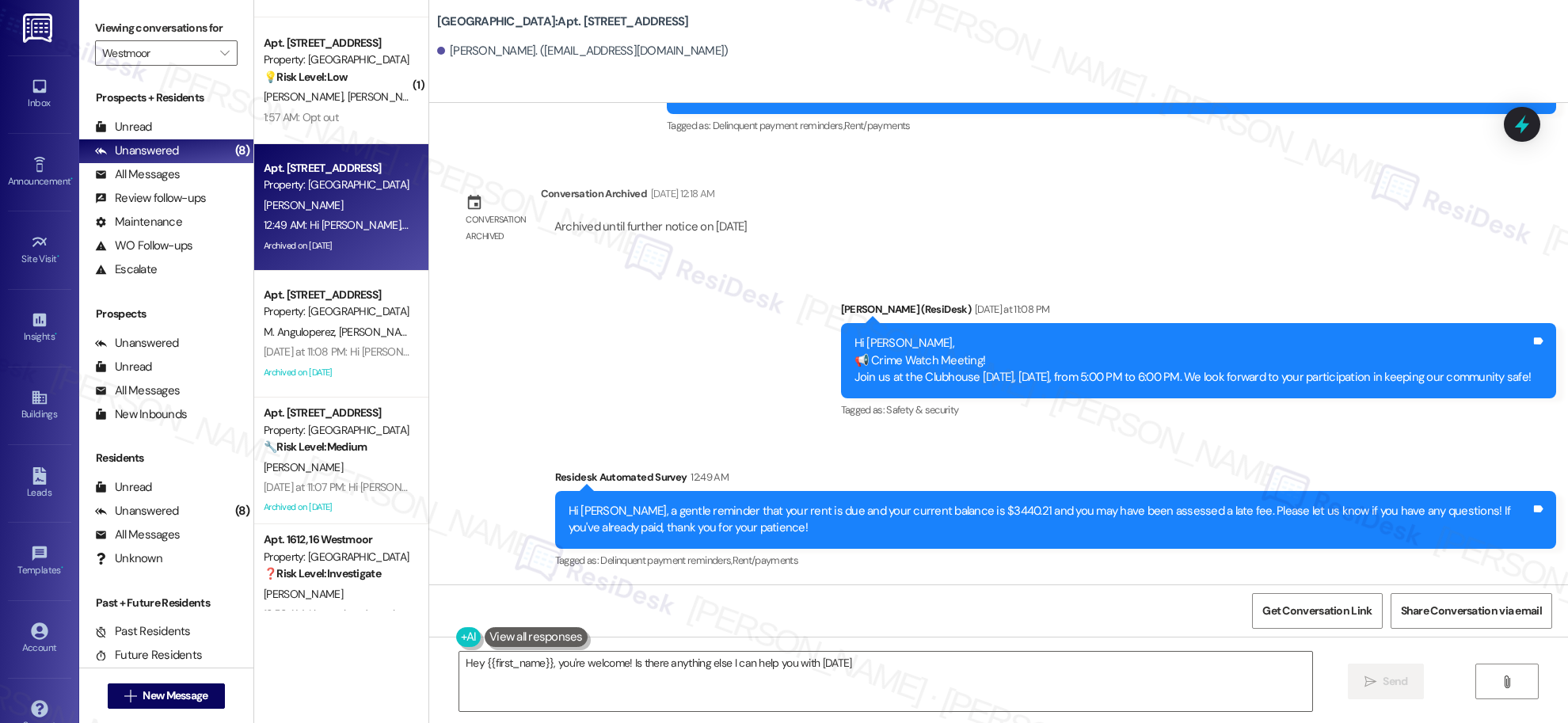
type textarea "Hey {{first_name}}, you're welcome! Is there anything else I can help you with …"
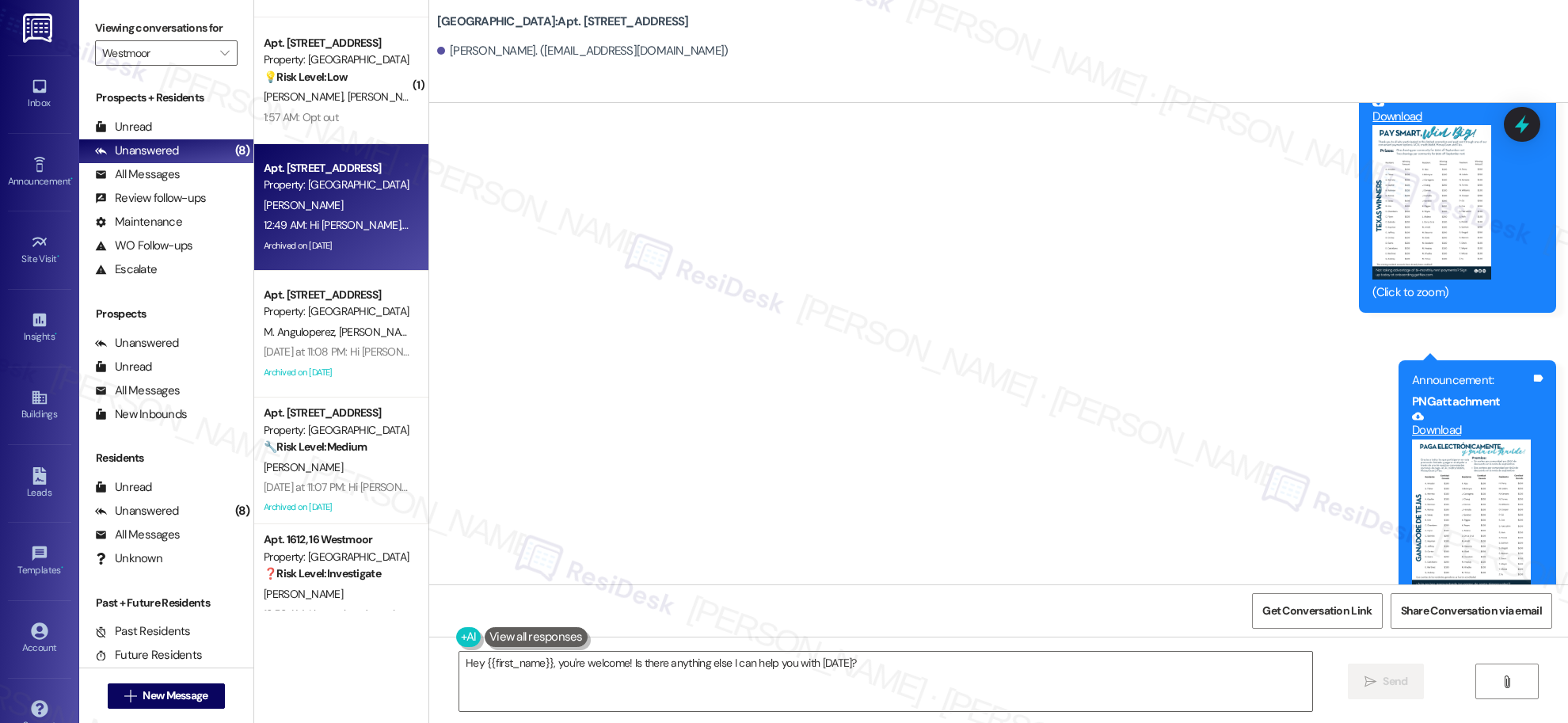
scroll to position [9489, 0]
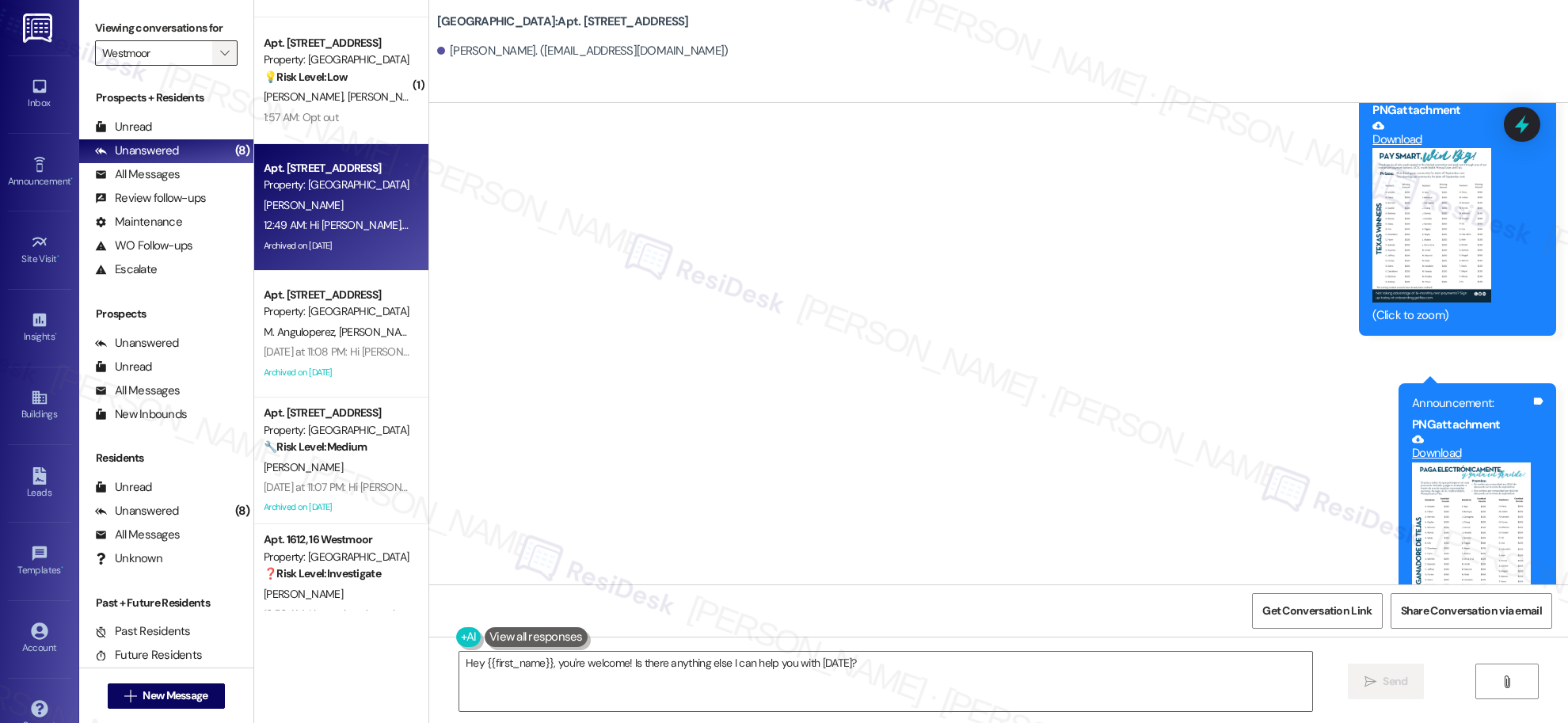
click at [220, 52] on icon "" at bounding box center [224, 53] width 9 height 12
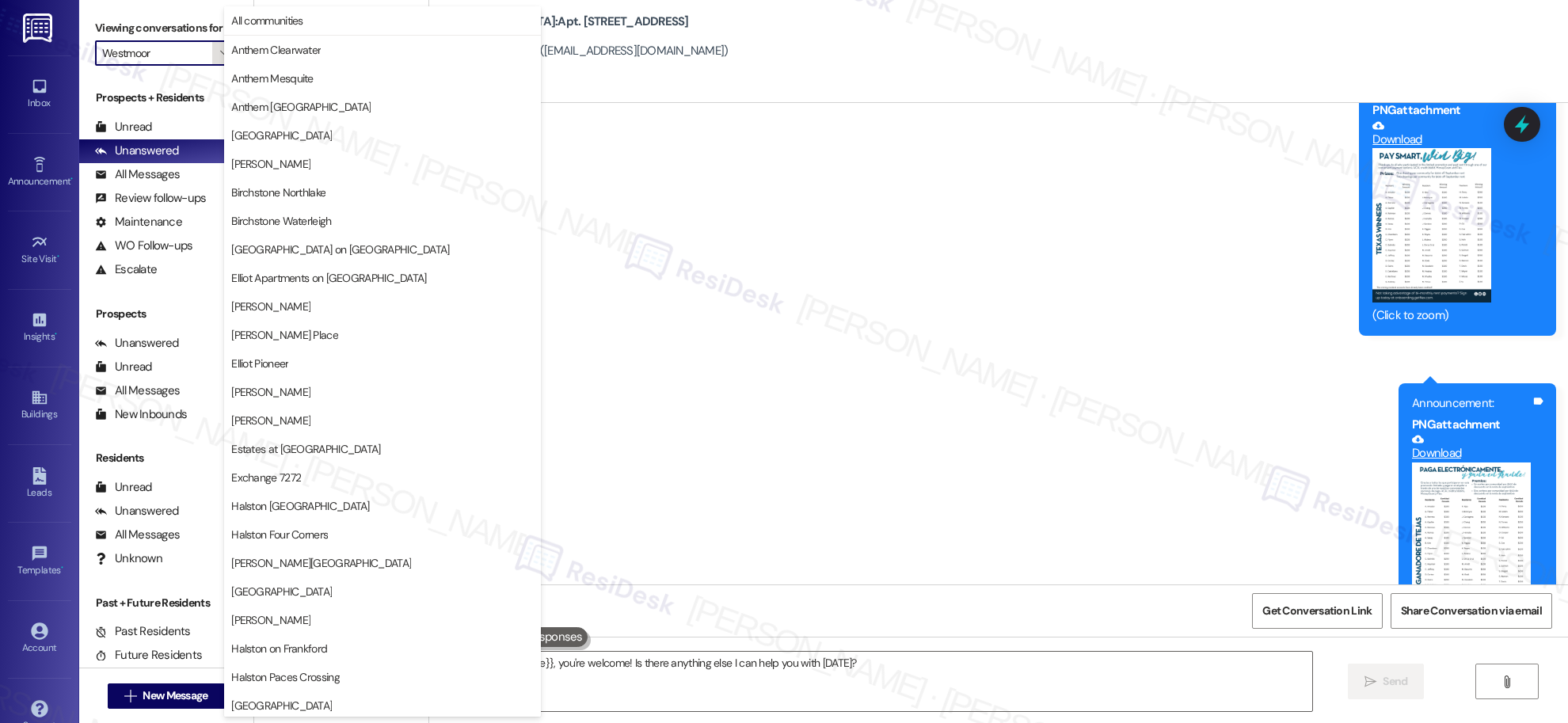
scroll to position [431, 0]
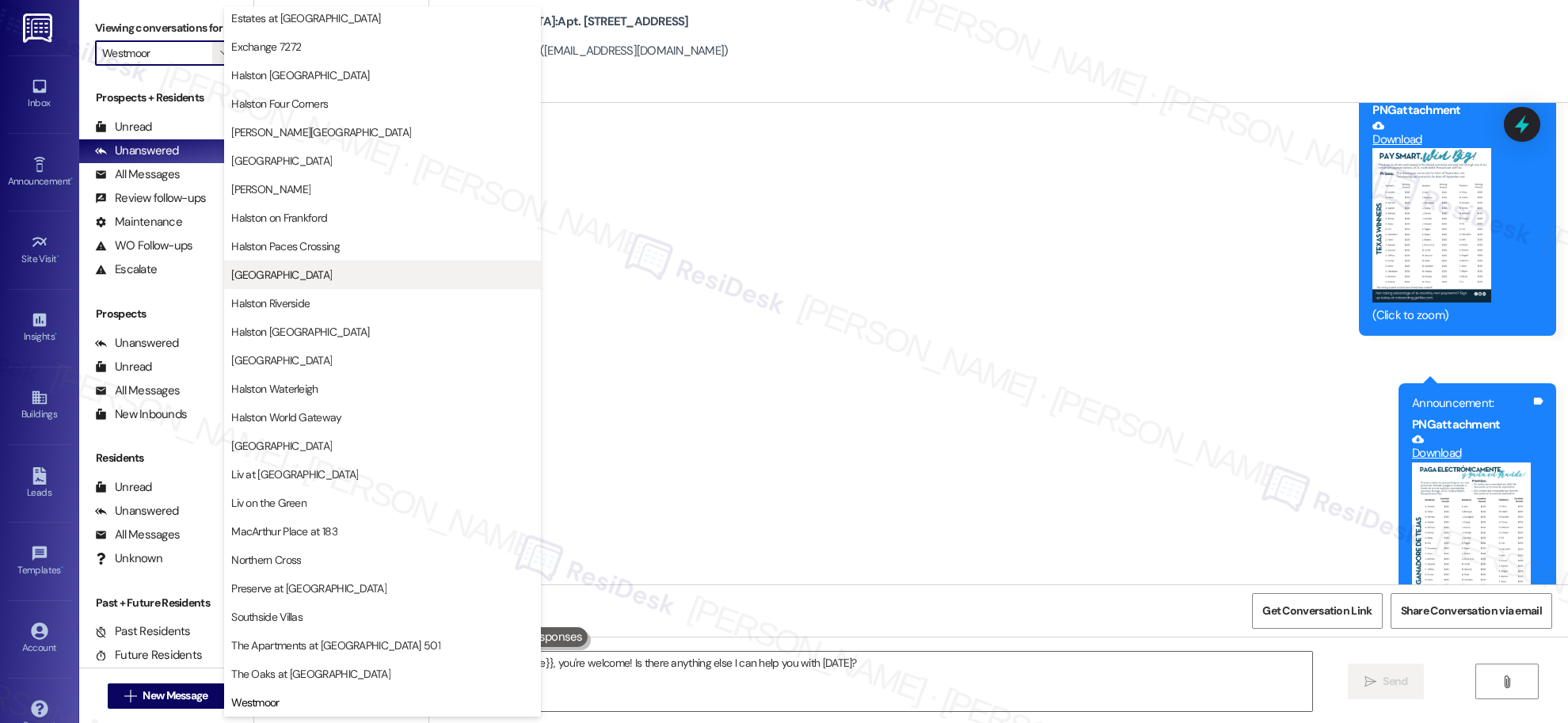
click at [316, 277] on span "[GEOGRAPHIC_DATA]" at bounding box center [281, 275] width 101 height 16
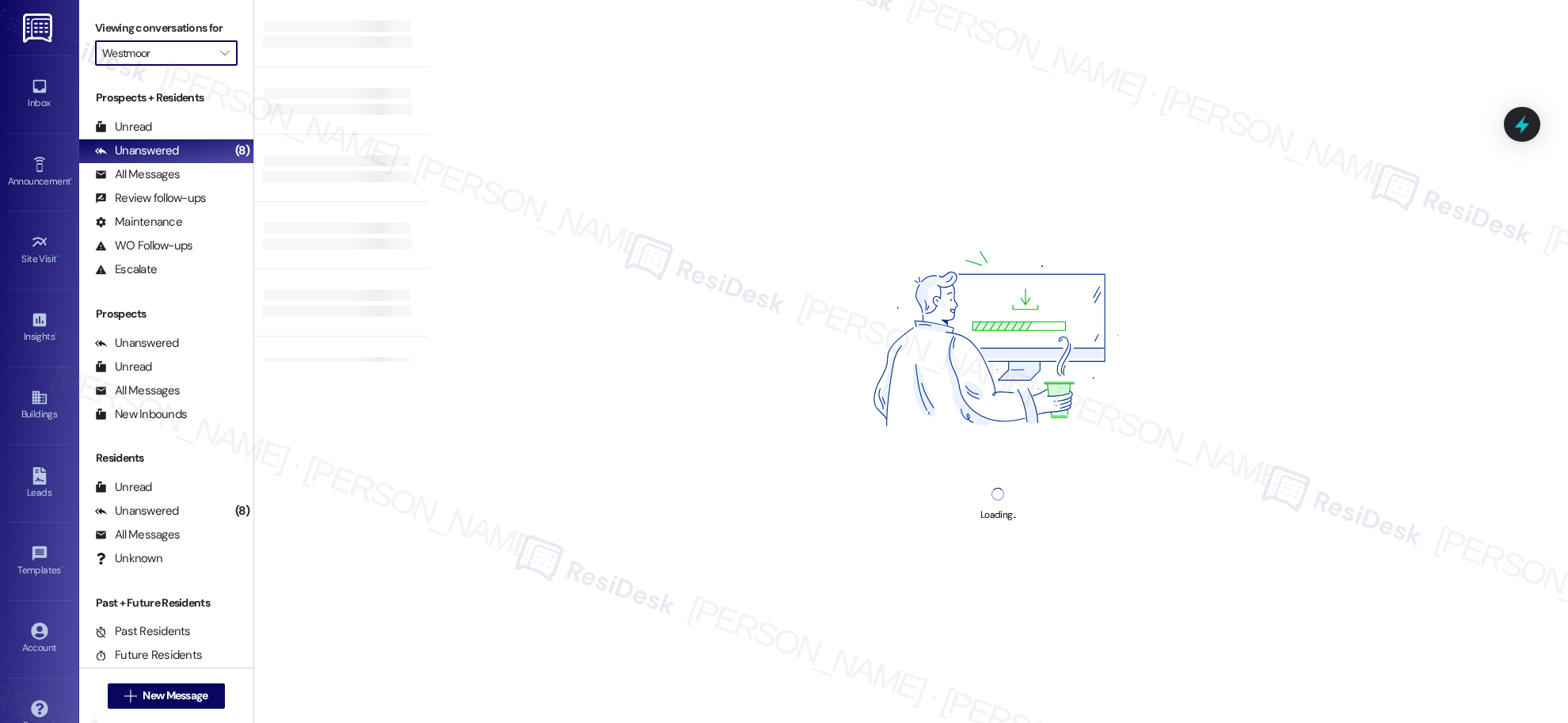
type input "[GEOGRAPHIC_DATA]"
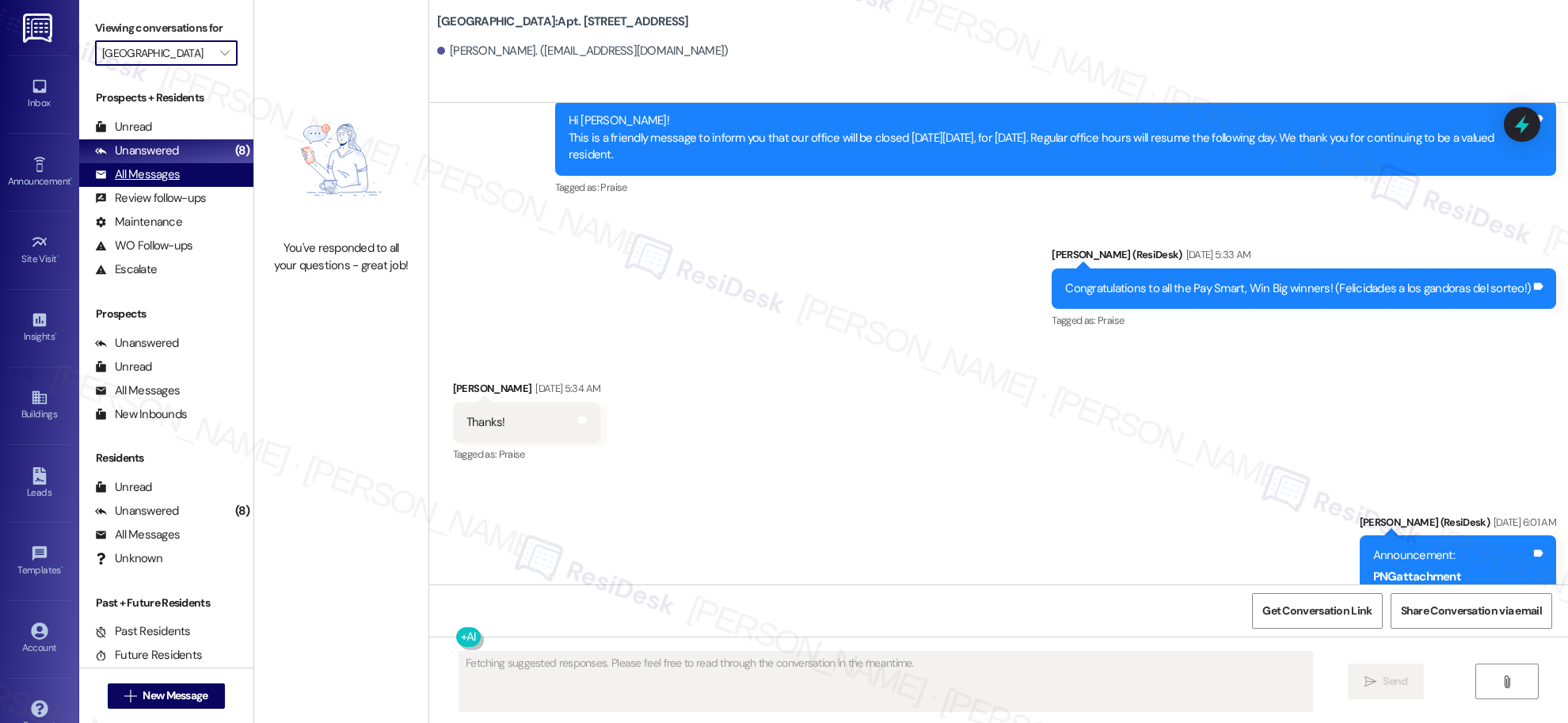
scroll to position [8268, 0]
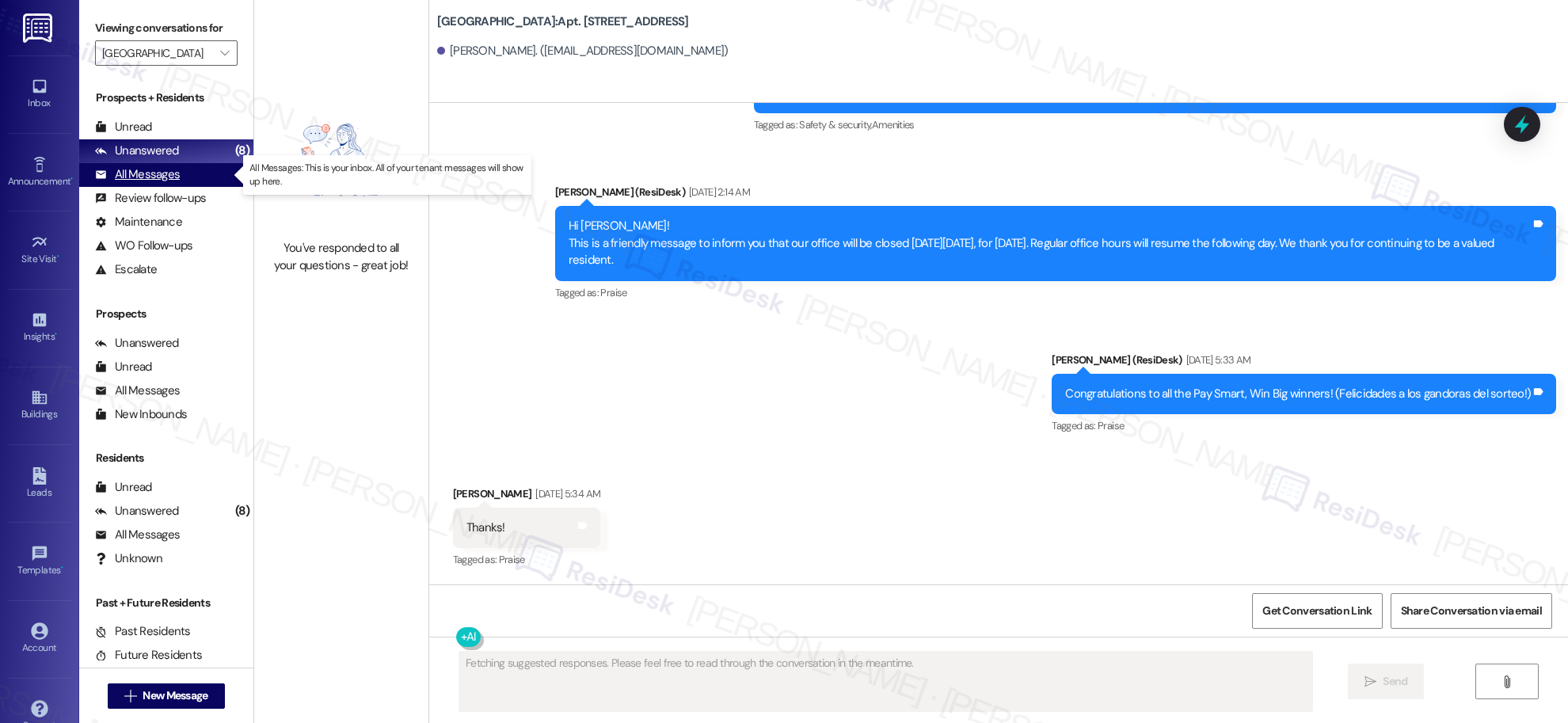
click at [140, 171] on div "All Messages" at bounding box center [137, 174] width 85 height 17
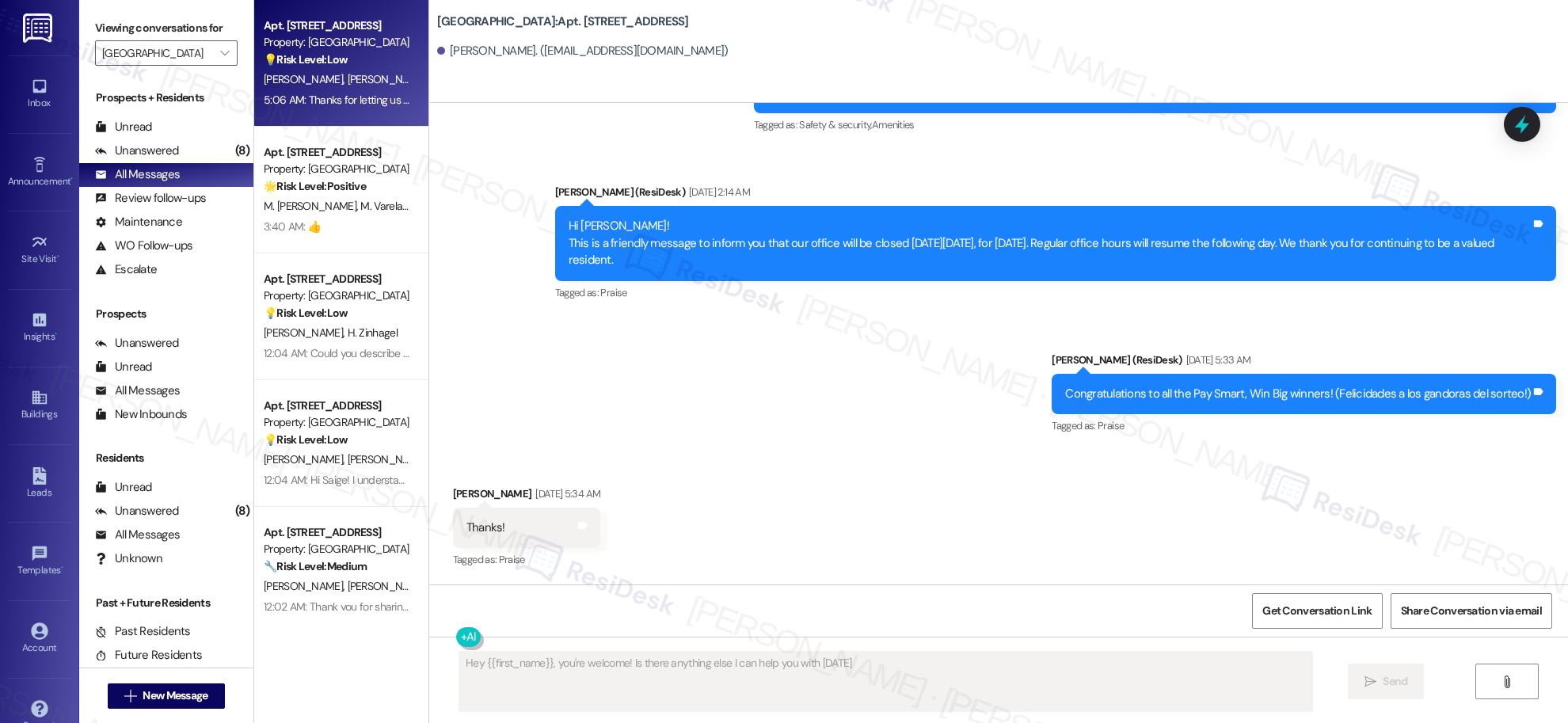
type textarea "Hey {{first_name}}, you're welcome! Is there anything else I can help you with …"
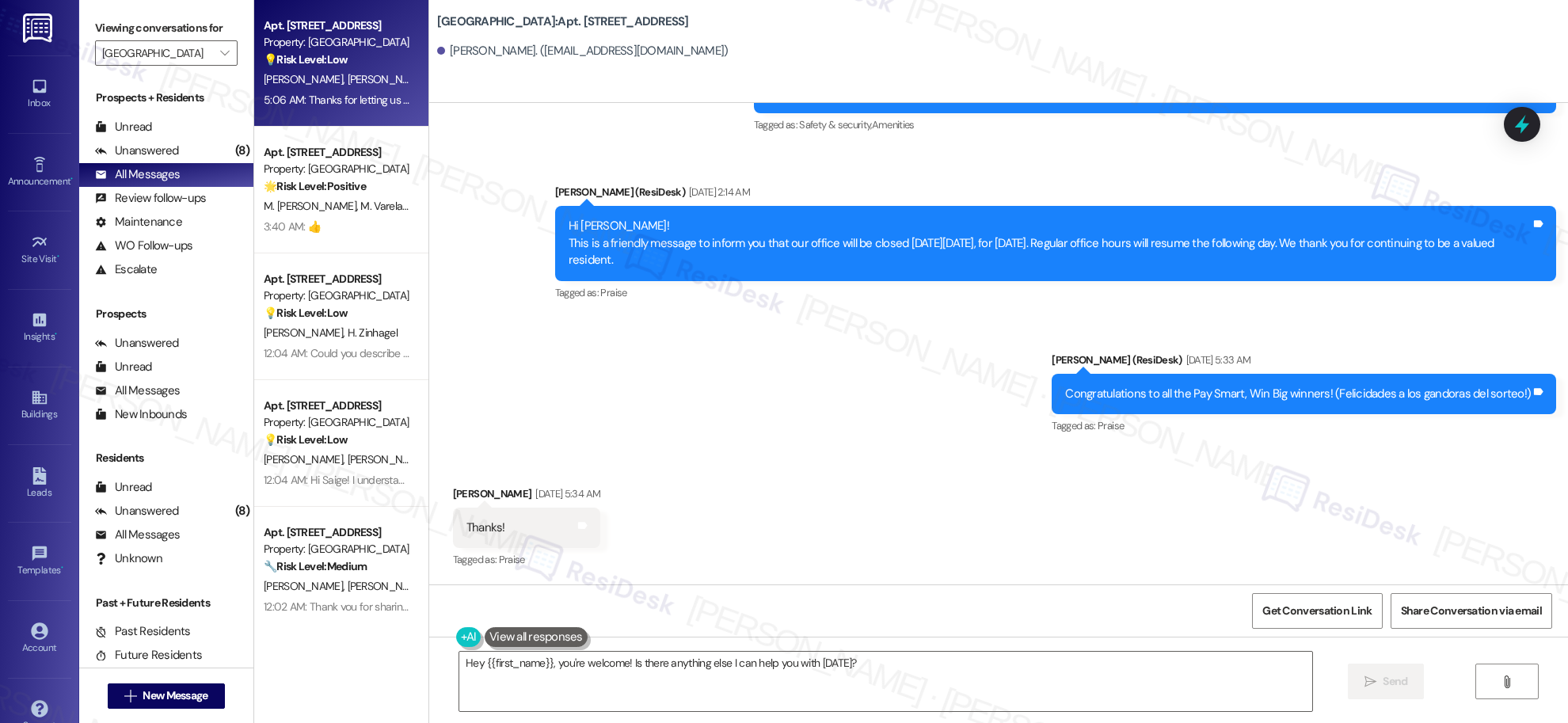
click at [325, 97] on div "5:06 AM: Thanks for letting us know about [PERSON_NAME]'s number. I'll inform t…" at bounding box center [503, 100] width 480 height 14
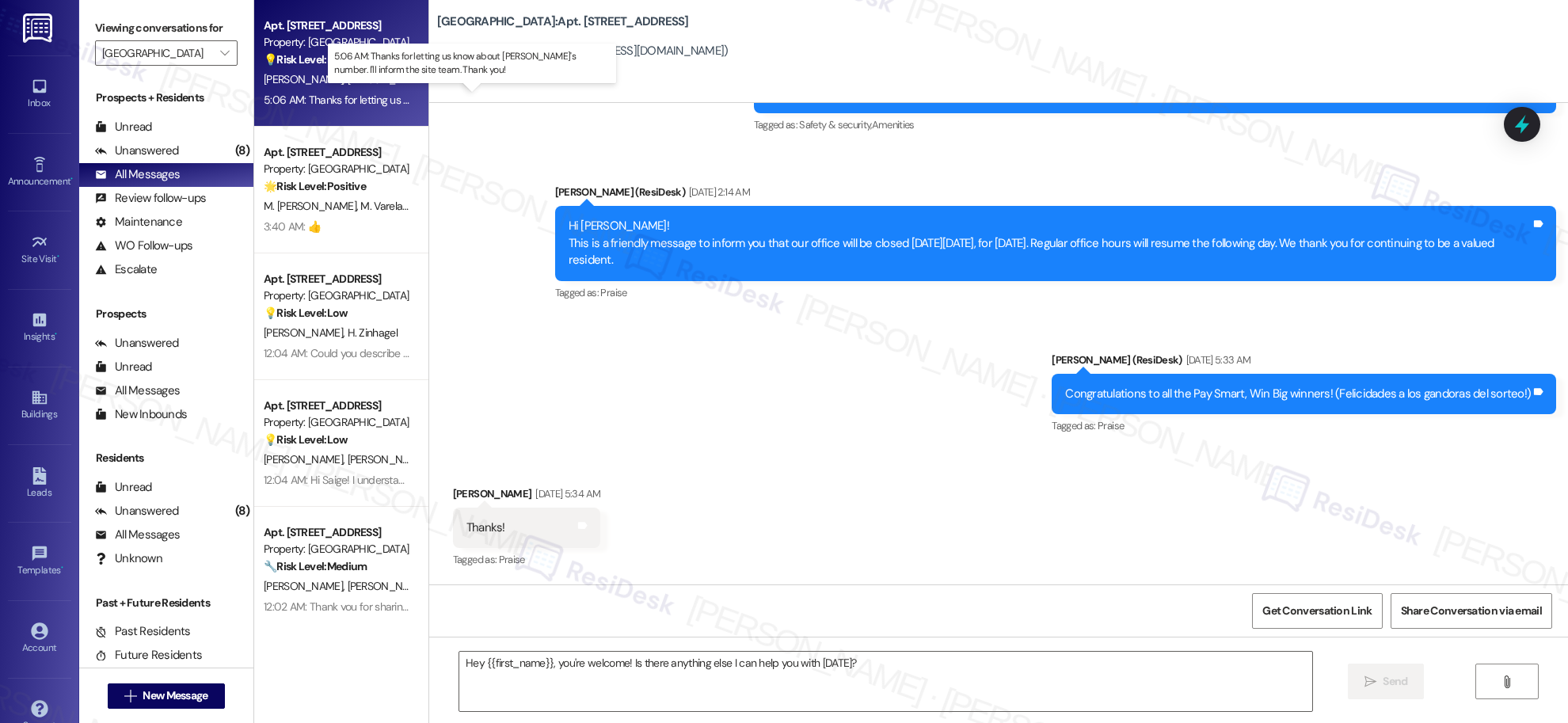
type textarea "Fetching suggested responses. Please feel free to read through the conversation…"
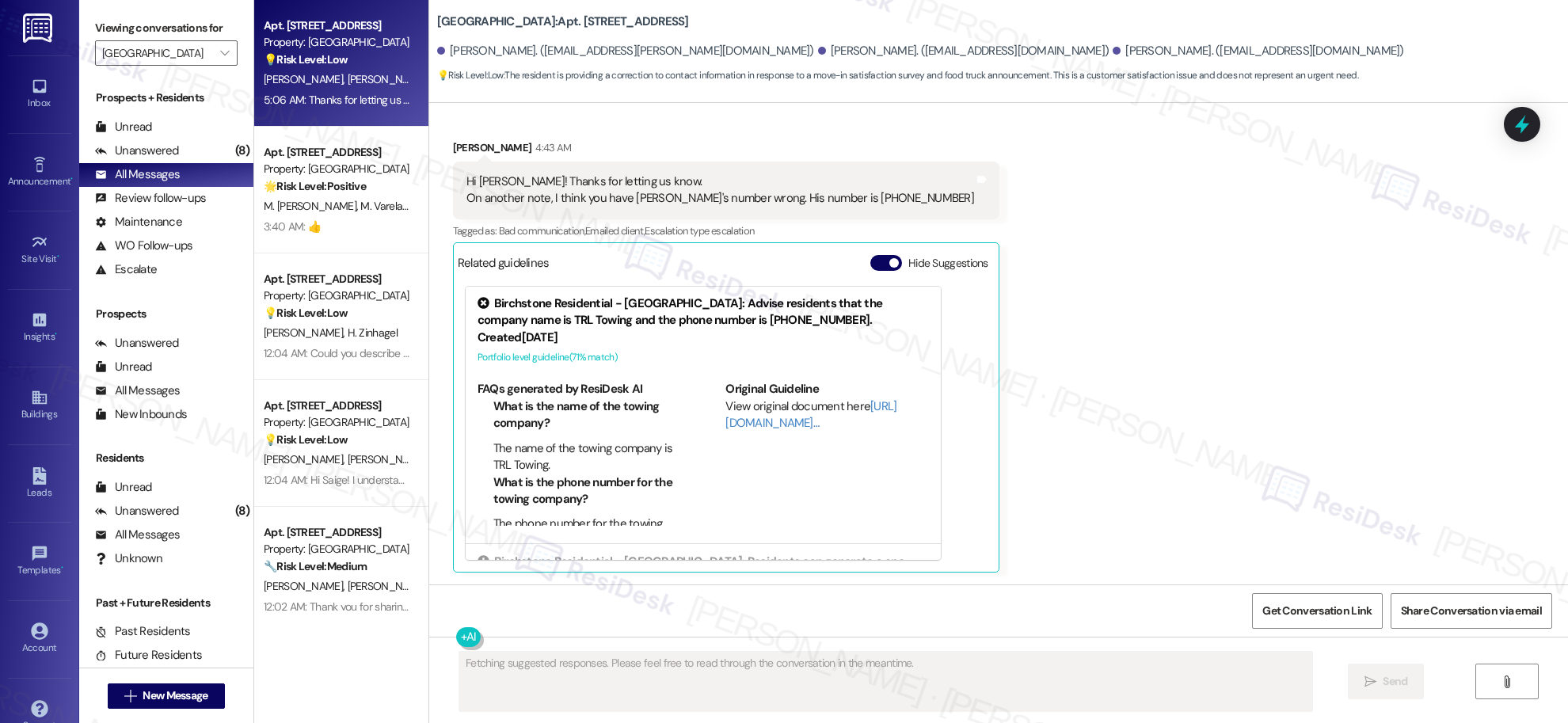
scroll to position [1067, 0]
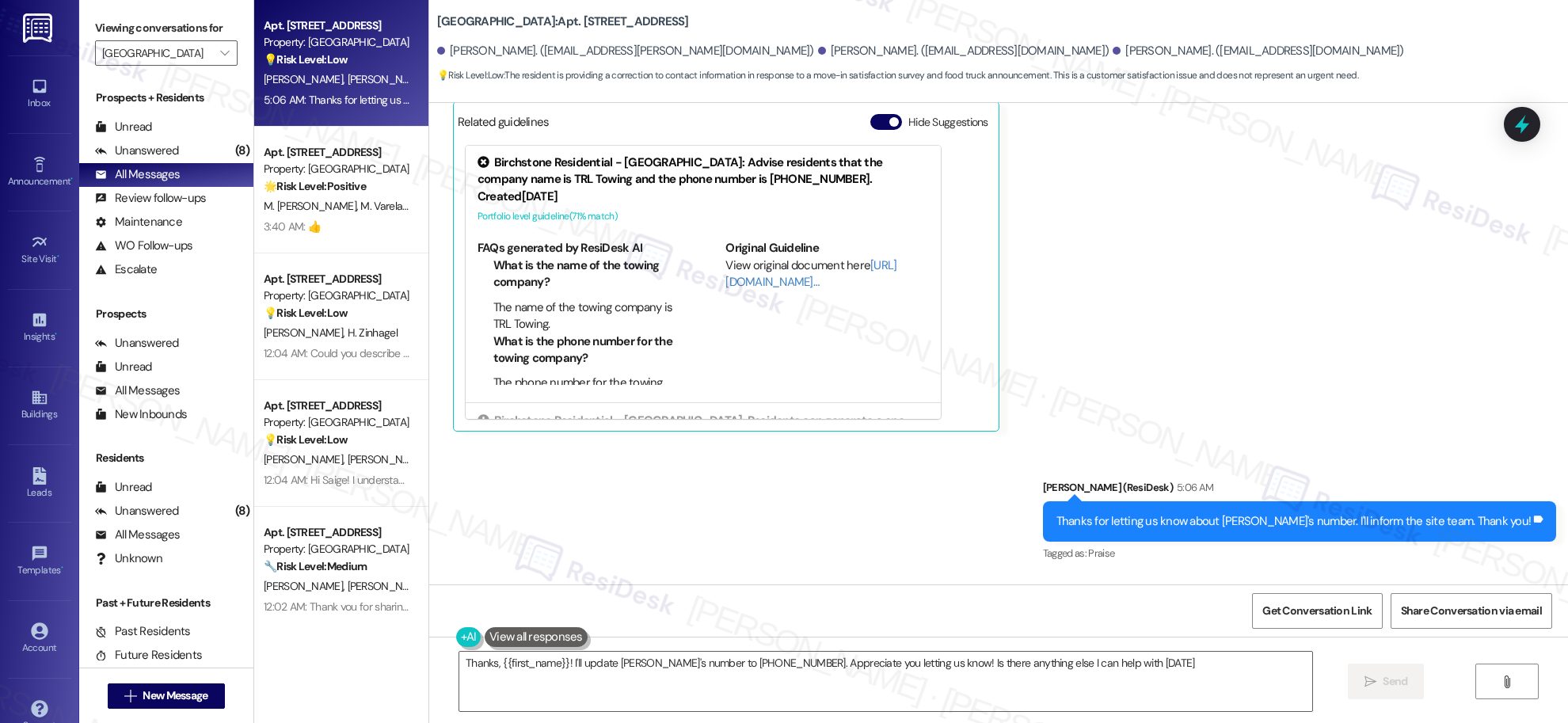
type textarea "Thanks, {{first_name}}! I'll update [PERSON_NAME]'s number to [PHONE_NUMBER]. A…"
